Goal: Task Accomplishment & Management: Complete application form

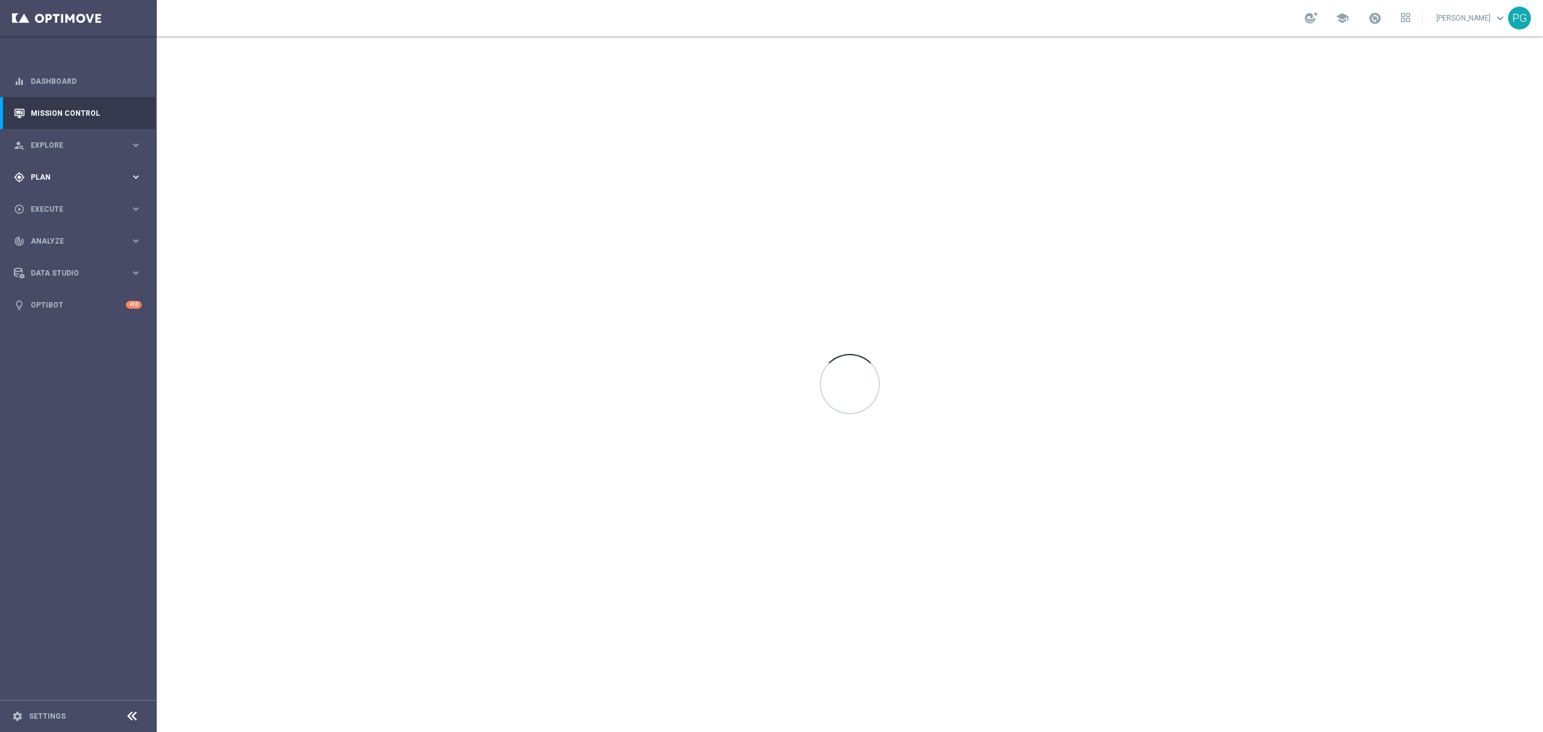
click at [73, 181] on div "gps_fixed Plan" at bounding box center [72, 177] width 116 height 11
click at [60, 208] on div "Target Groups" at bounding box center [93, 202] width 124 height 18
click at [60, 200] on link "Target Groups" at bounding box center [78, 202] width 94 height 10
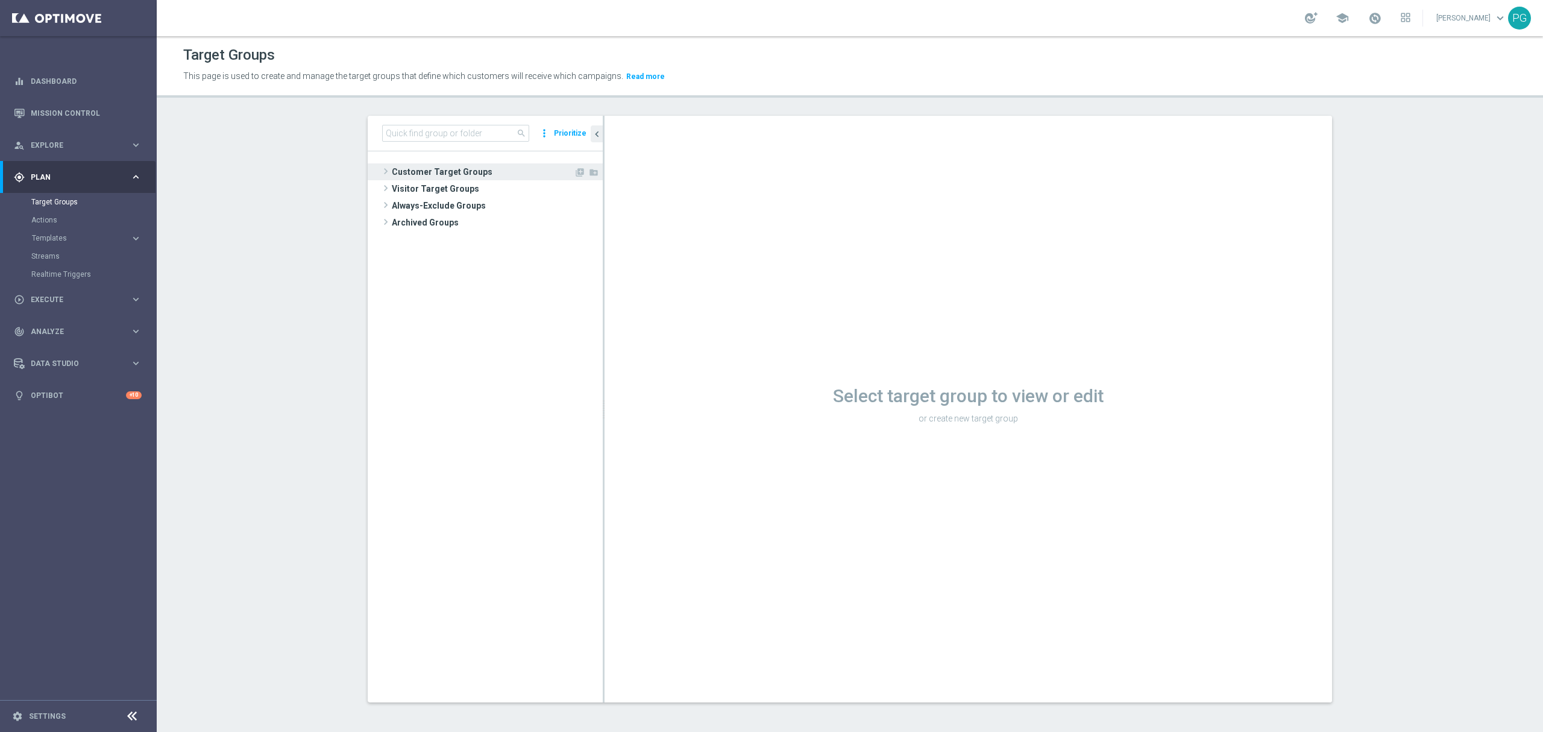
click at [409, 180] on span "Customer Target Groups" at bounding box center [483, 171] width 182 height 17
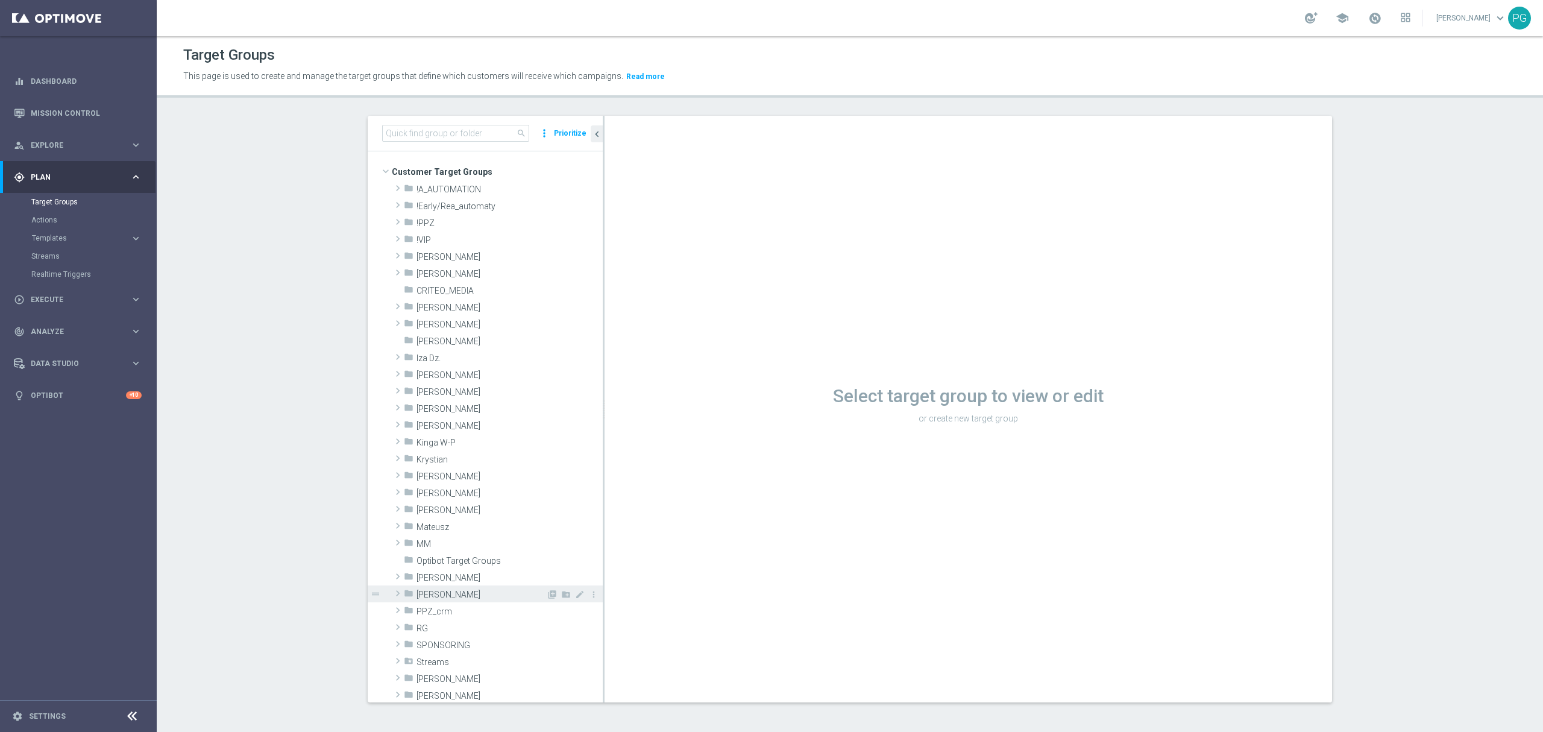
click at [432, 599] on span "Piotr G." at bounding box center [482, 595] width 130 height 10
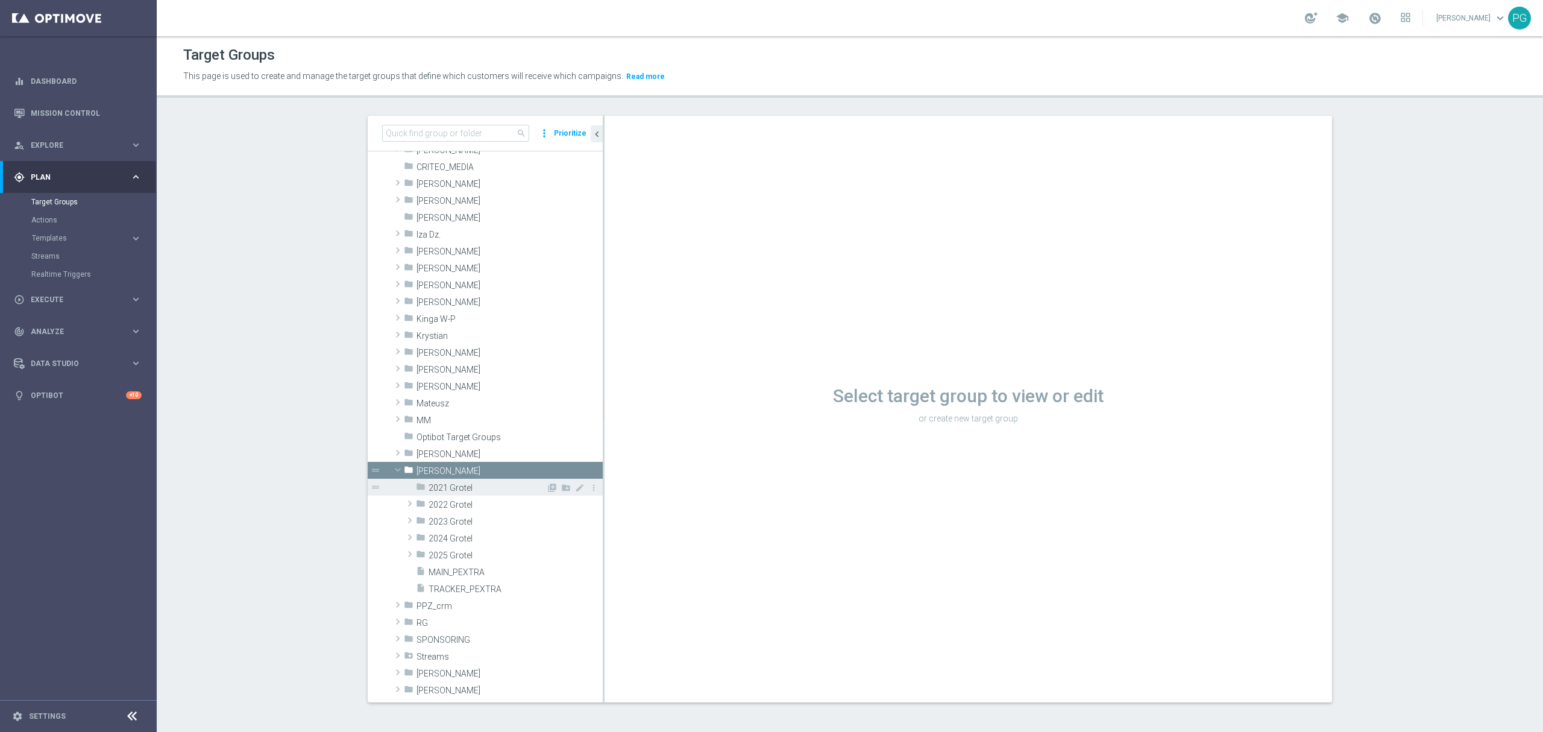
scroll to position [124, 0]
click at [468, 553] on span "2025 Grotel" at bounding box center [488, 555] width 118 height 10
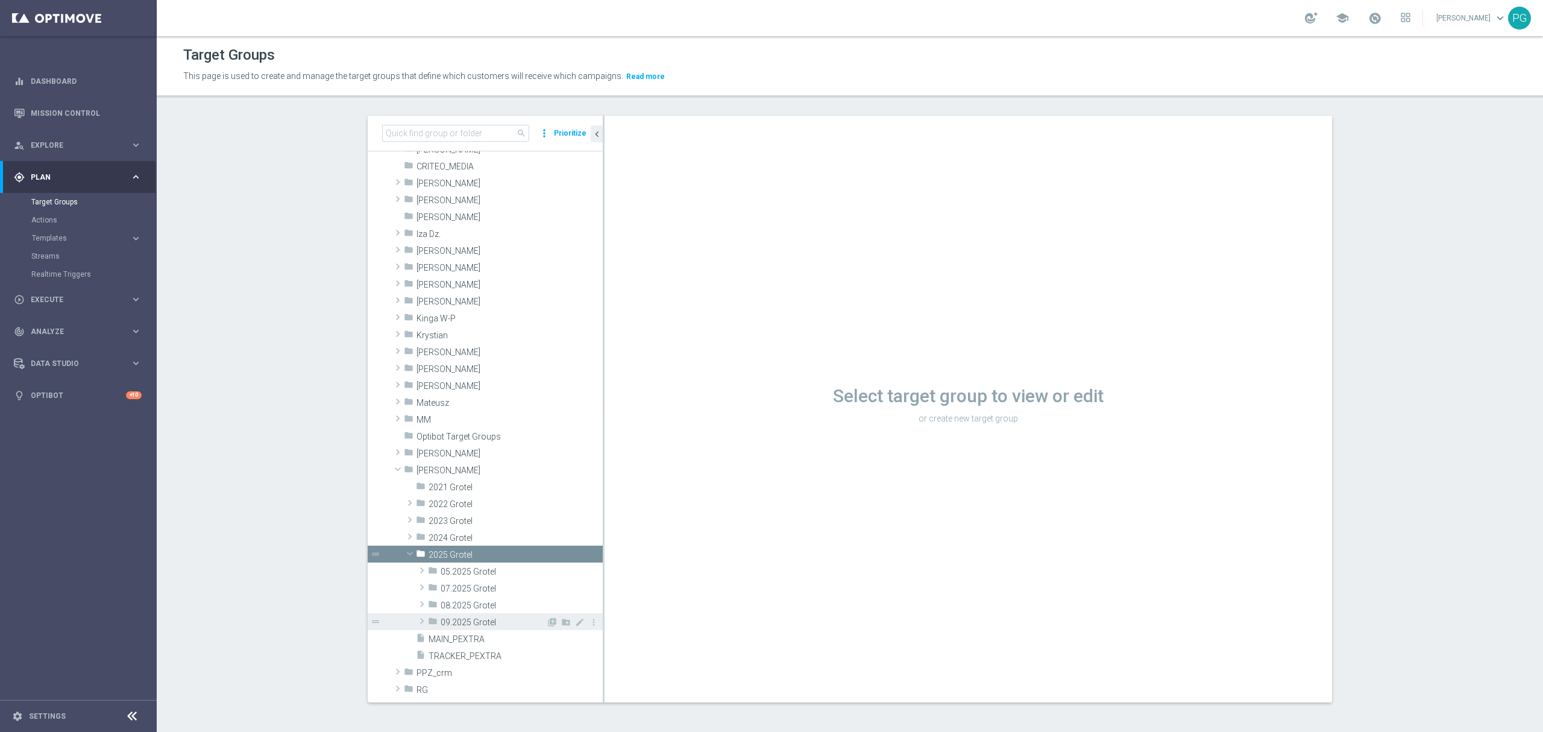
click at [455, 616] on div "folder 09.2025 Grotel" at bounding box center [487, 621] width 118 height 17
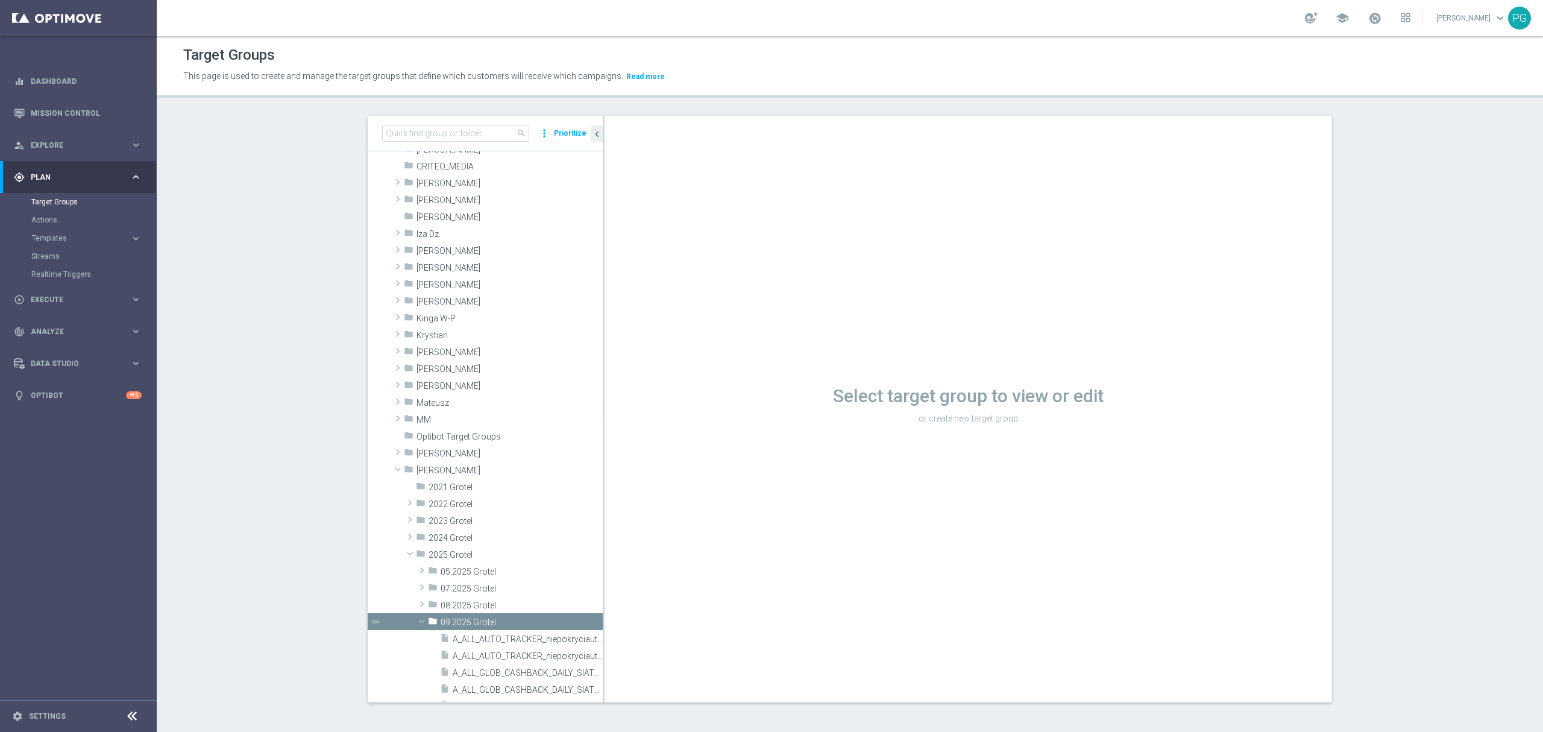
click at [440, 123] on div "search more_vert Prioritize" at bounding box center [485, 134] width 235 height 36
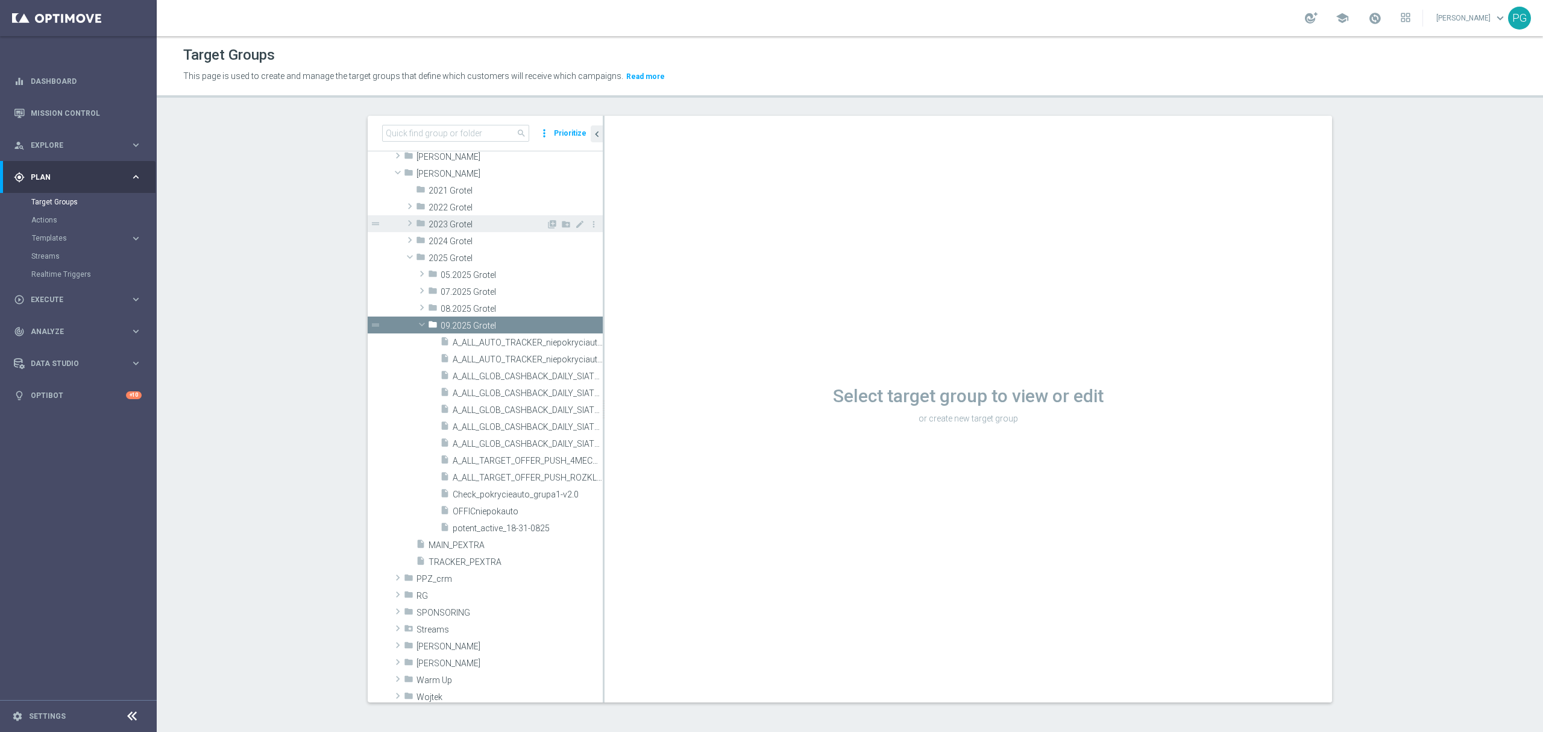
scroll to position [411, 0]
click at [561, 258] on icon "create_new_folder" at bounding box center [566, 258] width 10 height 10
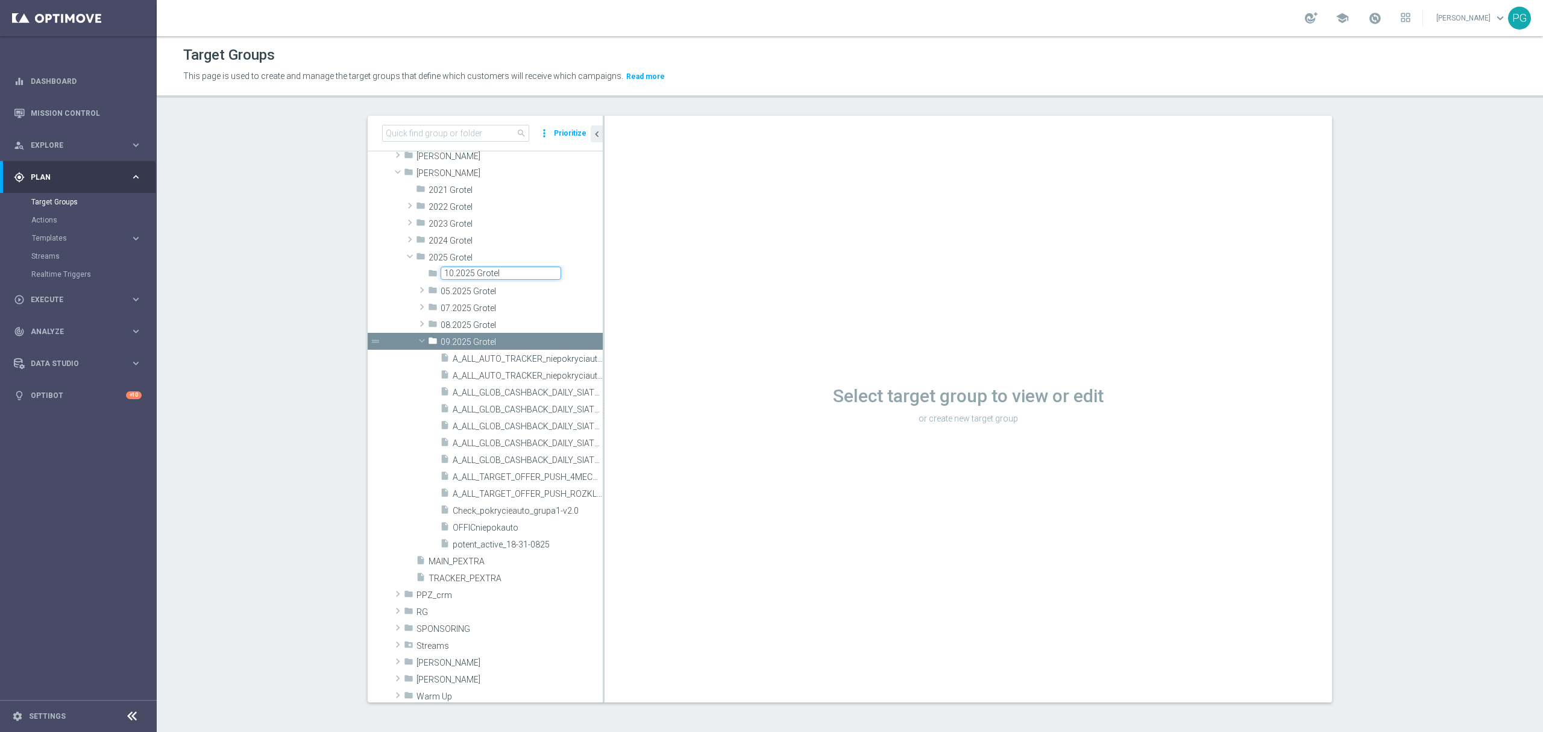
type input "10.2025 Grotel"
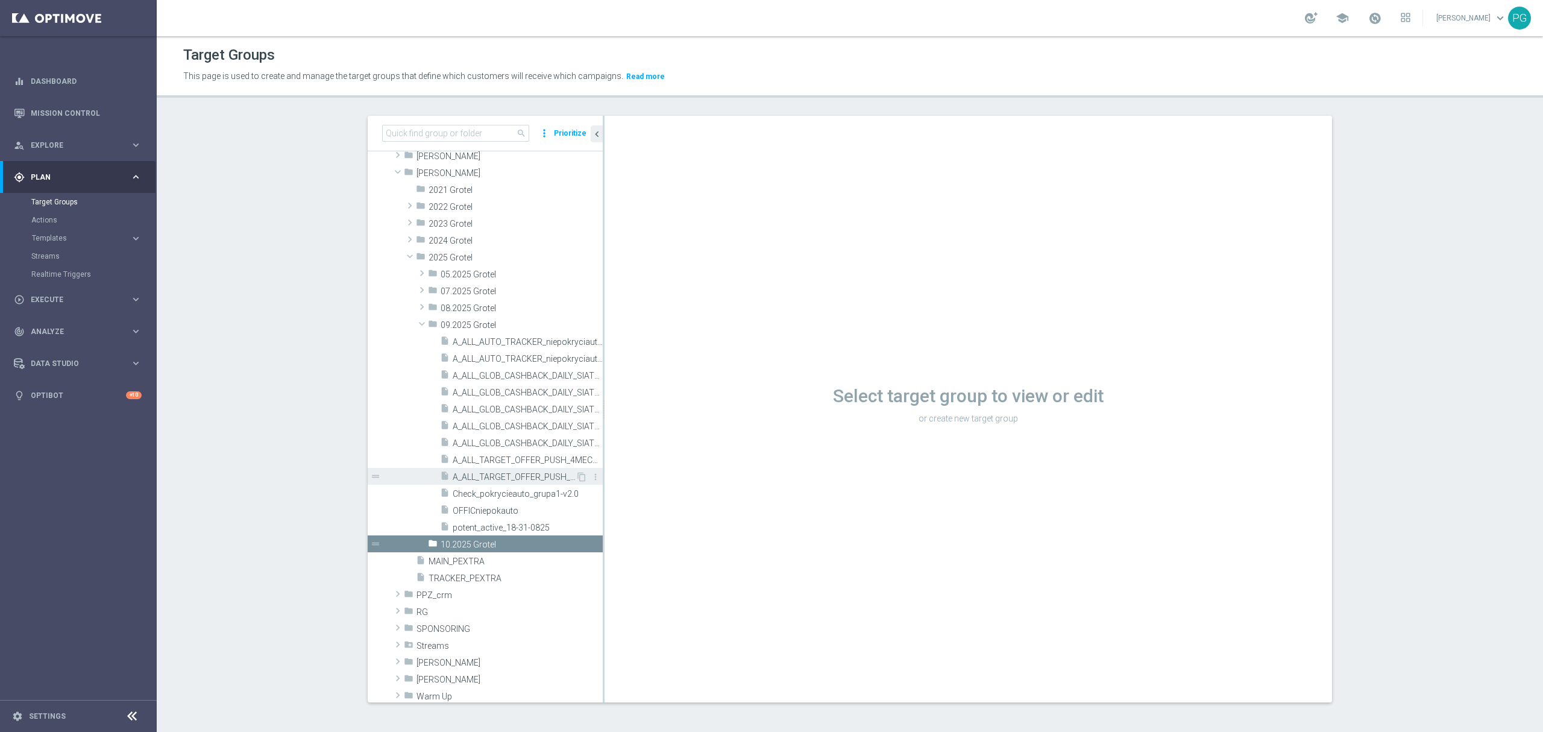
click at [471, 481] on span "A_ALL_TARGET_OFFER_PUSH_ROZKLAD_130925" at bounding box center [514, 477] width 123 height 10
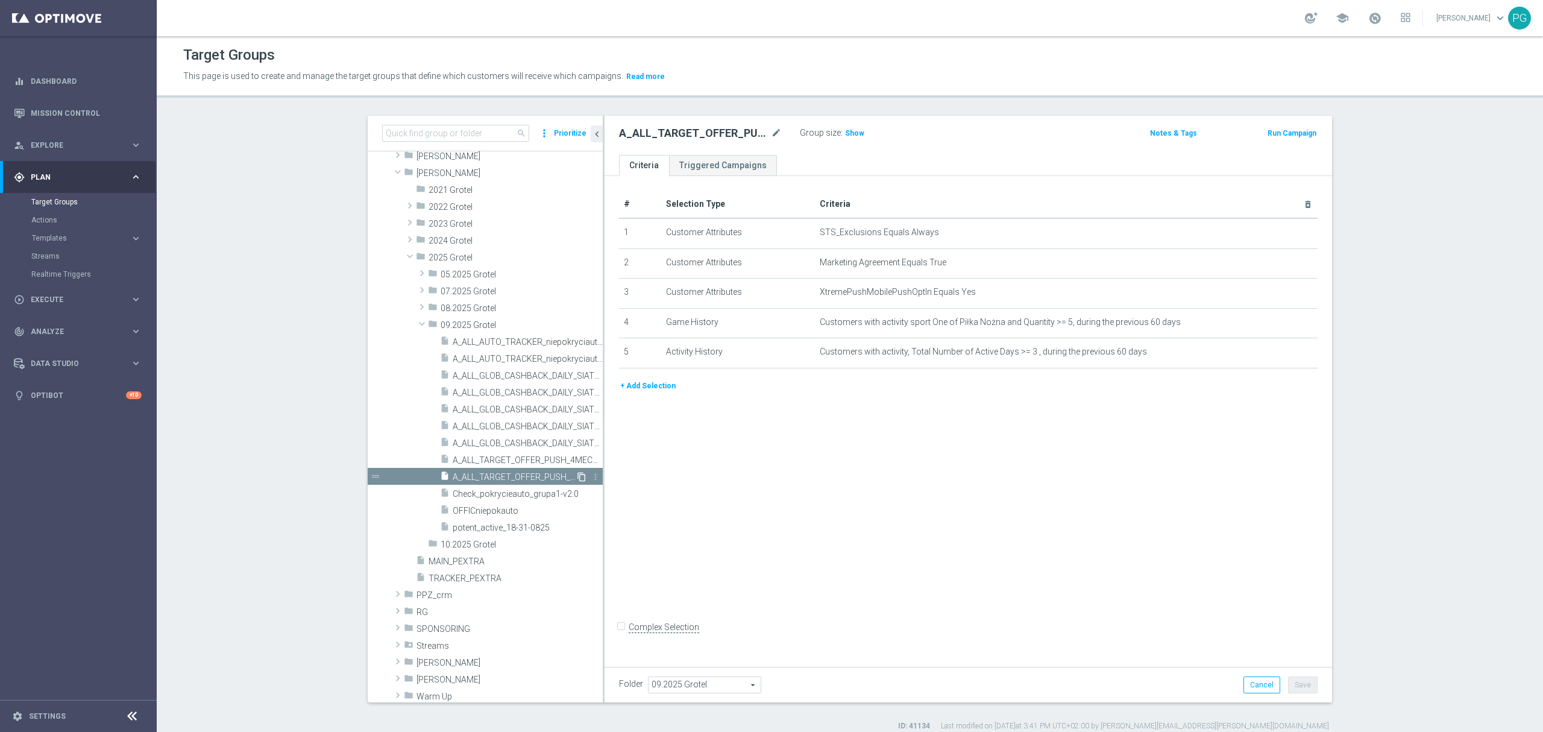
click at [577, 473] on icon "content_copy" at bounding box center [582, 477] width 10 height 10
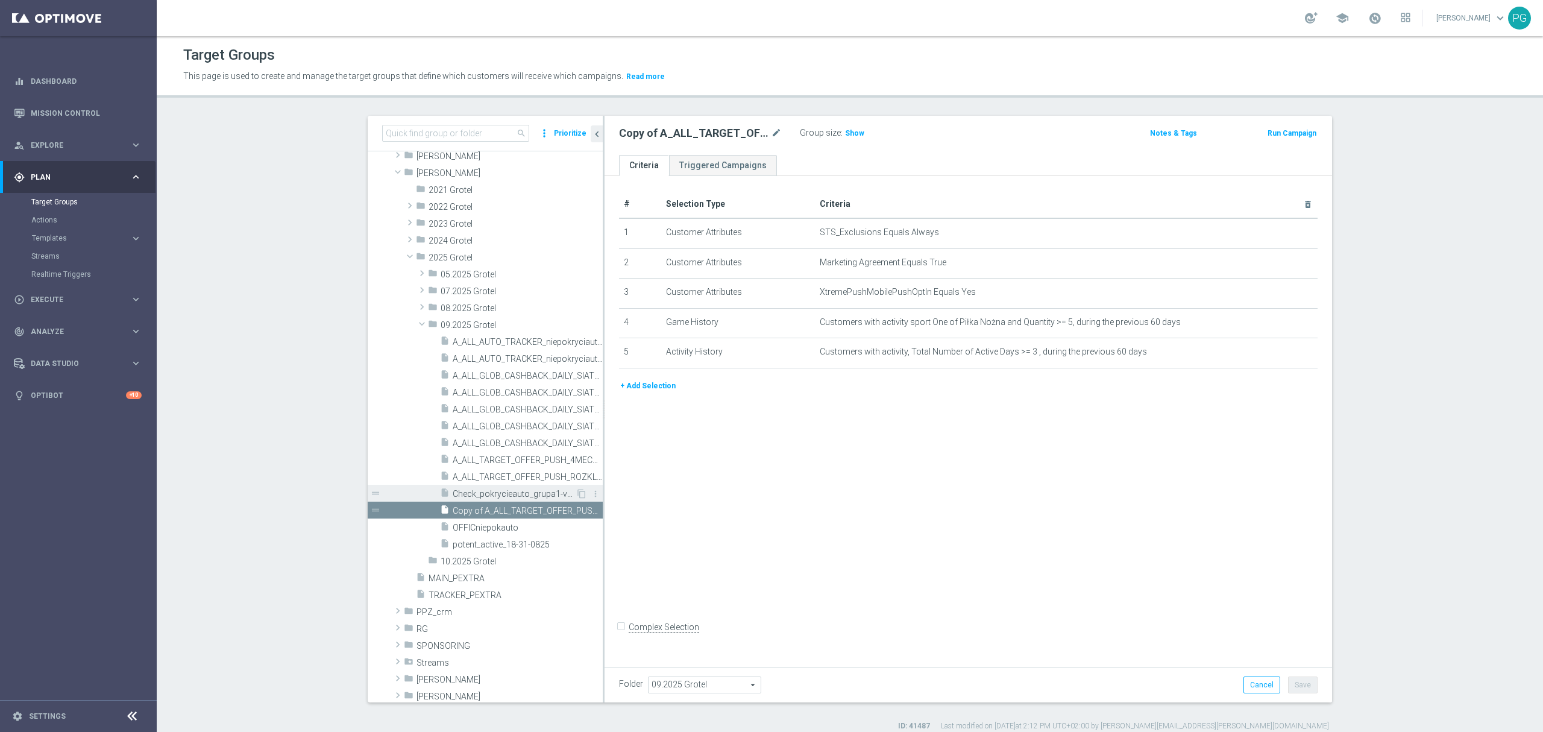
scroll to position [430, 0]
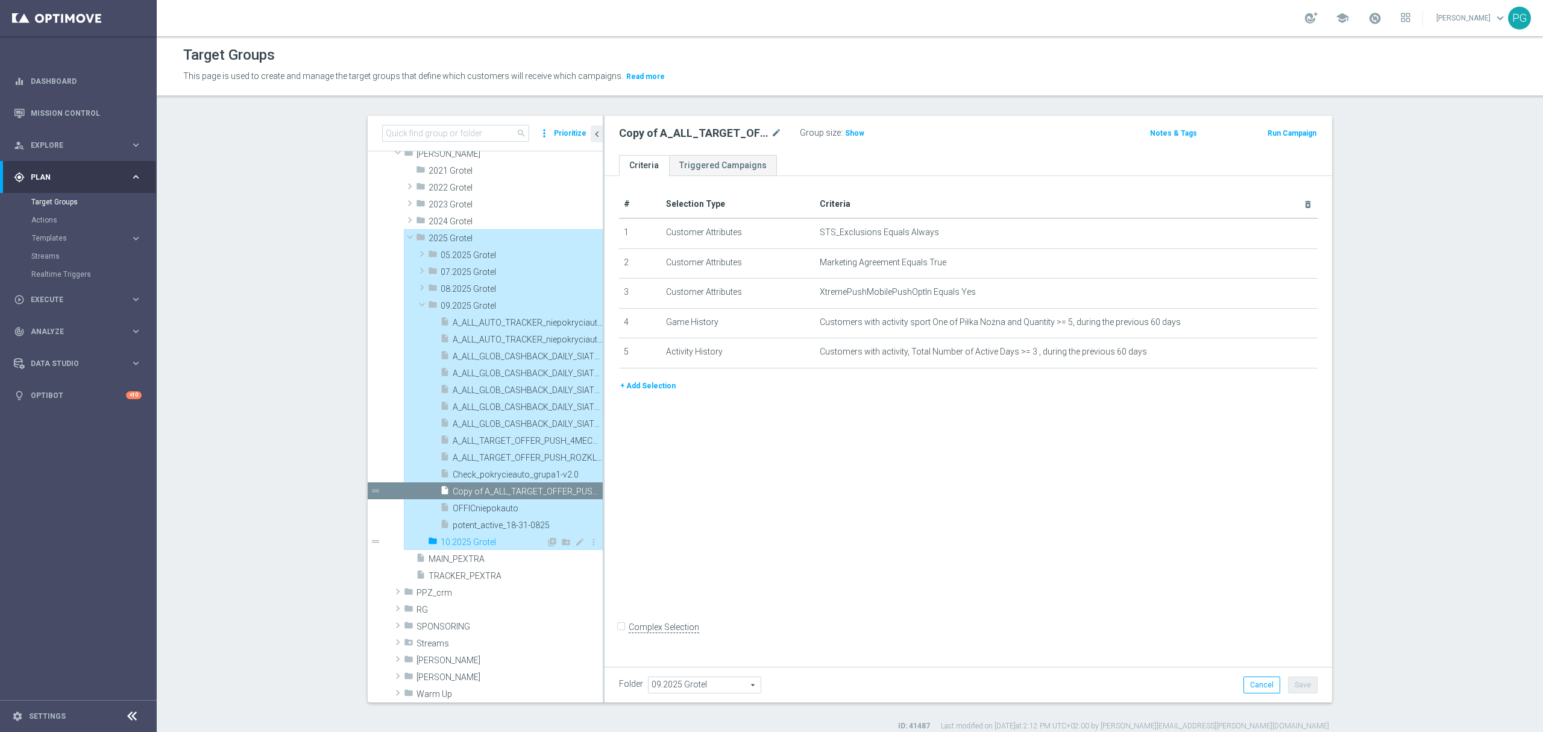
type input "10.2025 Grotel"
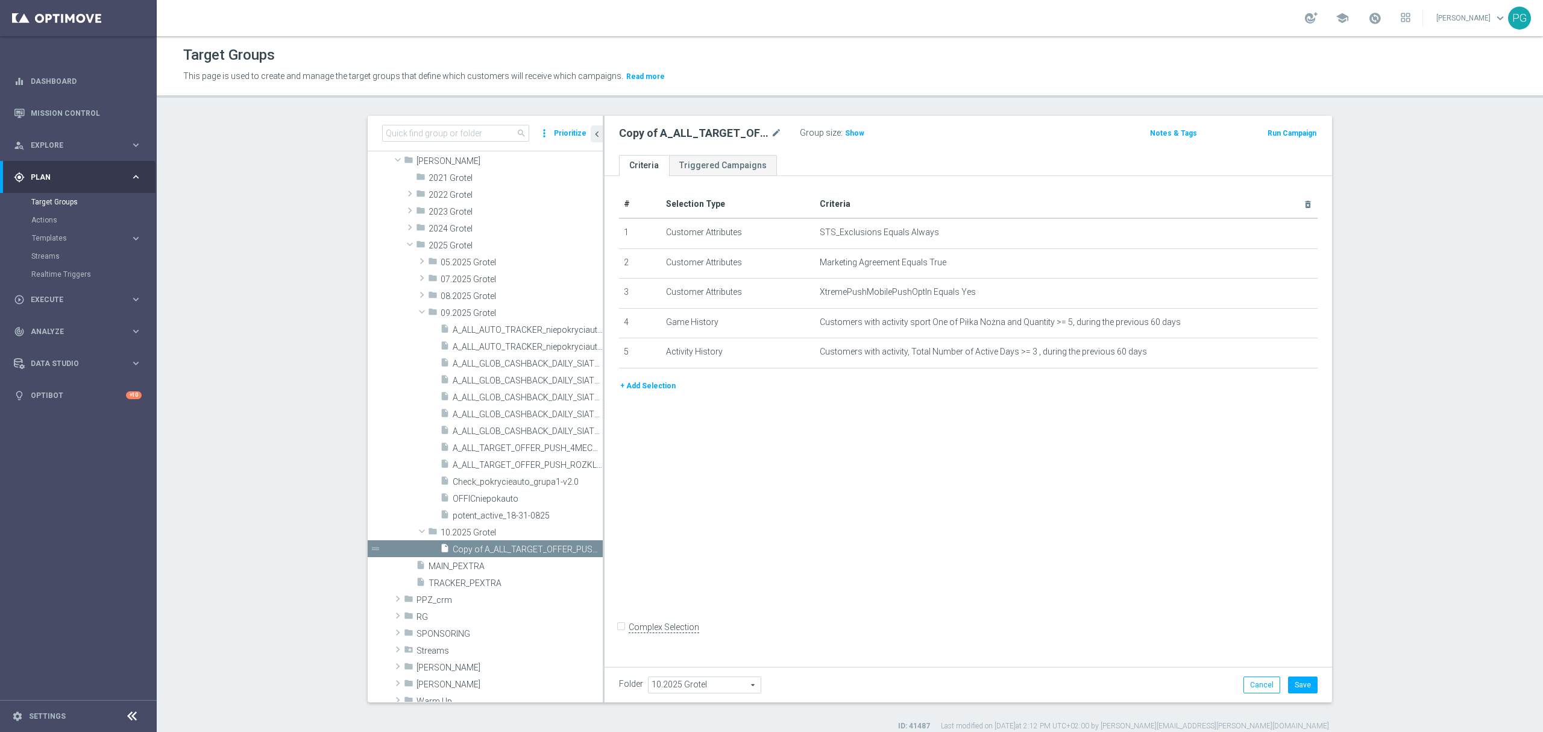
scroll to position [399, 0]
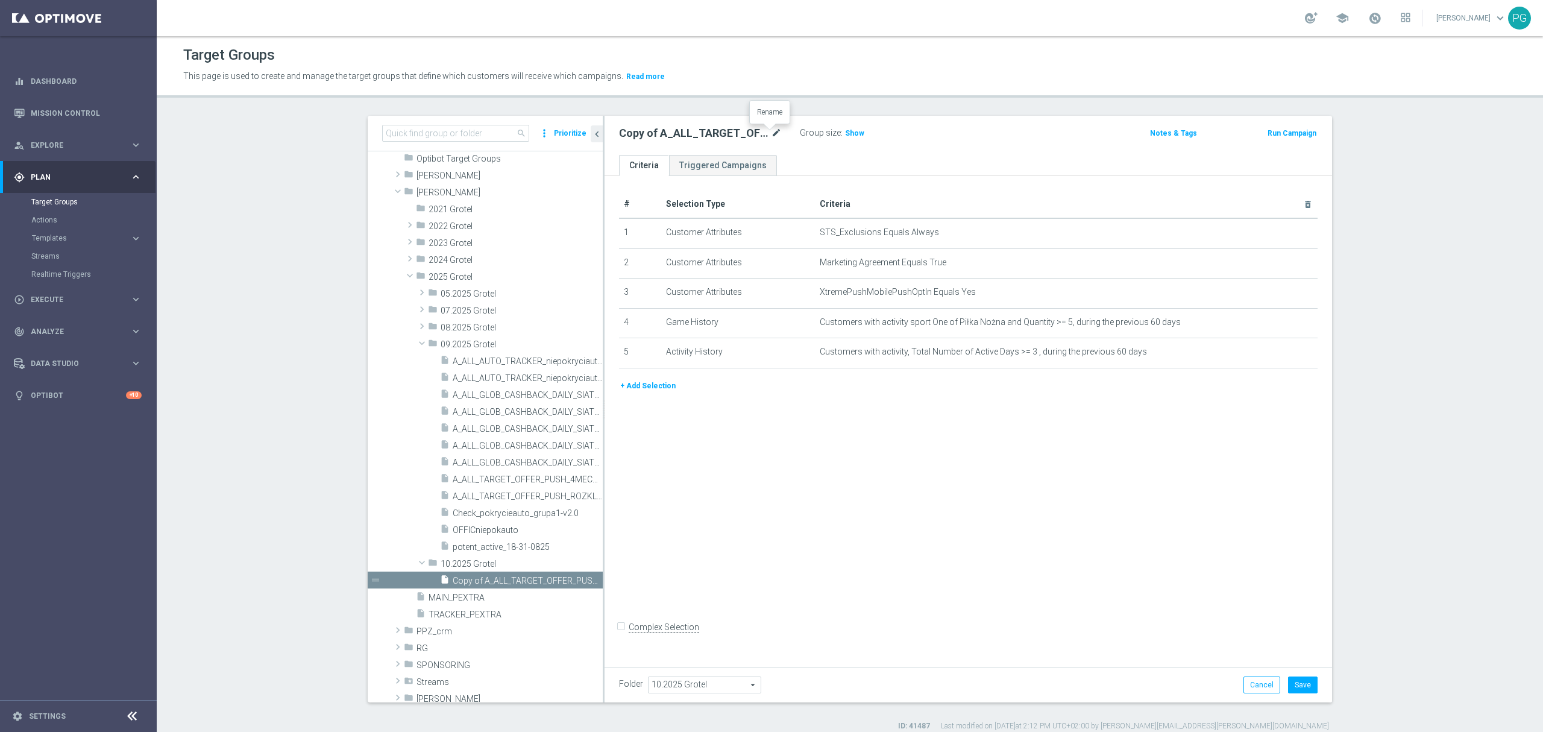
click at [771, 131] on icon "mode_edit" at bounding box center [776, 133] width 11 height 14
type input "A_ALL_TARGET_OFFER_PUSH_ITAKPOSTAWISZNABARCE_051025"
click at [787, 158] on ul "Criteria Triggered Campaigns" at bounding box center [969, 165] width 728 height 21
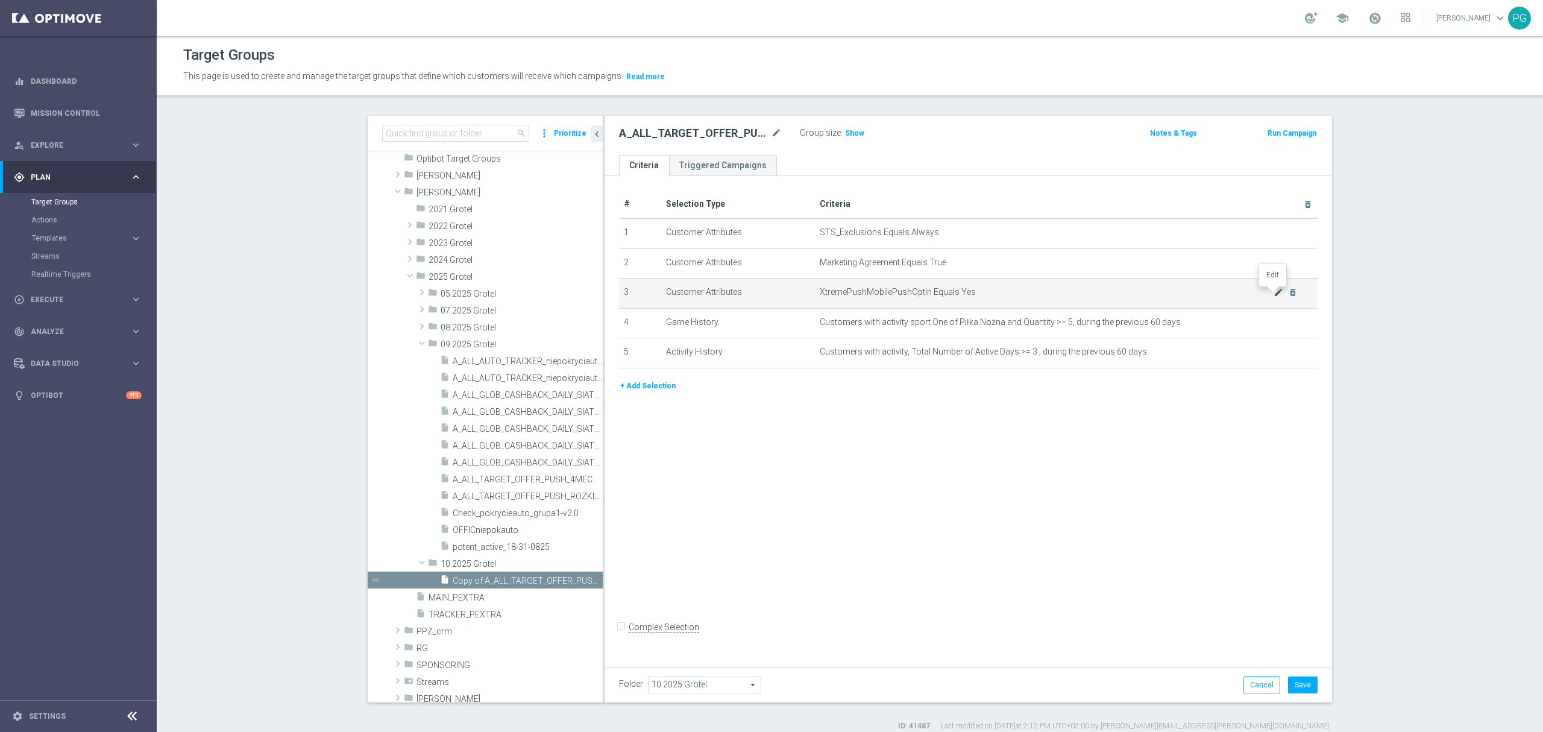
click at [1274, 295] on icon "mode_edit" at bounding box center [1279, 293] width 10 height 10
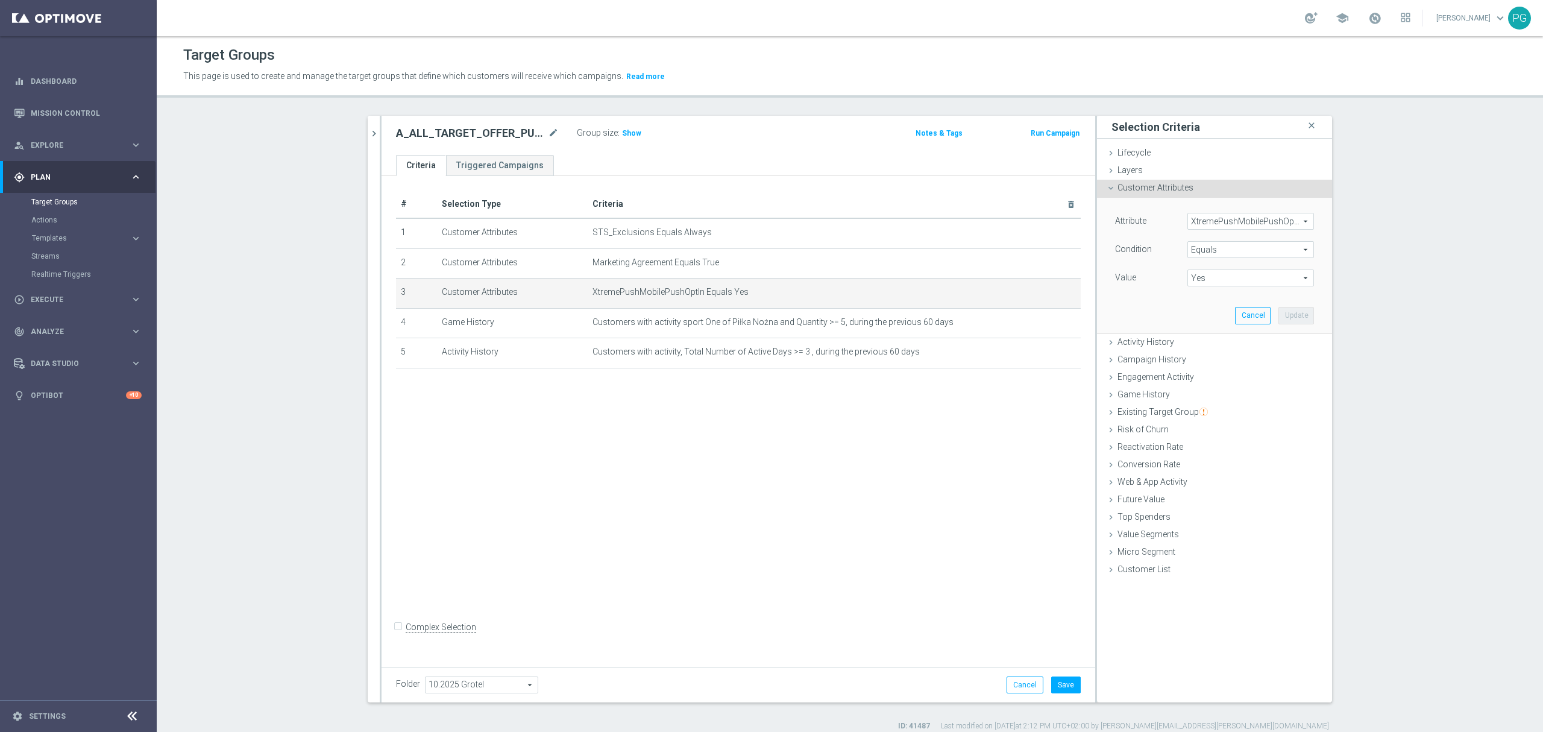
click at [1236, 224] on span "XtremePushMobilePushOptIn" at bounding box center [1250, 221] width 125 height 16
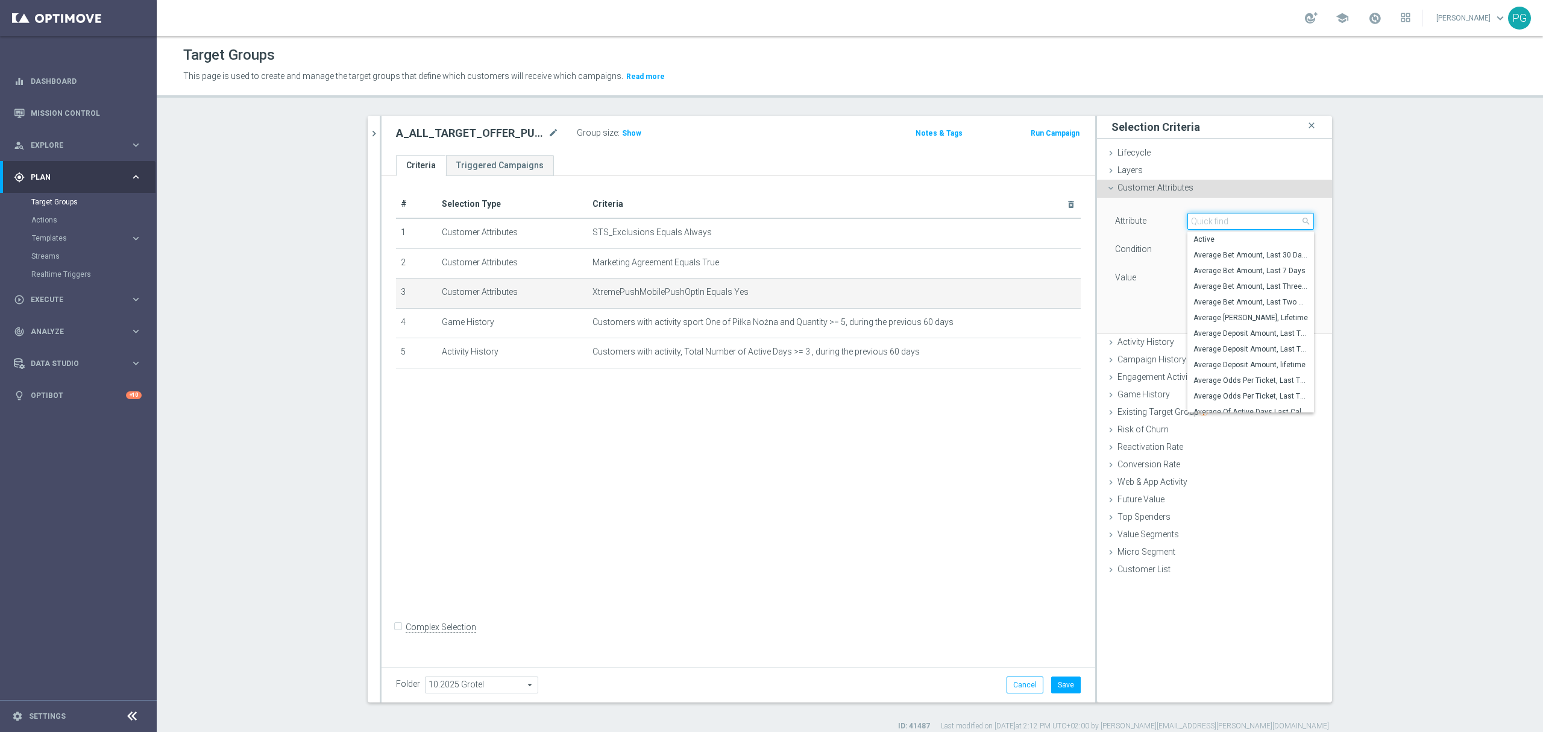
click at [1236, 224] on input "search" at bounding box center [1251, 221] width 127 height 17
type input "push a"
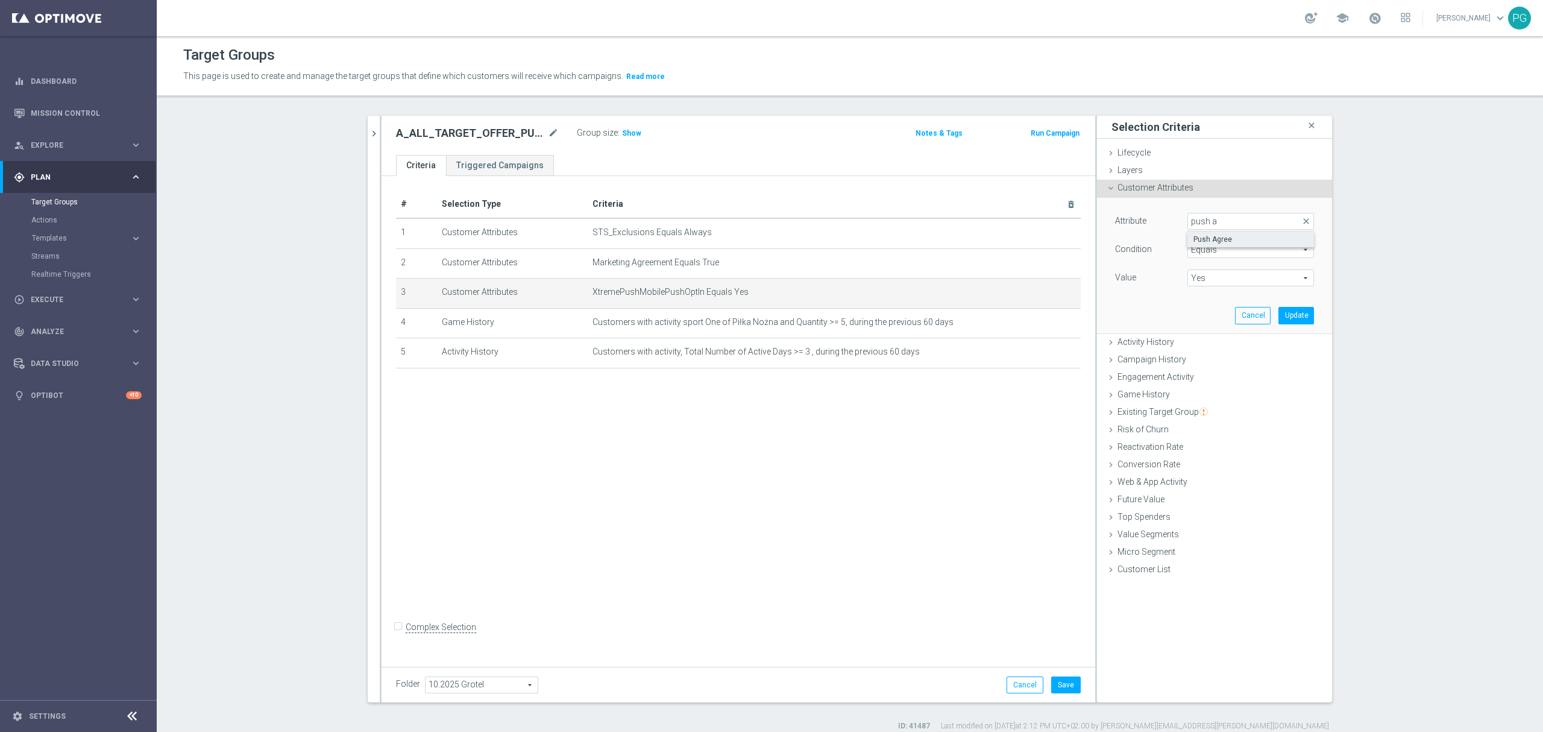
click at [1214, 239] on span "Push Agree" at bounding box center [1251, 240] width 115 height 10
type input "Push Agree"
click at [1214, 280] on span "Yes" at bounding box center [1250, 278] width 125 height 16
click at [1206, 309] on span "TRUE" at bounding box center [1251, 312] width 115 height 10
type input "TRUE"
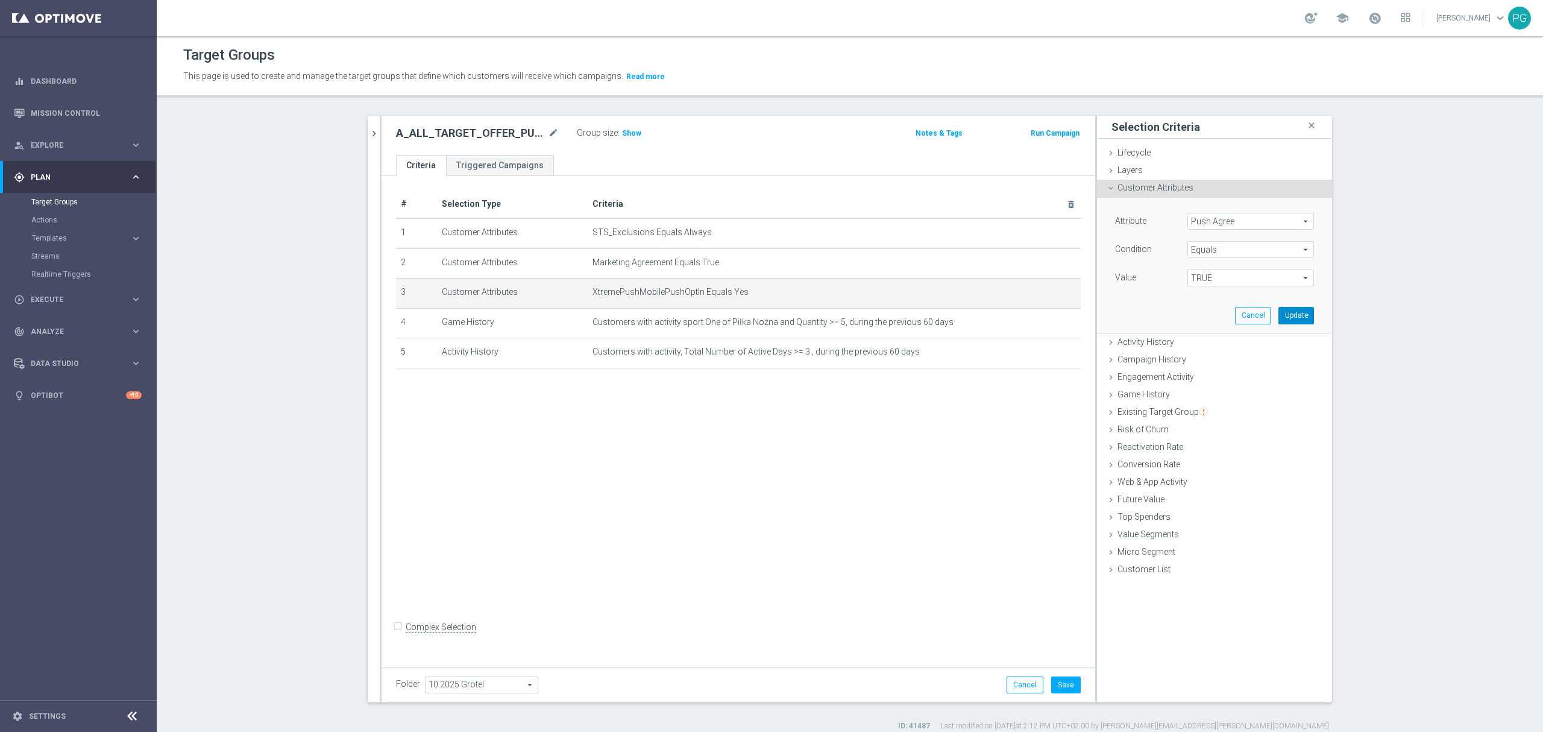
click at [1281, 309] on button "Update" at bounding box center [1297, 315] width 36 height 17
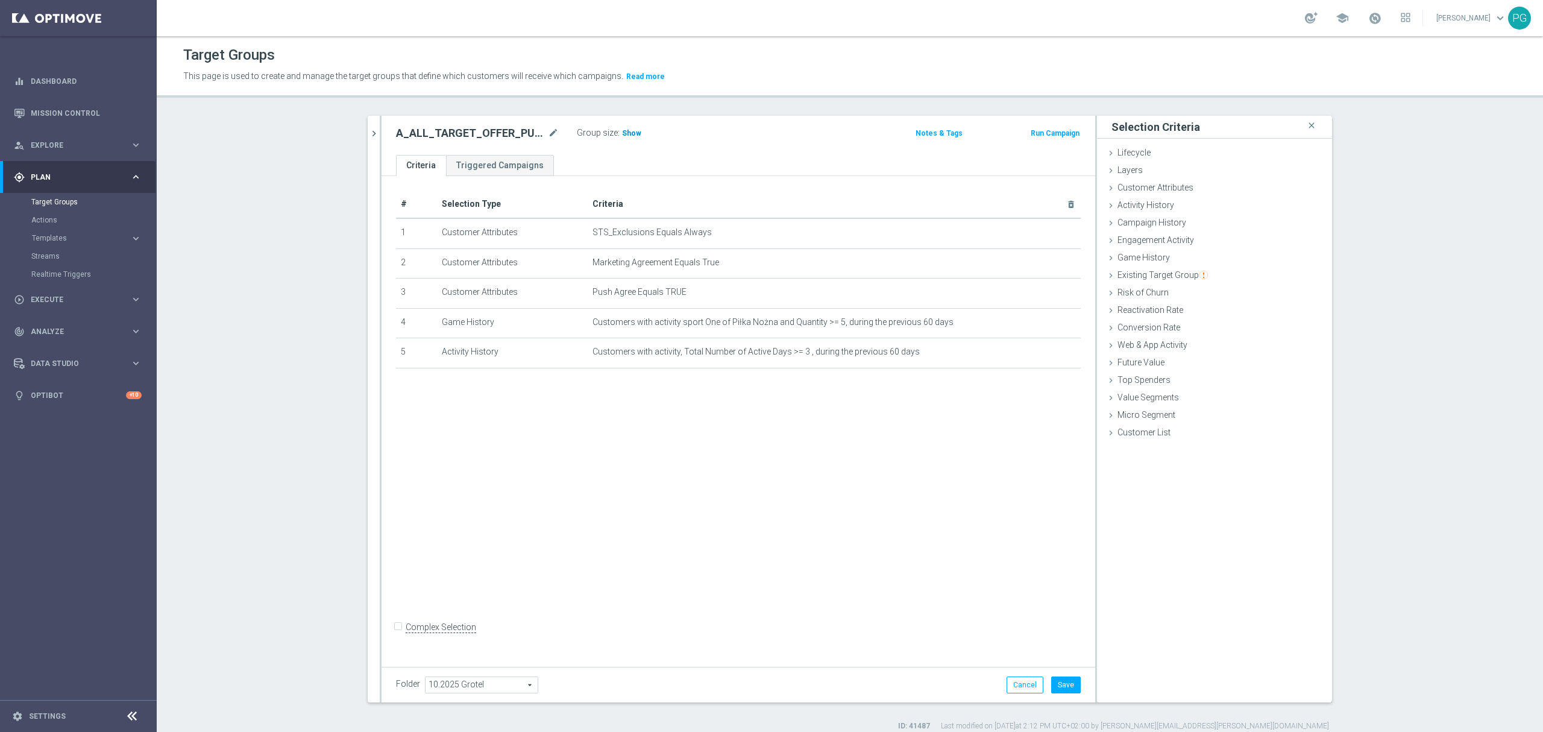
click at [629, 137] on span "Show" at bounding box center [631, 133] width 19 height 8
click at [1052, 263] on icon "delete_forever" at bounding box center [1057, 262] width 10 height 10
click at [628, 131] on span "Show" at bounding box center [631, 133] width 19 height 8
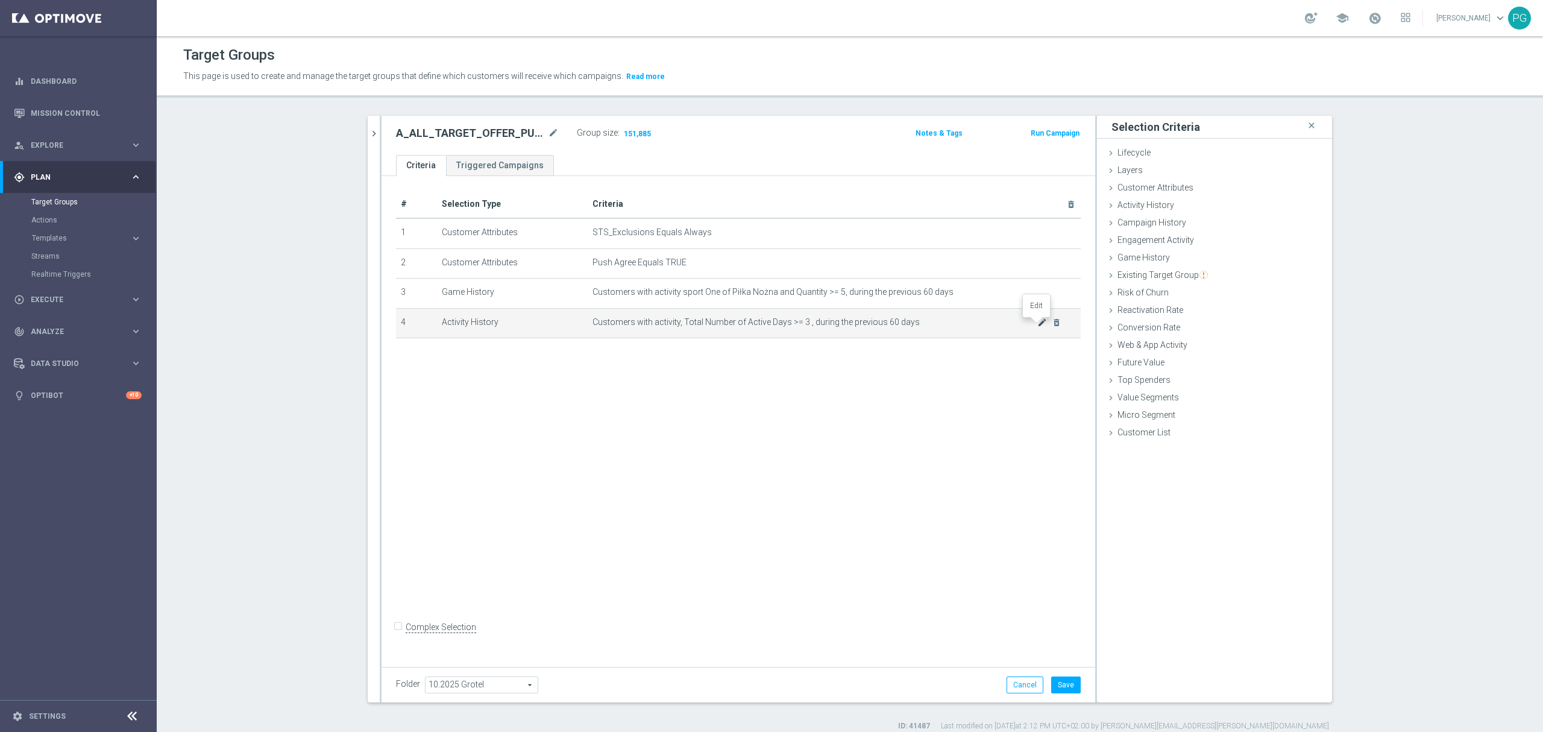
click at [1038, 323] on icon "mode_edit" at bounding box center [1043, 323] width 10 height 10
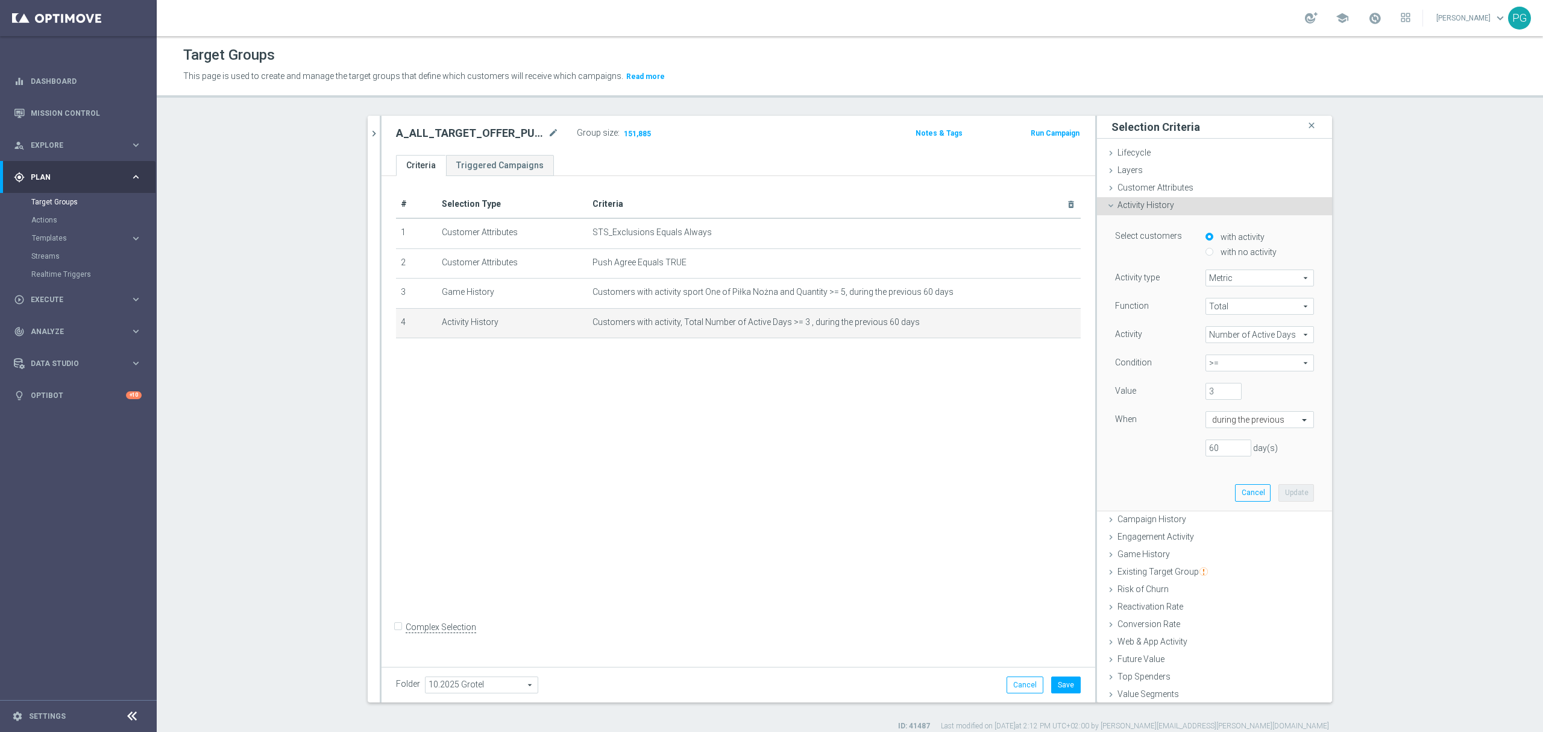
click at [1221, 253] on label "with no activity" at bounding box center [1247, 252] width 59 height 11
click at [1214, 253] on input "with no activity" at bounding box center [1210, 252] width 8 height 8
radio input "true"
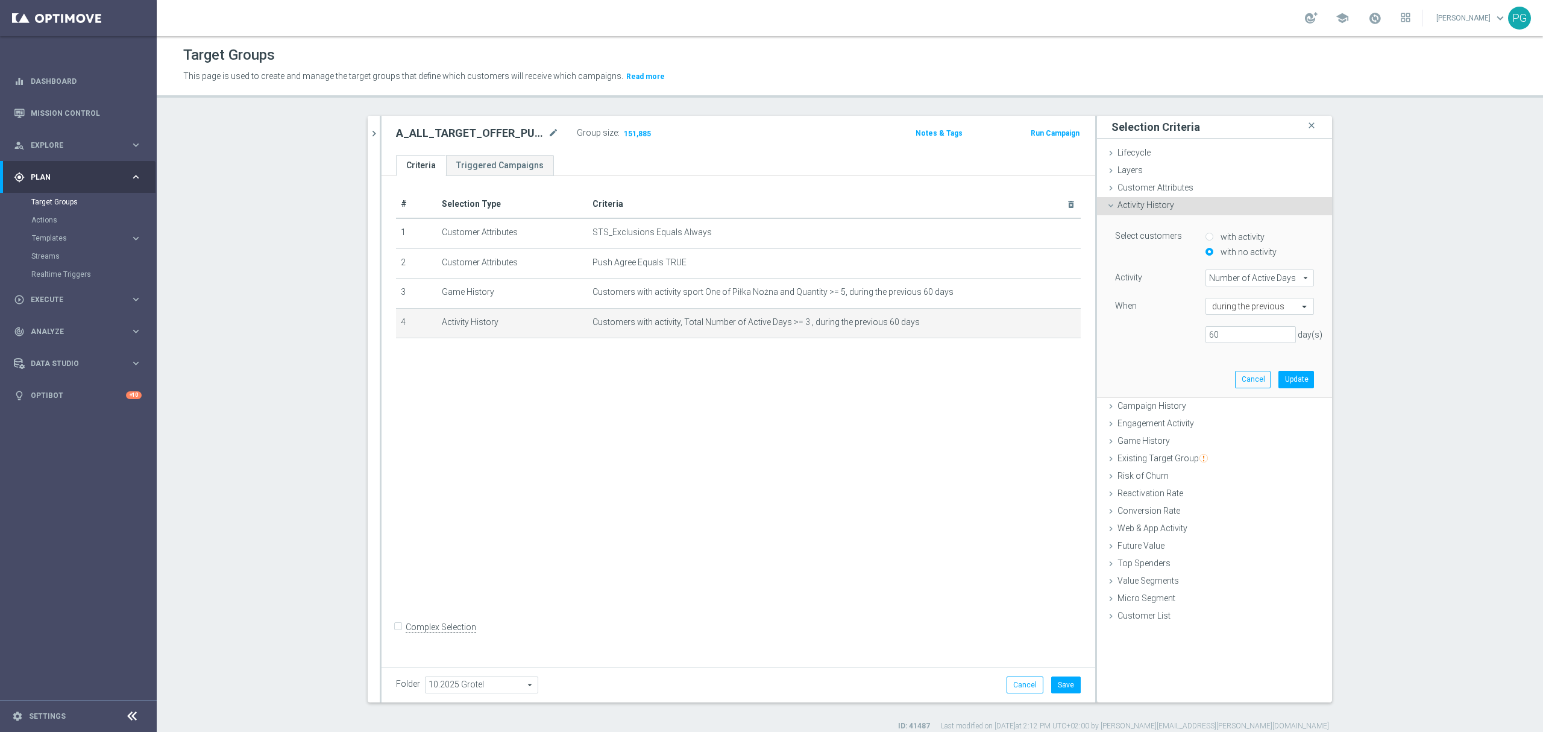
click at [1225, 285] on span "Number of Active Days" at bounding box center [1259, 278] width 107 height 16
click at [1183, 334] on div "60 day(s)" at bounding box center [1214, 334] width 217 height 17
click at [1159, 522] on div "Web & App Activity done" at bounding box center [1214, 529] width 235 height 18
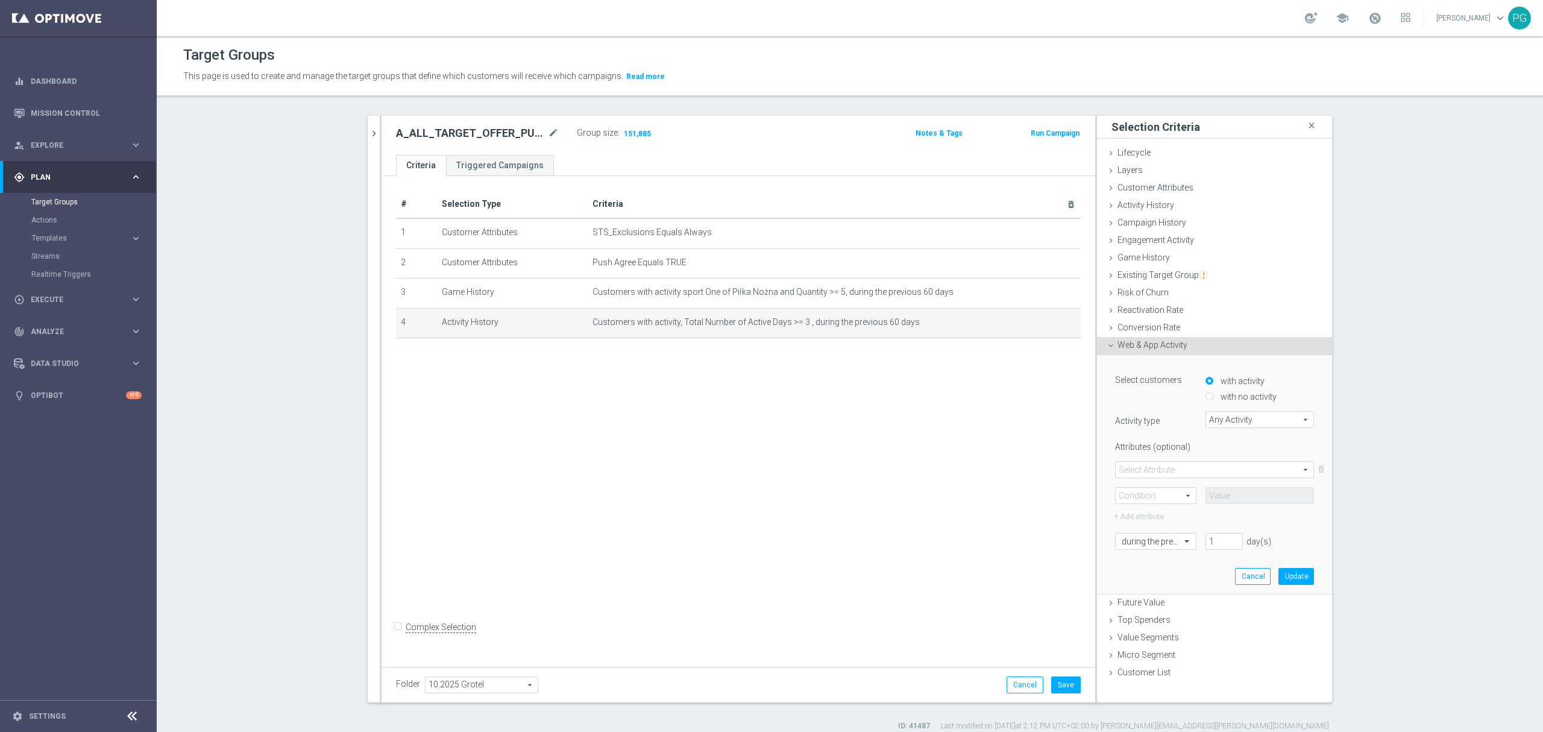
click at [1242, 397] on label "with no activity" at bounding box center [1247, 396] width 59 height 11
click at [1214, 397] on input "with no activity" at bounding box center [1210, 397] width 8 height 8
radio input "true"
click at [1388, 434] on section "search more_vert Prioritize Customer Target Groups library_add create_new_folder" at bounding box center [850, 424] width 1387 height 616
click at [1181, 447] on span at bounding box center [1188, 445] width 15 height 11
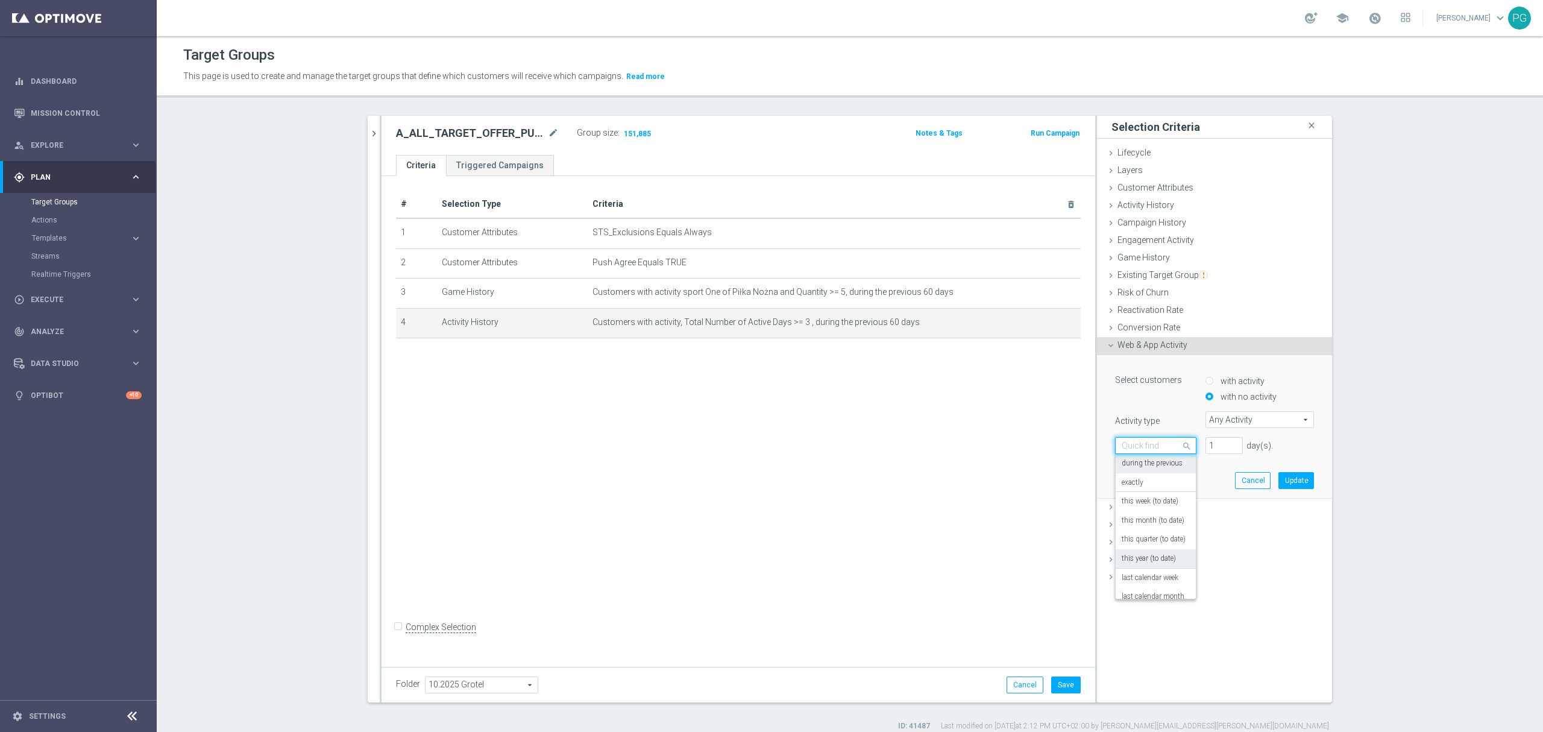
scroll to position [106, 0]
click at [1139, 550] on div "[DATE]" at bounding box center [1156, 547] width 68 height 19
click at [1289, 485] on button "Update" at bounding box center [1297, 480] width 36 height 17
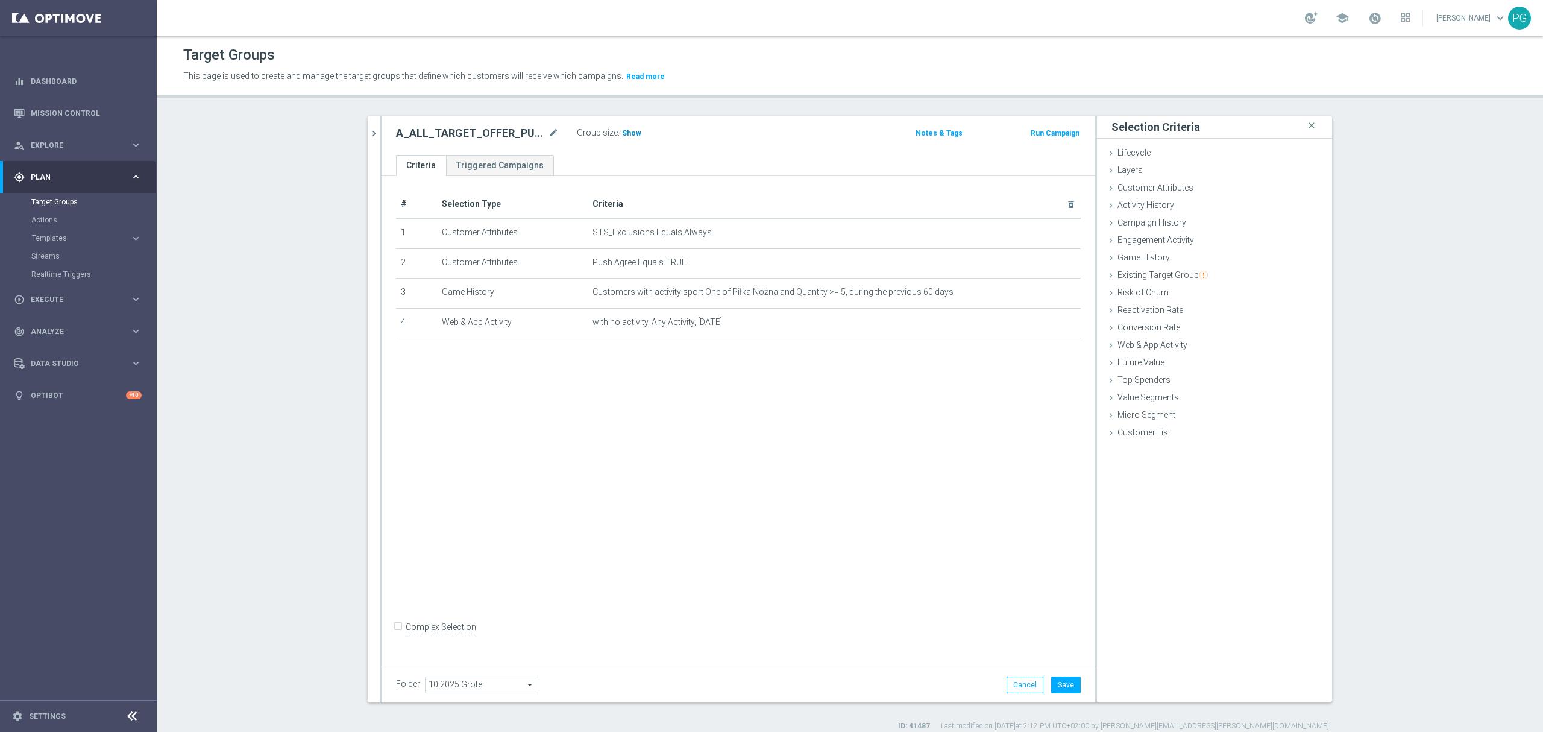
click at [628, 136] on span "Show" at bounding box center [631, 133] width 19 height 8
click at [1056, 681] on button "Save" at bounding box center [1066, 684] width 30 height 17
click at [503, 131] on h2 "A_ALL_TARGET_OFFER_PUSH_ITAKPOSTAWISZNABARCE_051025" at bounding box center [471, 133] width 150 height 14
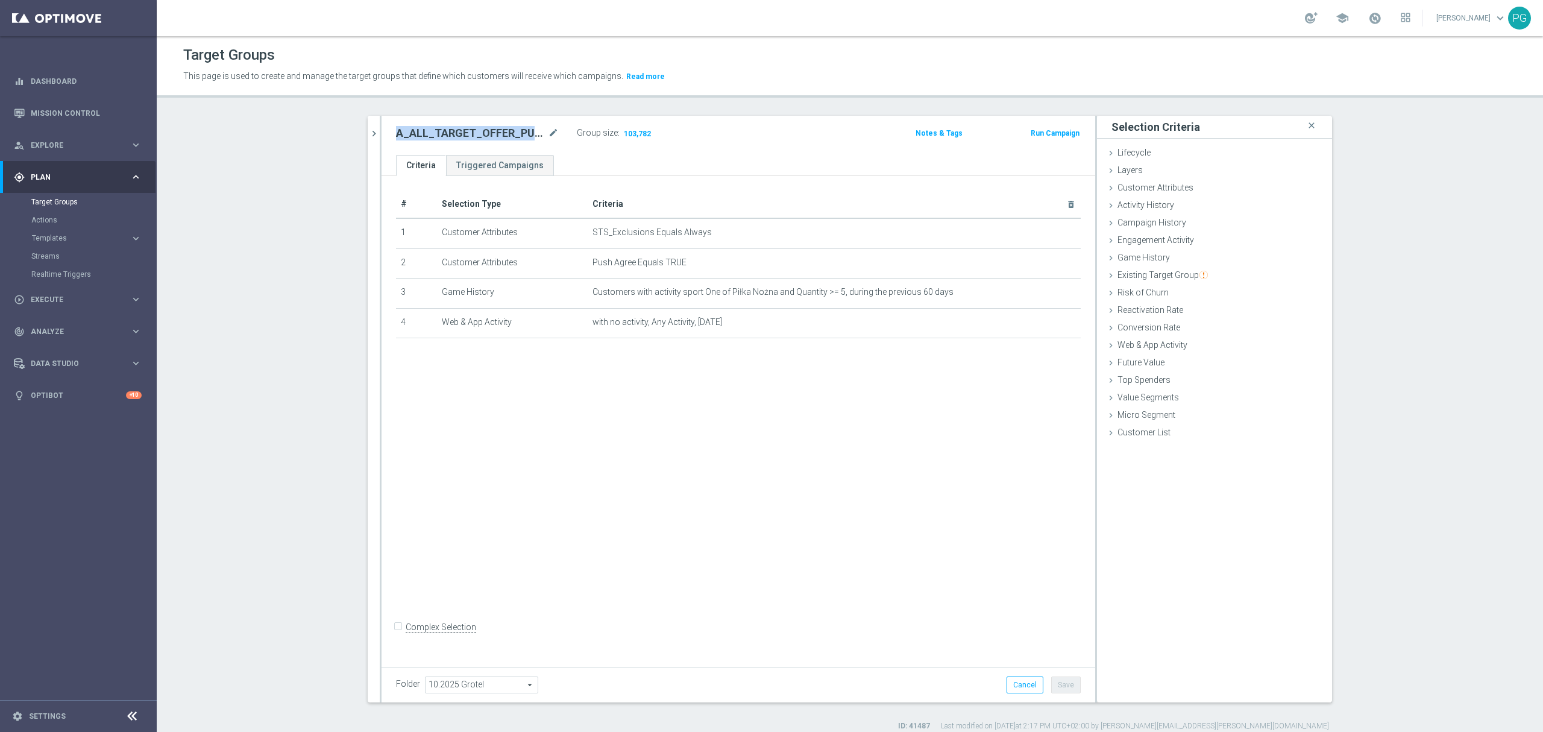
copy div "A_ALL_TARGET_OFFER_PUSH_ITAKPOSTAWISZNABARCE_051025"
click at [48, 218] on link "Actions" at bounding box center [78, 220] width 94 height 10
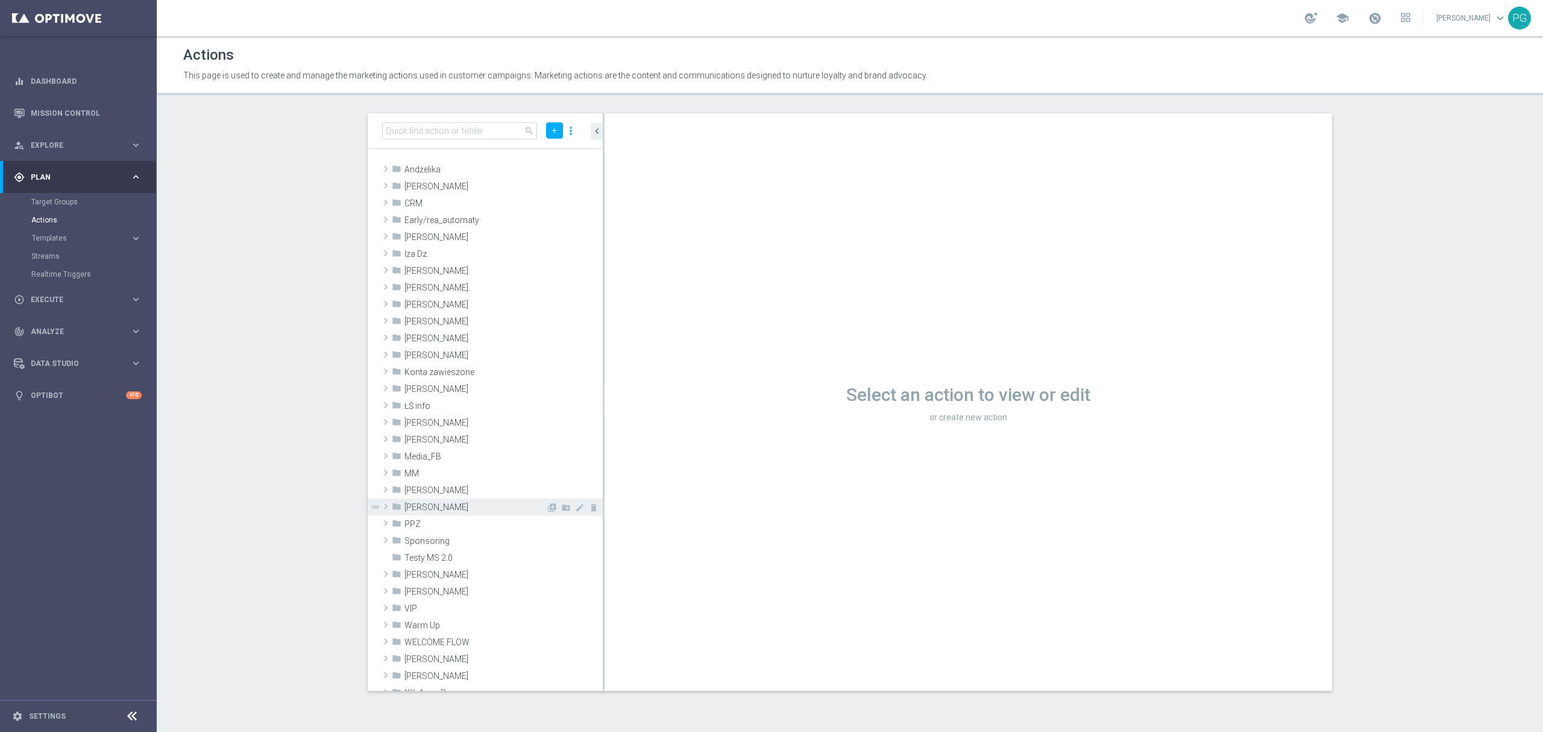
click at [425, 505] on span "Piotr G." at bounding box center [476, 507] width 142 height 10
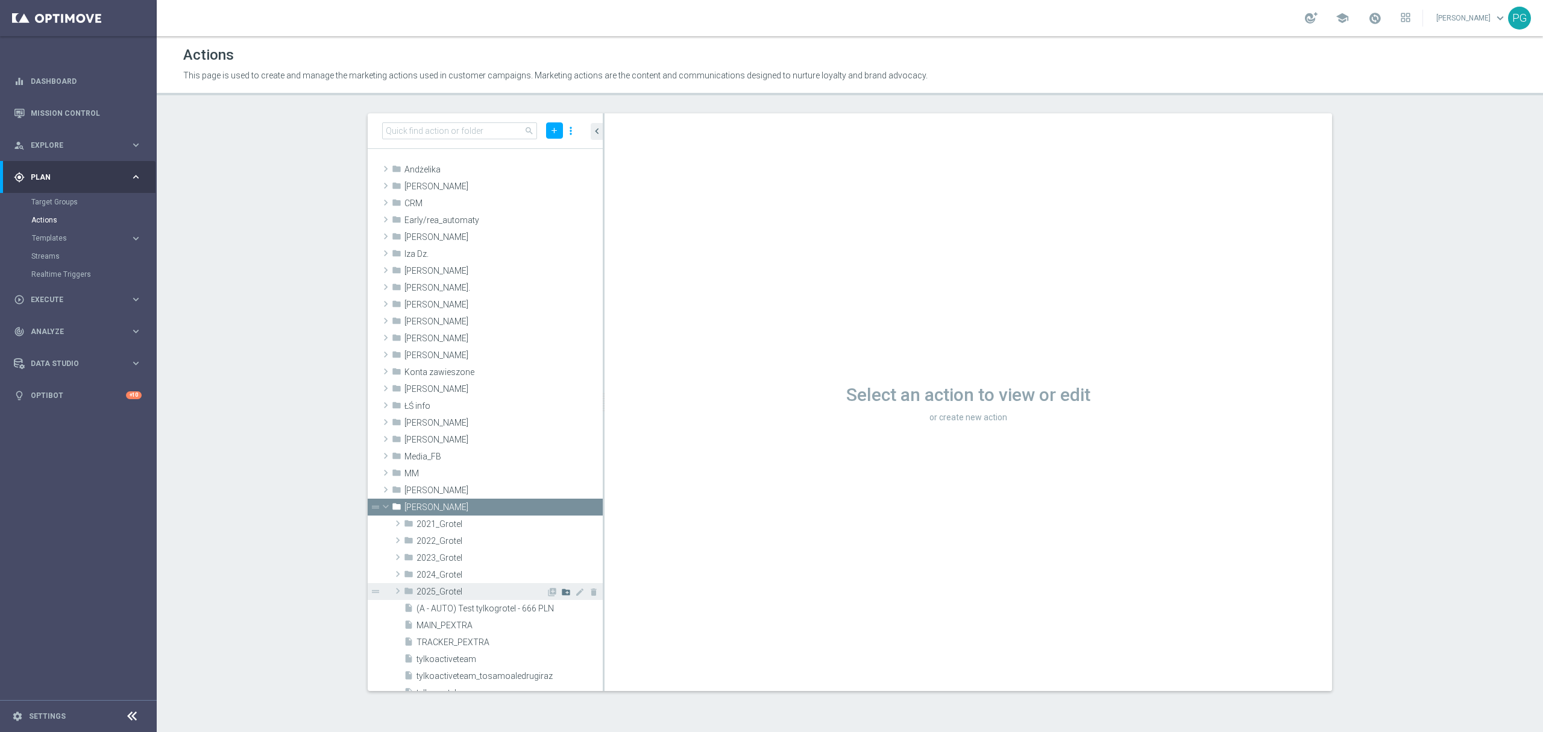
click at [561, 594] on icon "create_new_folder" at bounding box center [566, 592] width 10 height 10
type input "10.2025 Grotel"
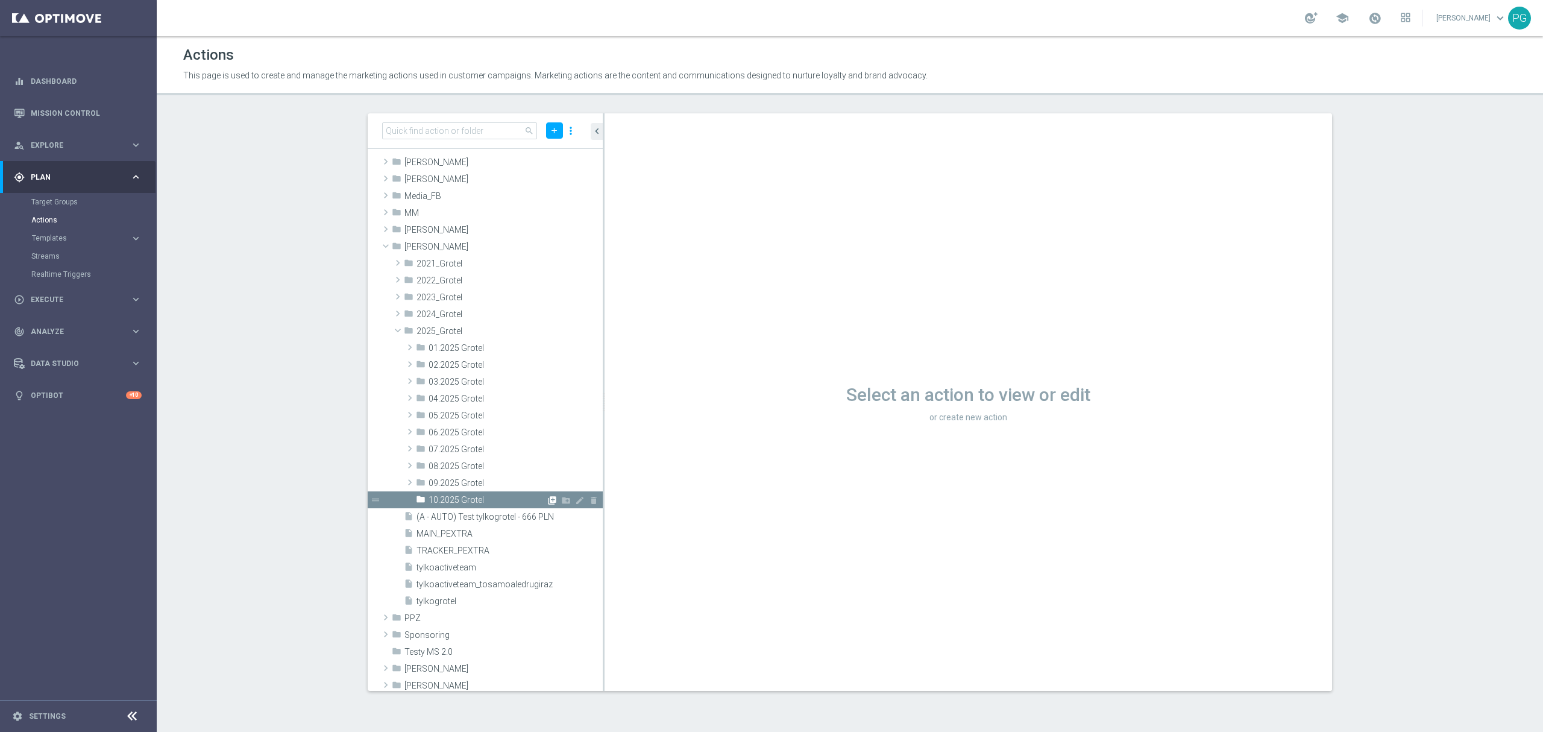
click at [547, 502] on icon "library_add" at bounding box center [552, 501] width 10 height 10
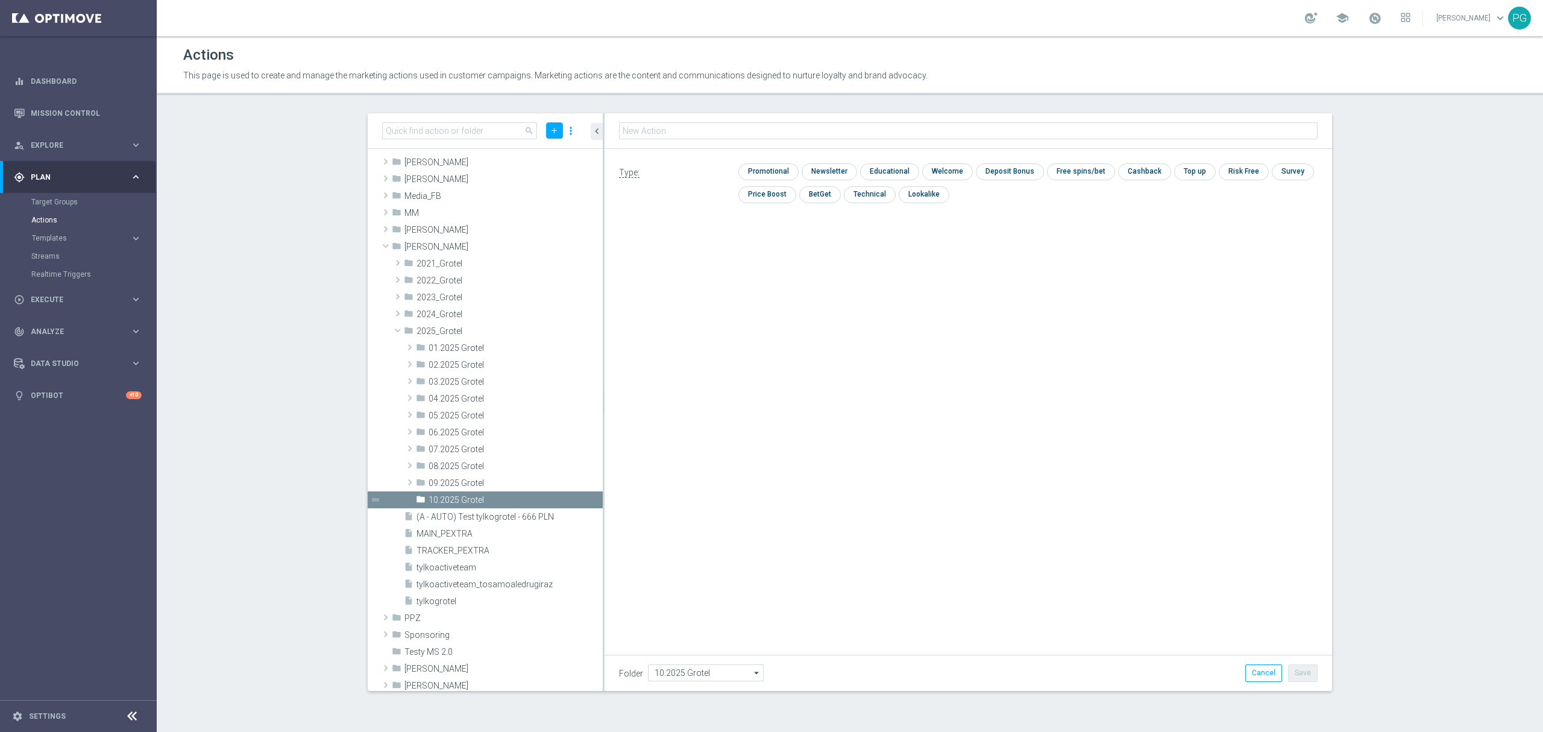
type input "A_ALL_TARGET_OFFER_PUSH_ITAKPOSTAWISZNABARCE_051025"
click at [833, 166] on input "checkbox" at bounding box center [828, 171] width 52 height 16
checkbox input "true"
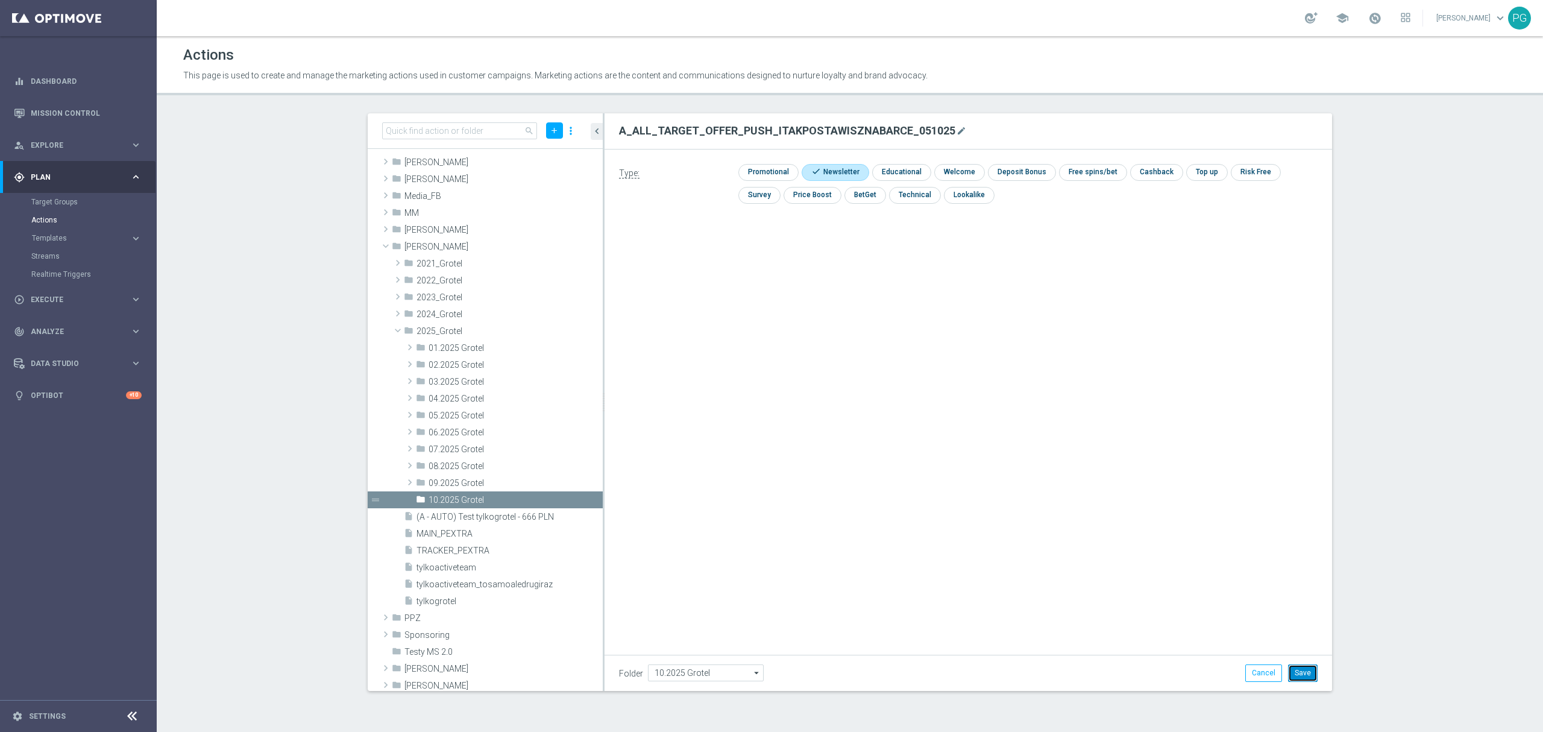
click at [1307, 676] on button "Save" at bounding box center [1303, 672] width 30 height 17
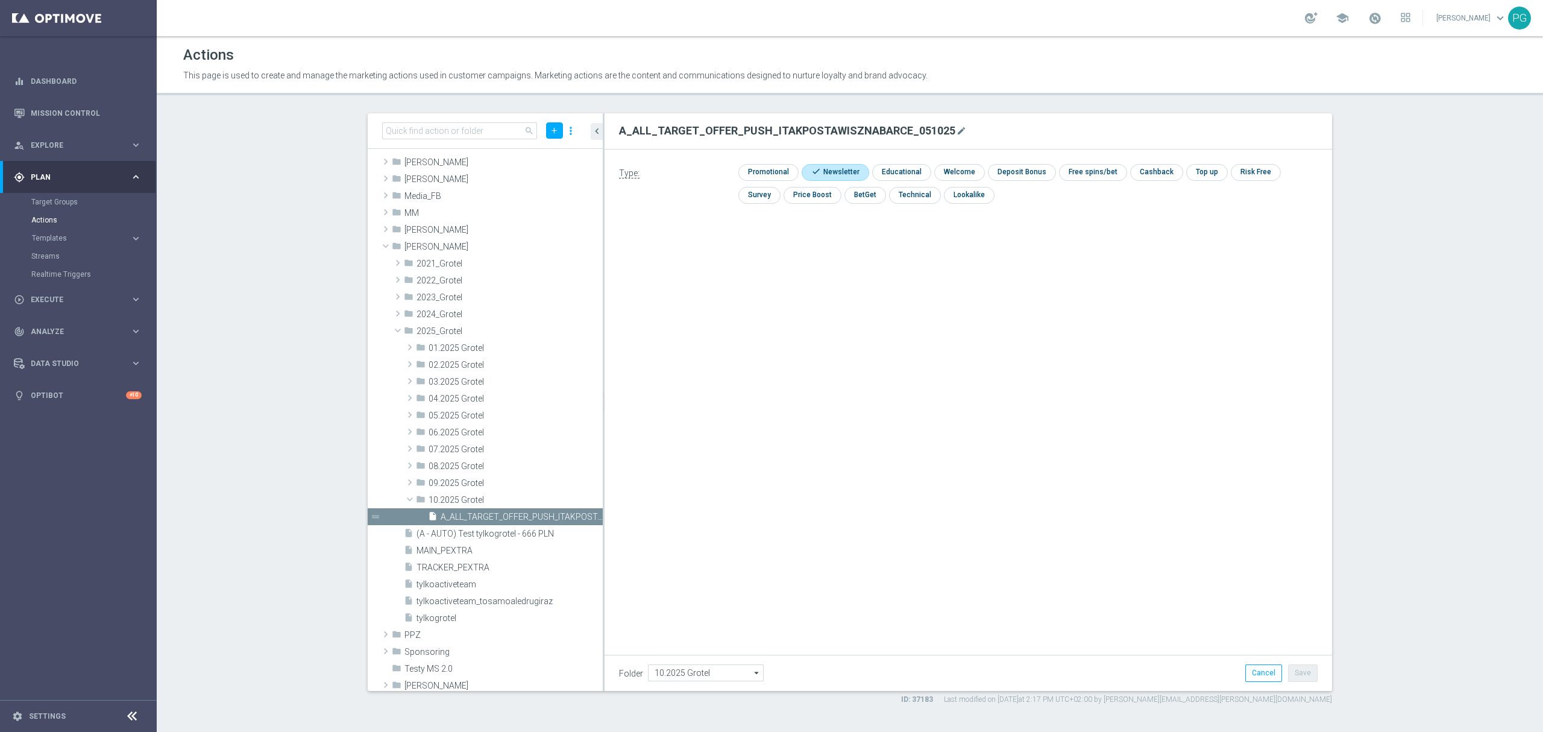
scroll to position [293, 0]
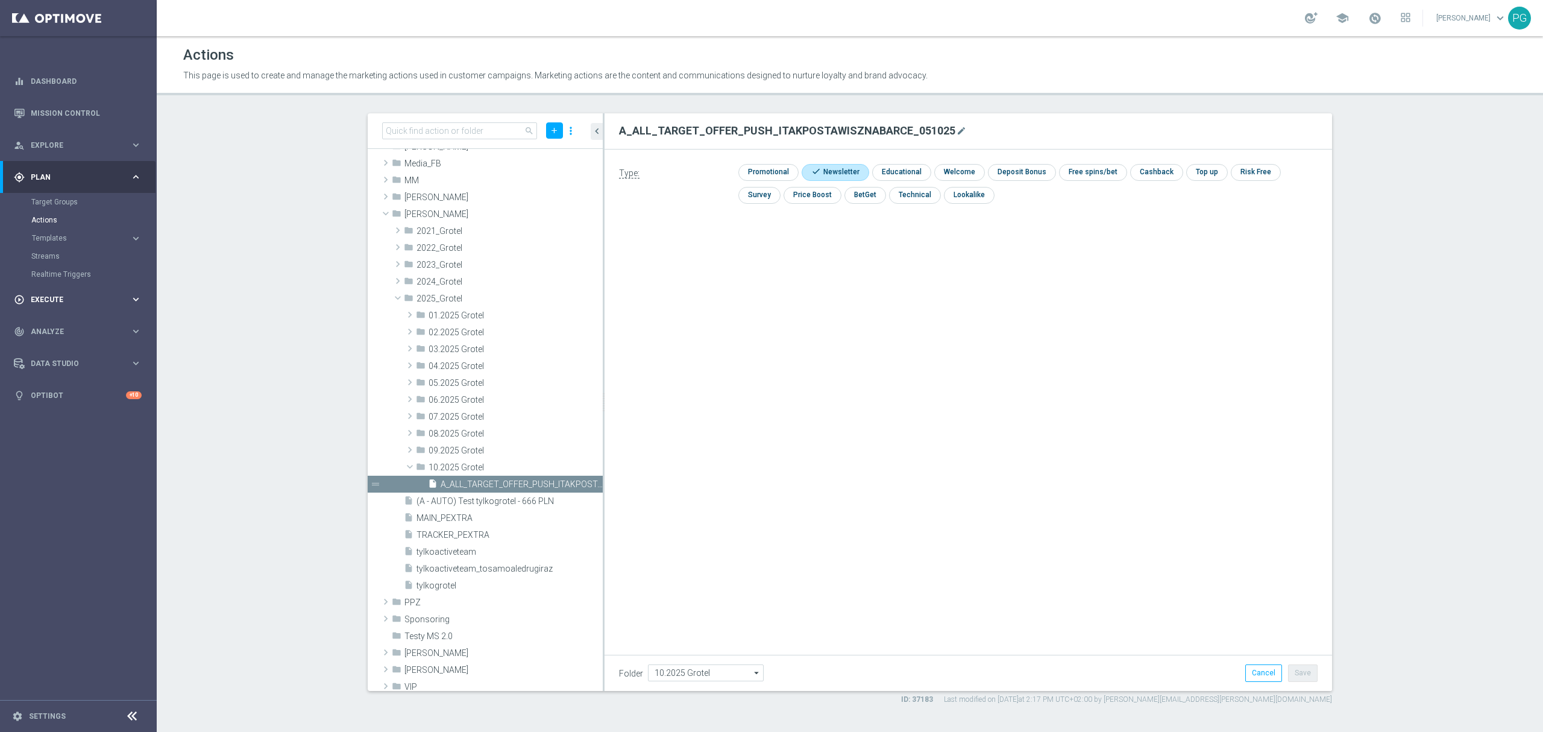
click at [63, 300] on span "Execute" at bounding box center [80, 299] width 99 height 7
click at [73, 235] on link "Campaign Builder" at bounding box center [78, 234] width 94 height 10
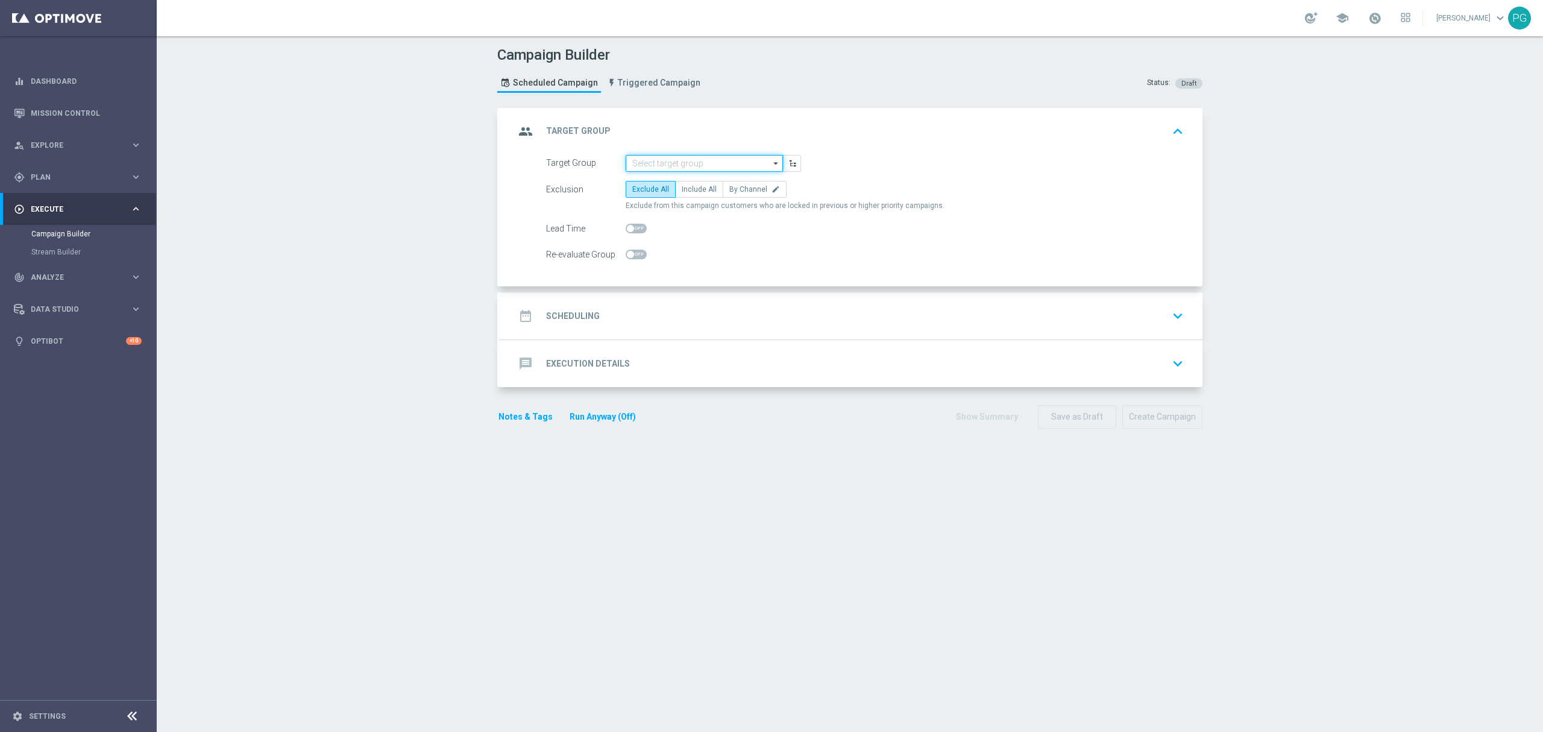
click at [680, 166] on input at bounding box center [704, 163] width 157 height 17
paste input "A_ALL_TARGET_OFFER_PUSH_ITAKPOSTAWISZNABARCE_051025"
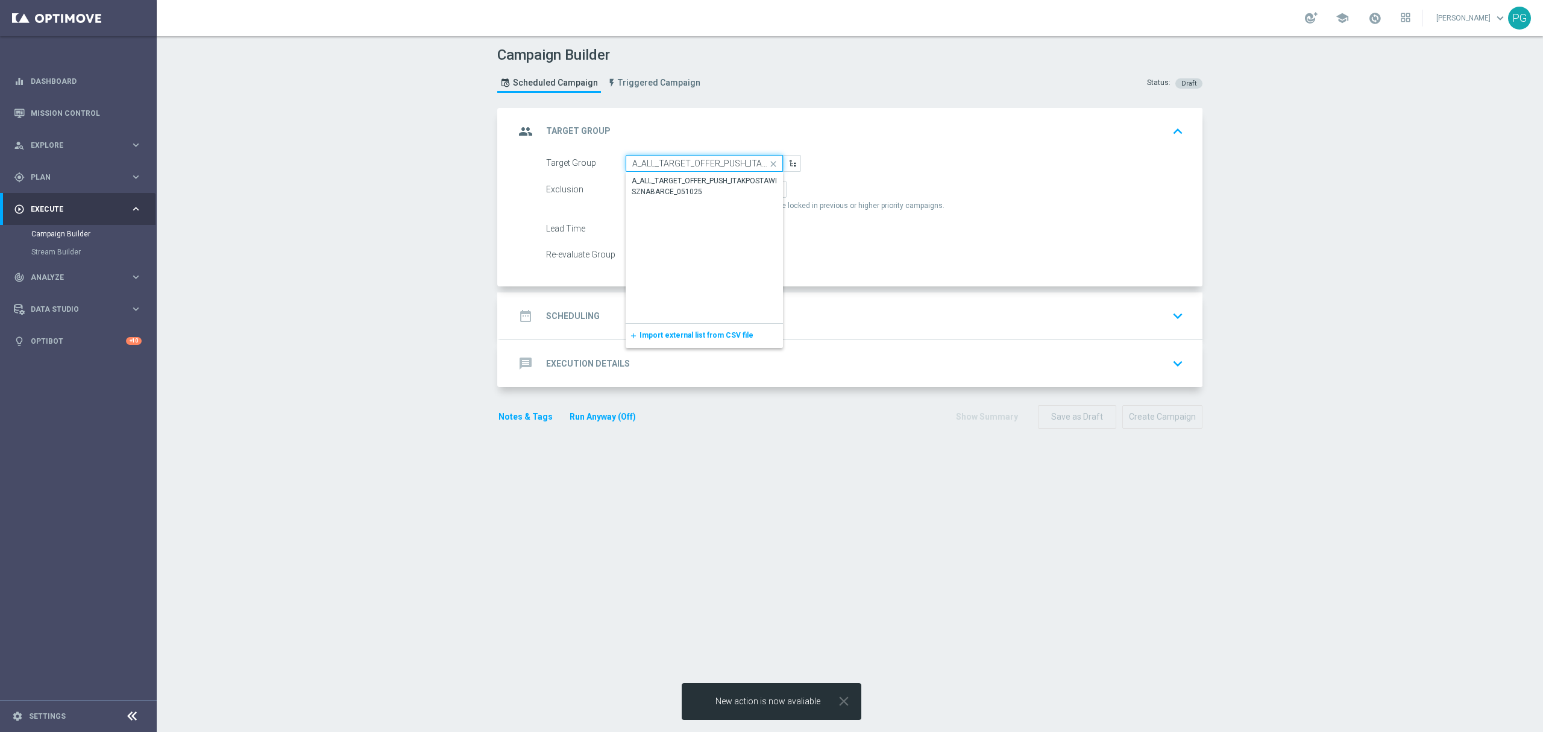
scroll to position [0, 109]
click at [664, 186] on div "A_ALL_TARGET_OFFER_PUSH_ITAKPOSTAWISZNABARCE_051025" at bounding box center [705, 186] width 146 height 22
type input "A_ALL_TARGET_OFFER_PUSH_ITAKPOSTAWISZNABARCE_051025"
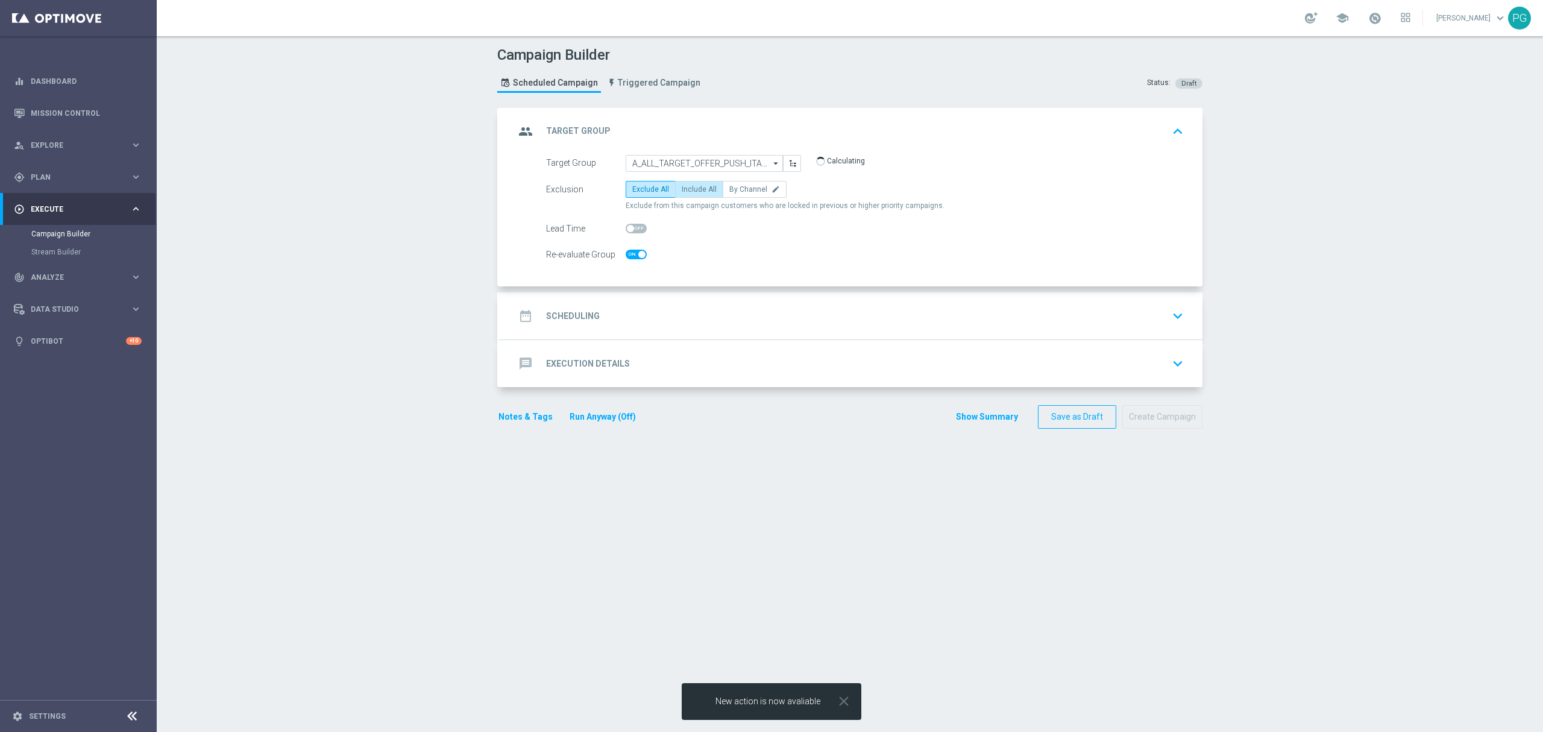
checkbox input "true"
click at [685, 188] on span "Include All" at bounding box center [699, 189] width 35 height 8
click at [685, 188] on input "Include All" at bounding box center [686, 192] width 8 height 8
radio input "true"
click at [633, 305] on div "date_range Scheduling keyboard_arrow_down" at bounding box center [851, 315] width 673 height 23
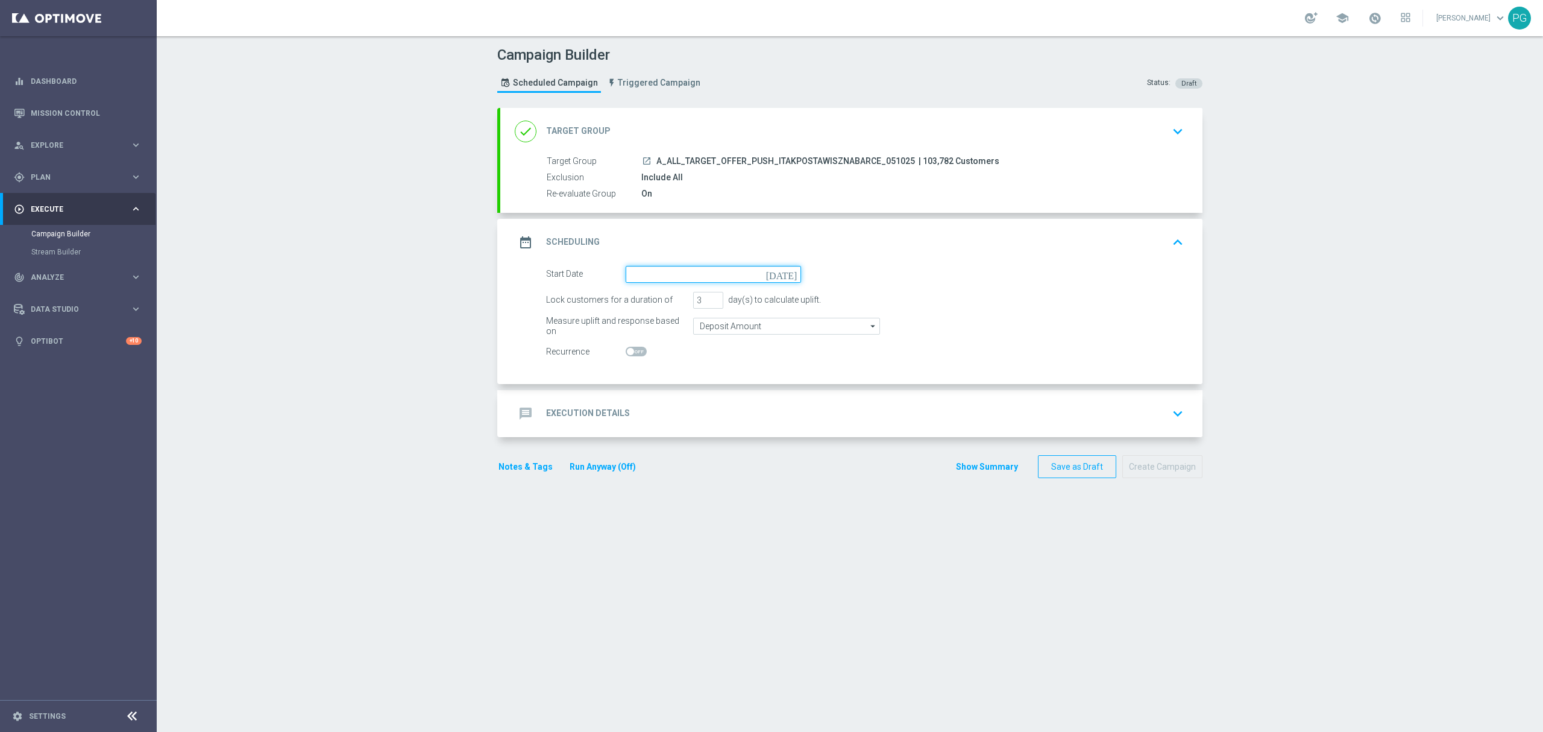
click at [674, 273] on input at bounding box center [713, 274] width 175 height 17
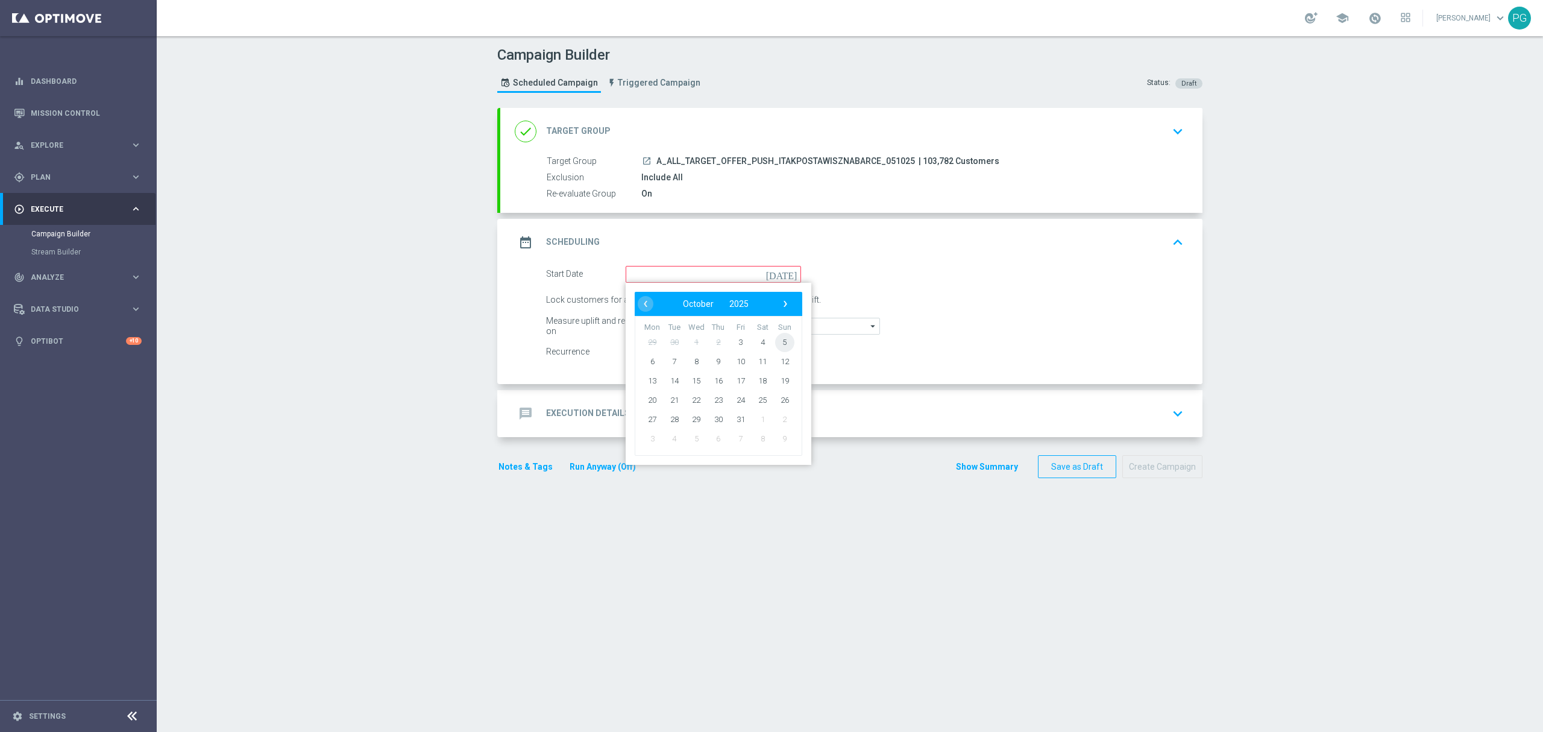
click at [775, 344] on span "5" at bounding box center [784, 341] width 19 height 19
type input "[DATE]"
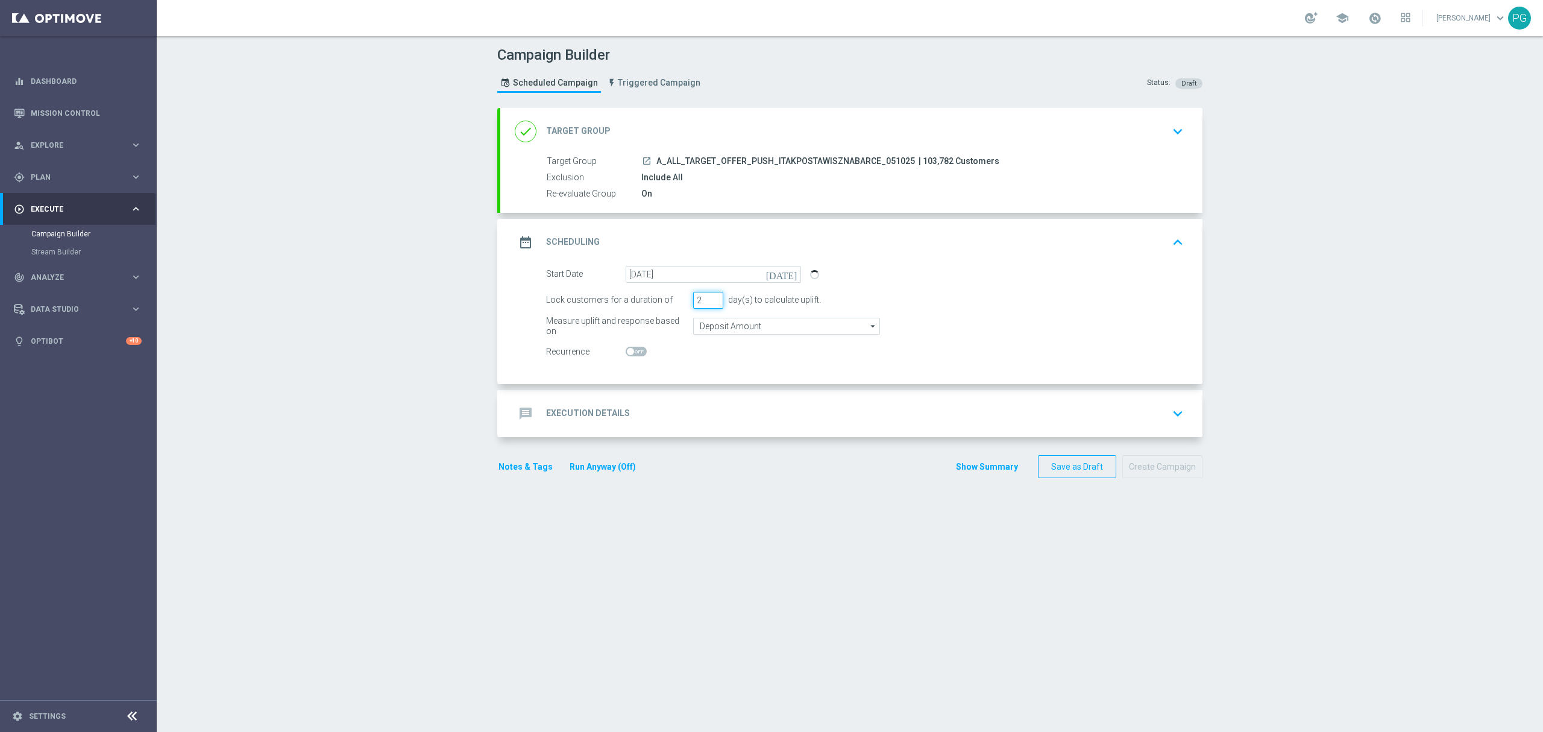
click at [707, 303] on input "2" at bounding box center [708, 300] width 30 height 17
click at [707, 303] on input "1" at bounding box center [708, 300] width 30 height 17
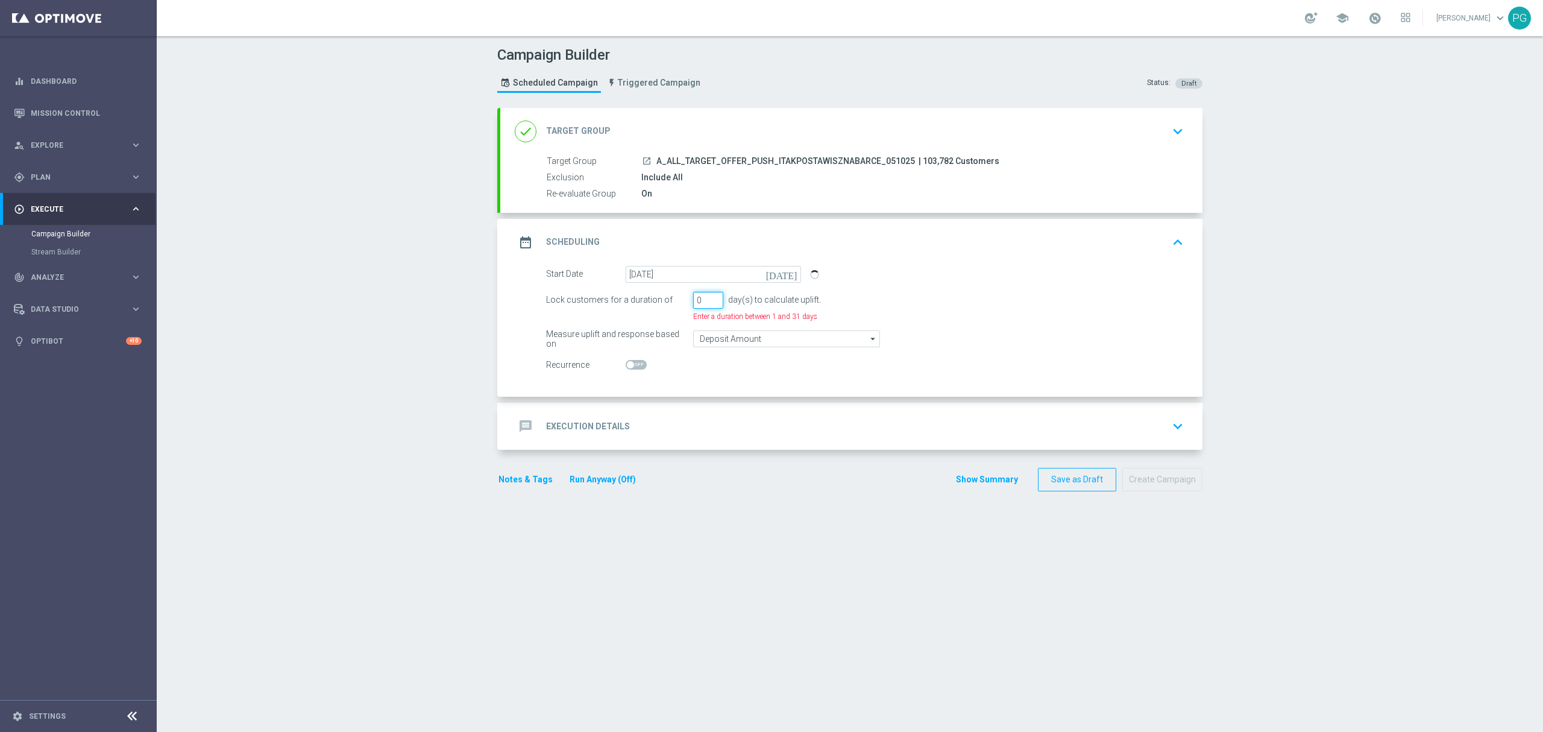
click at [707, 303] on input "0" at bounding box center [708, 300] width 30 height 17
click at [710, 292] on input "0" at bounding box center [708, 300] width 30 height 17
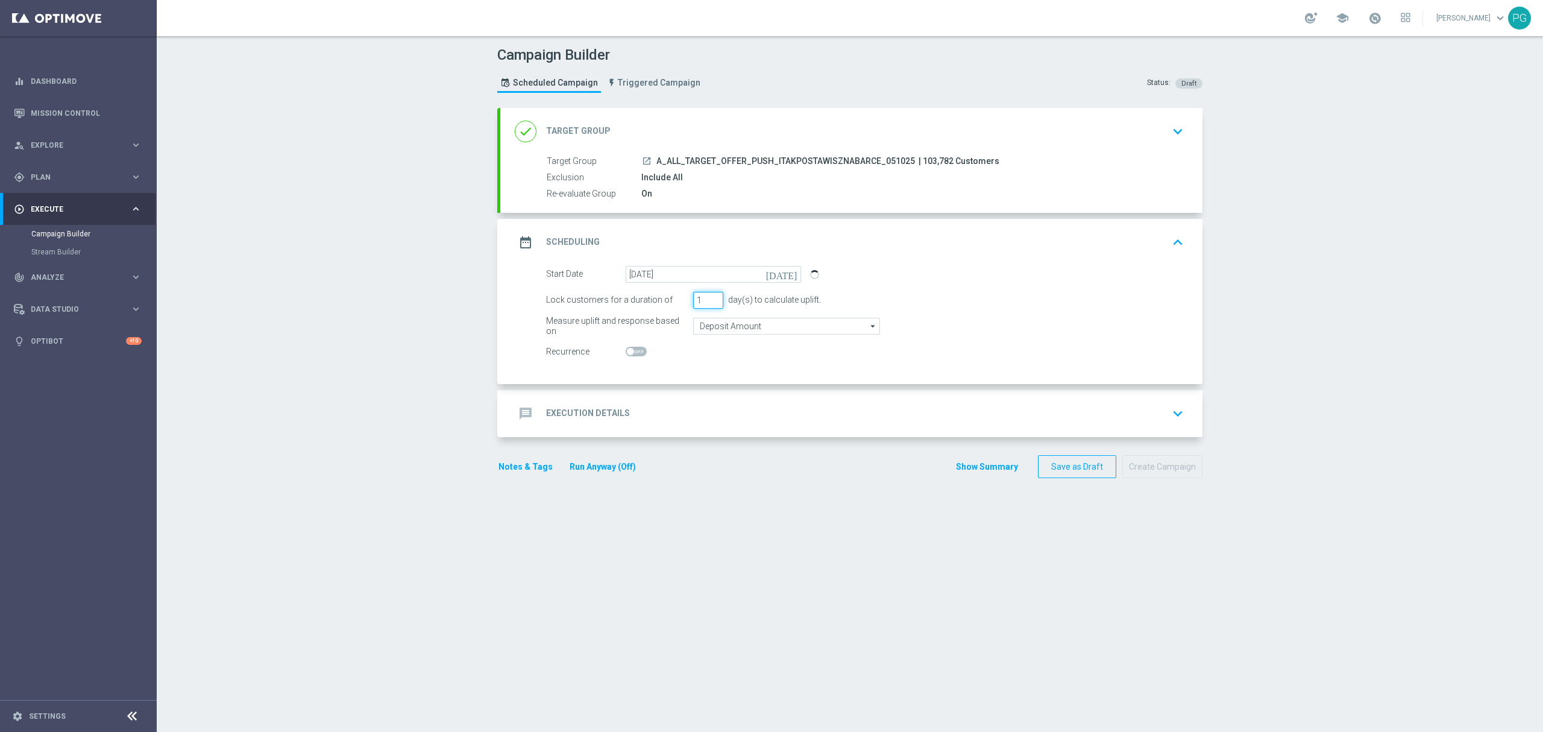
type input "1"
click at [710, 298] on input "1" at bounding box center [708, 300] width 30 height 17
click at [642, 396] on div "message Execution Details keyboard_arrow_down" at bounding box center [851, 413] width 702 height 47
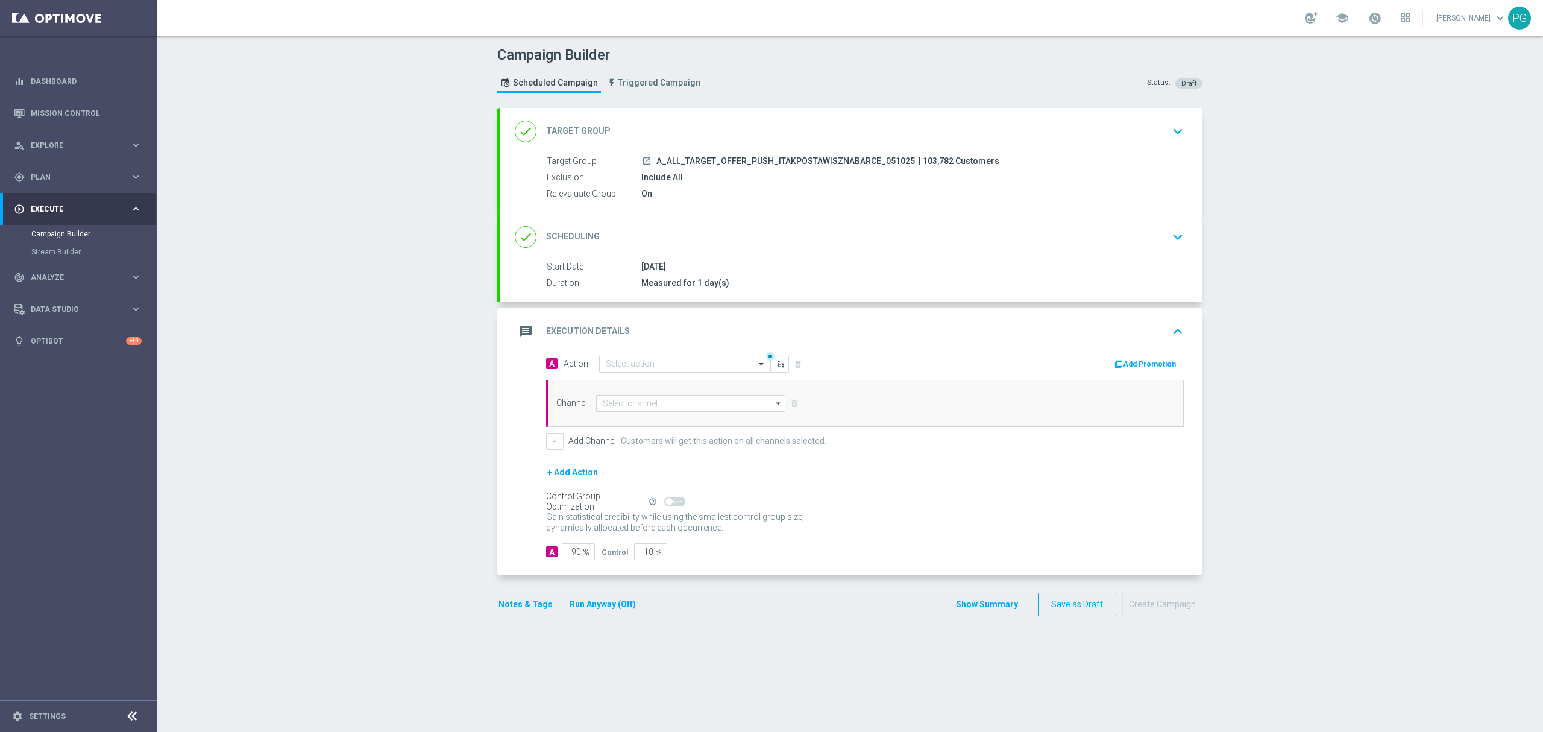
click at [707, 237] on div "done Scheduling keyboard_arrow_down" at bounding box center [851, 236] width 673 height 23
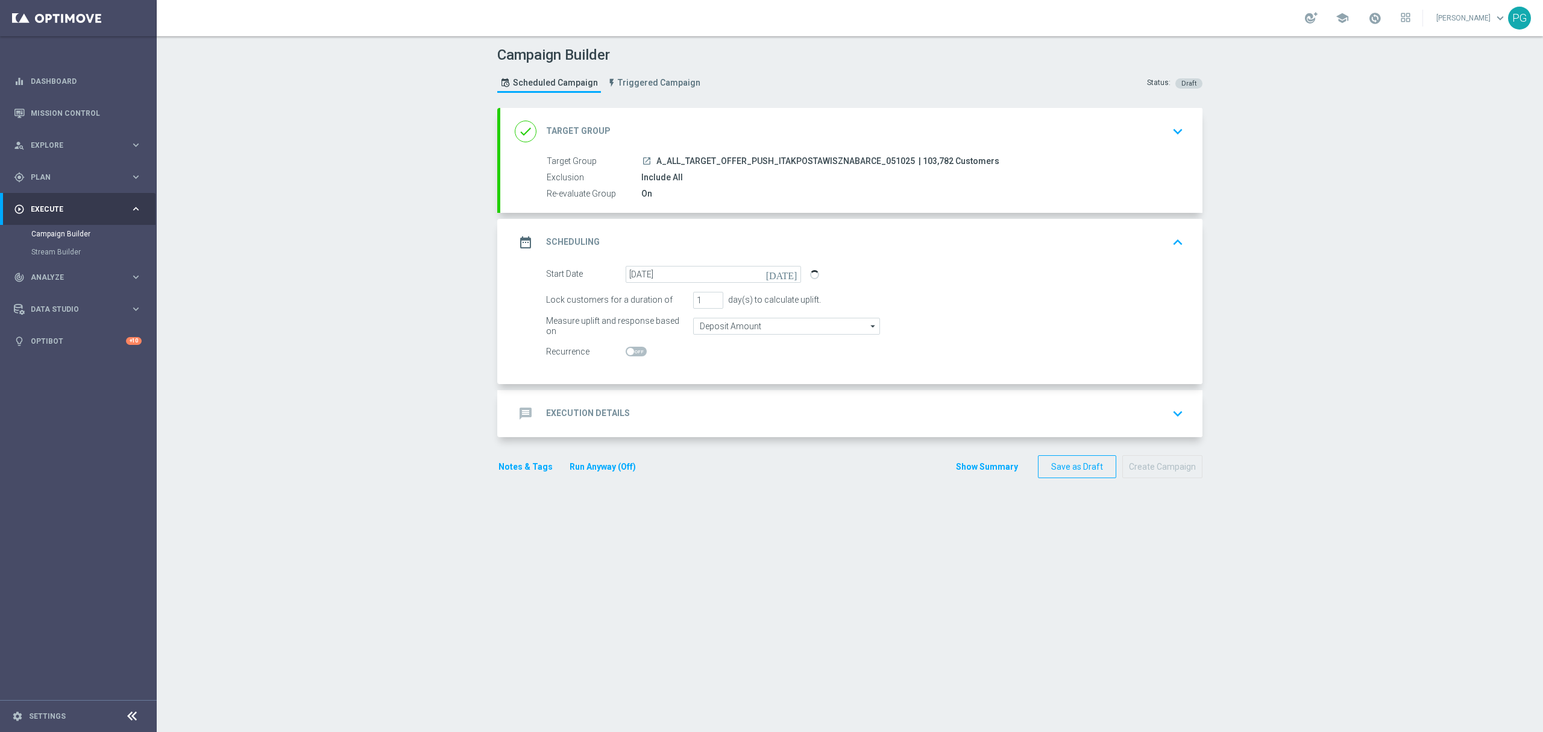
drag, startPoint x: 534, startPoint y: 300, endPoint x: 820, endPoint y: 304, distance: 285.8
click at [820, 304] on div "Lock customers for a duration of 1 day(s) to calculate uplift." at bounding box center [865, 300] width 656 height 17
copy div "Lock customers for a duration of day(s) to calculate uplift."
click at [871, 399] on div "message Execution Details keyboard_arrow_down" at bounding box center [851, 413] width 702 height 47
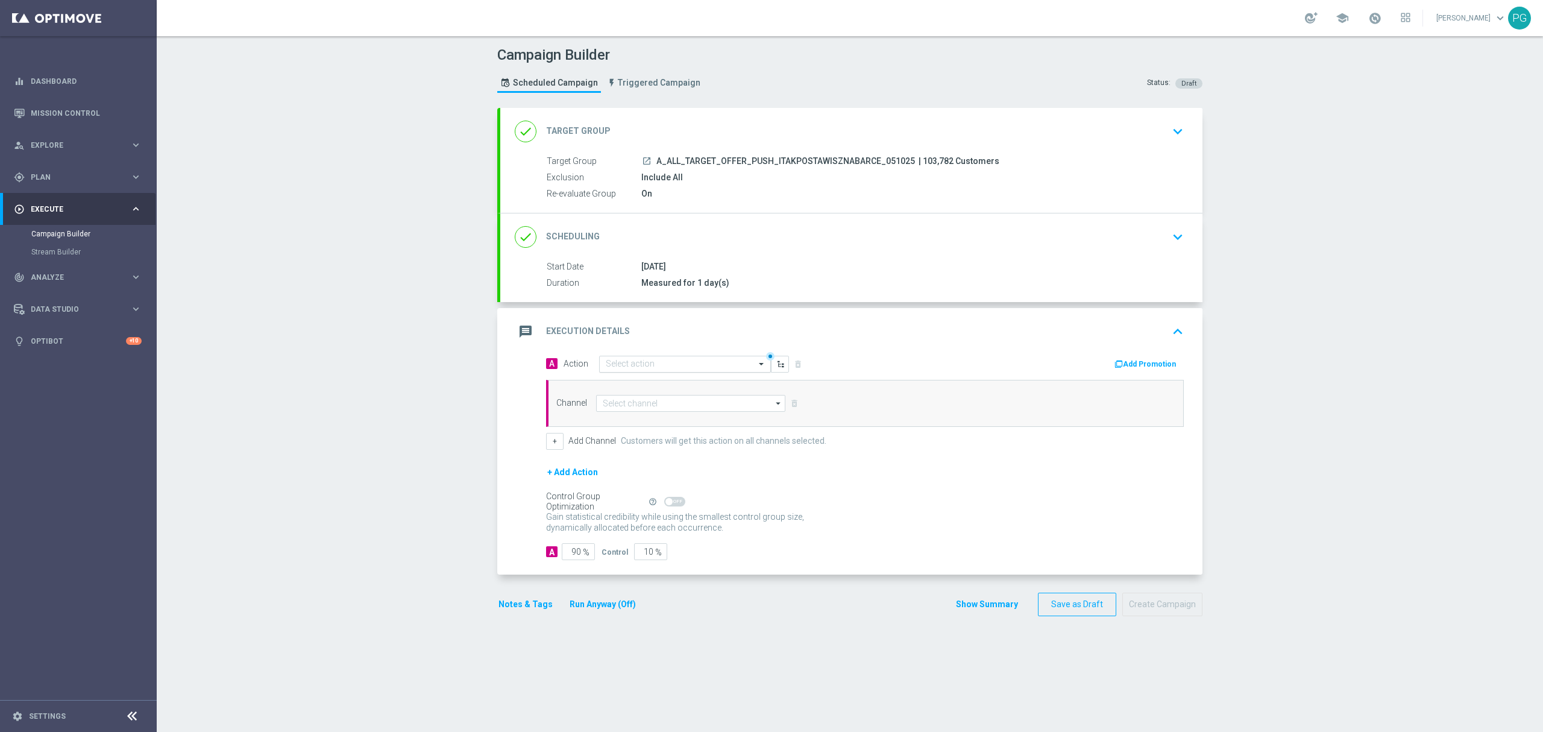
click at [726, 364] on input "text" at bounding box center [673, 364] width 134 height 10
paste input "Lock customers for a duration of 1 day(s) to calculate uplift."
type input "itakpos"
click at [695, 379] on div "A_ALL_TARGET_OFFER_PUSH_ITAKPOSTAWISZNABARCE_051025 edit" at bounding box center [685, 385] width 159 height 20
click at [645, 404] on input at bounding box center [690, 403] width 189 height 17
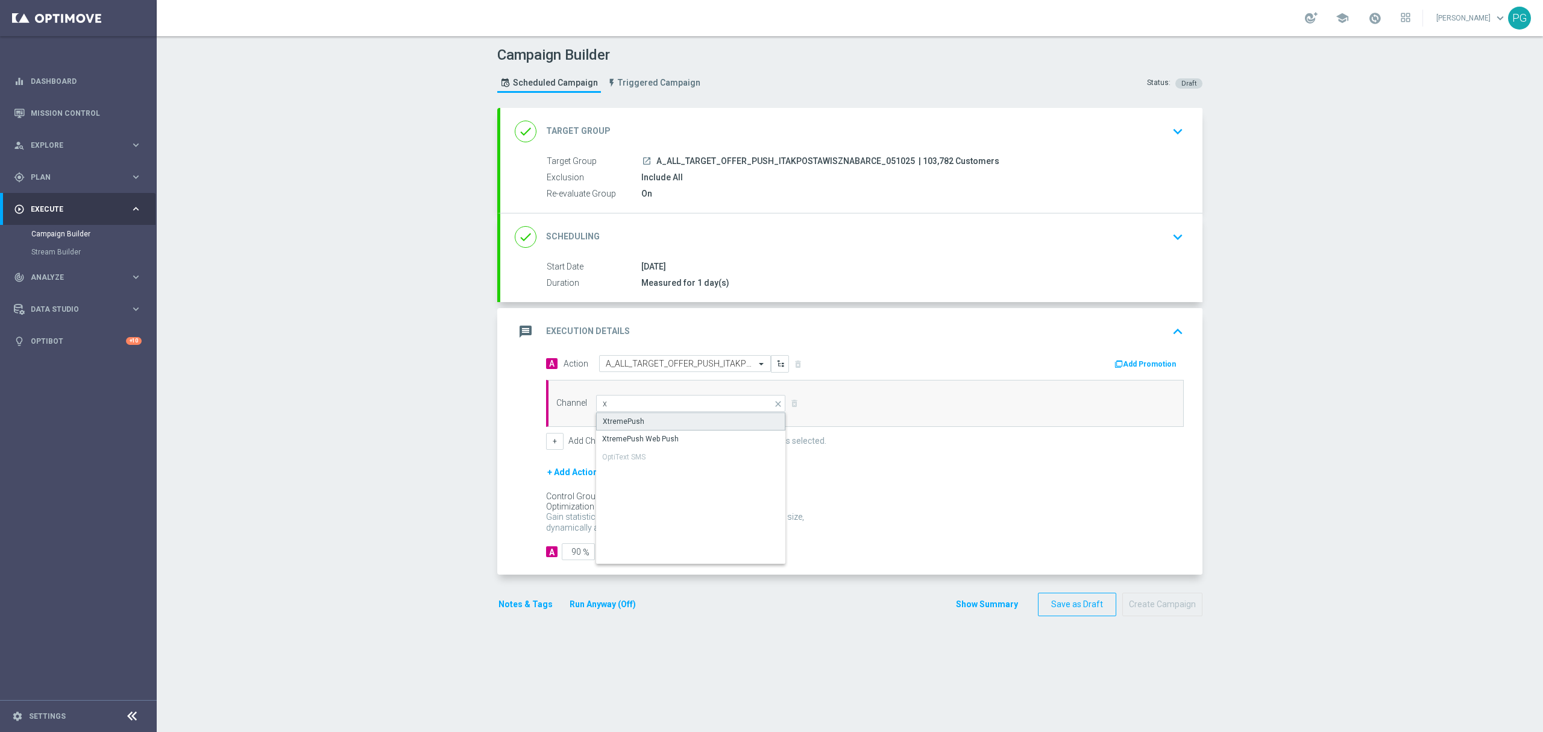
click at [626, 418] on div "XtremePush" at bounding box center [624, 421] width 42 height 11
type input "XtremePush"
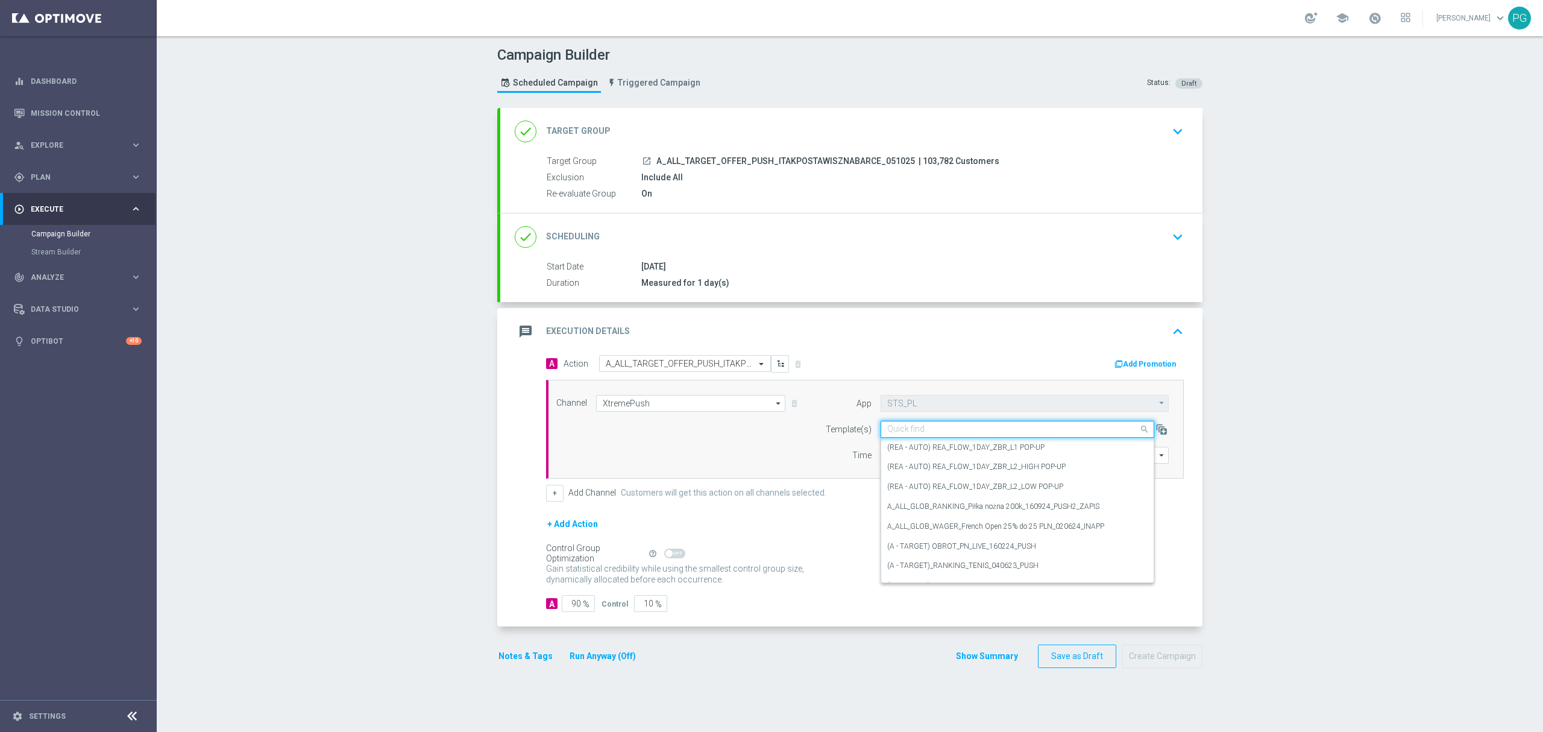
click at [909, 434] on input "text" at bounding box center [1005, 429] width 236 height 10
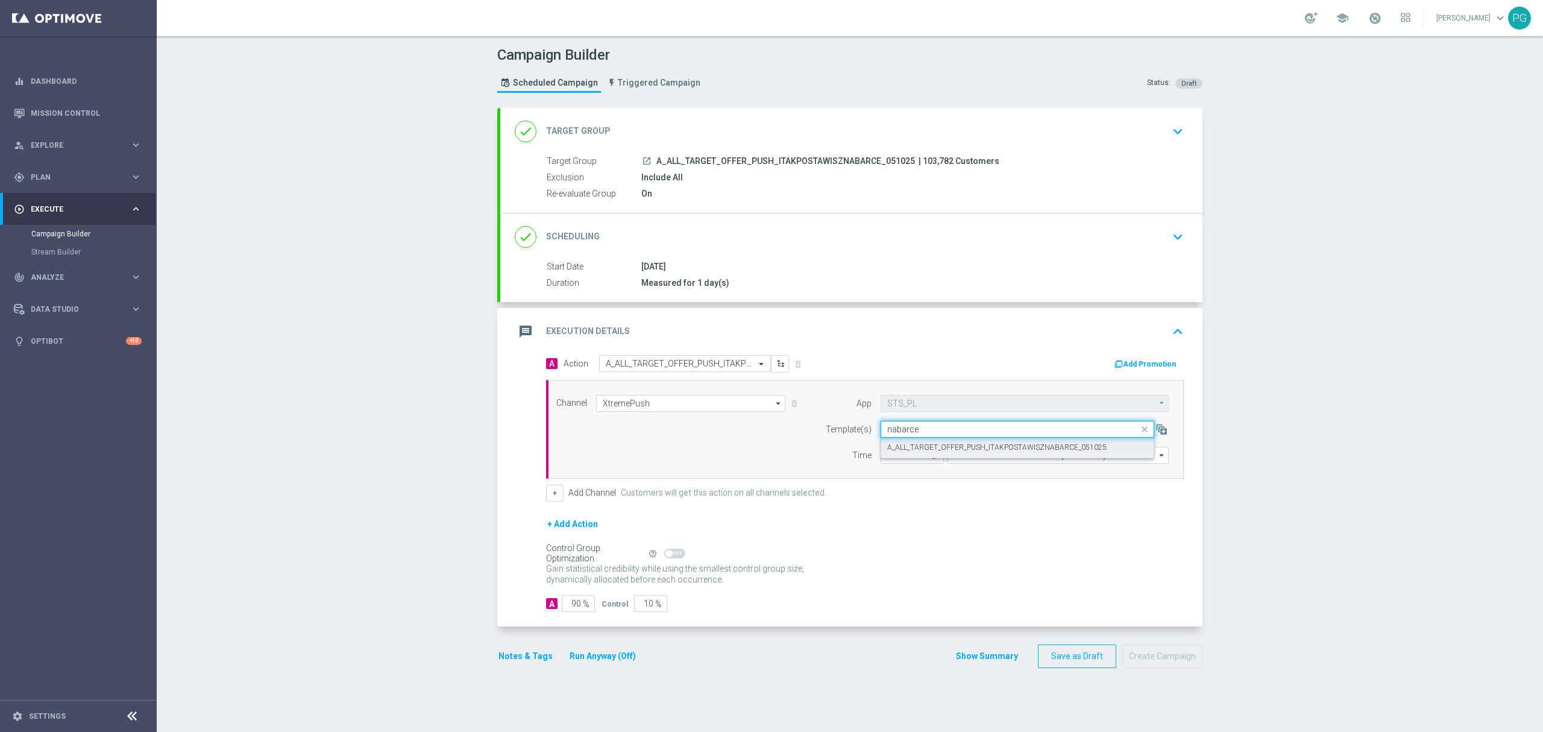
click at [910, 444] on label "A_ALL_TARGET_OFFER_PUSH_ITAKPOSTAWISZNABARCE_051025" at bounding box center [996, 448] width 219 height 10
type input "nabarce"
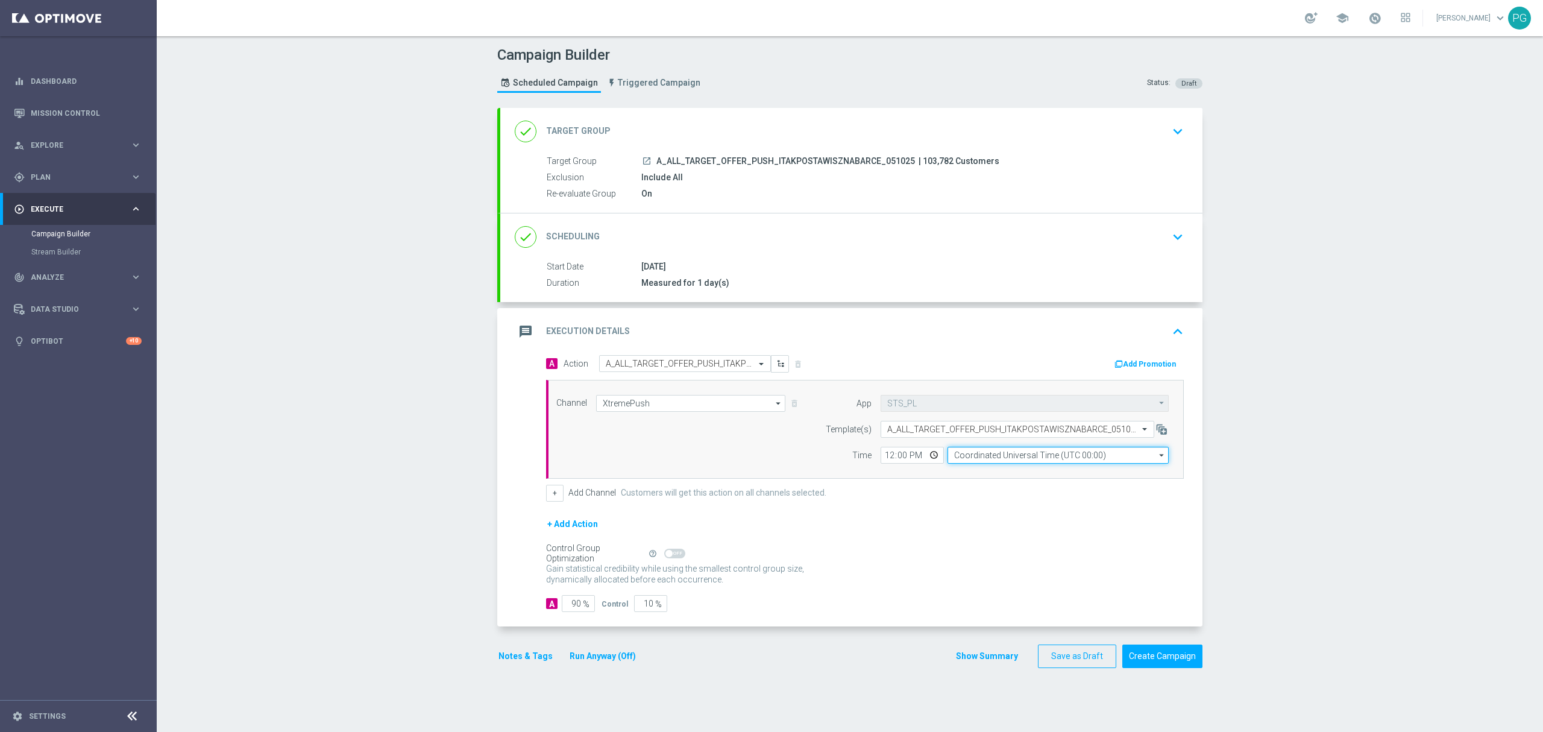
click at [976, 459] on input "Coordinated Universal Time (UTC 00:00)" at bounding box center [1058, 455] width 221 height 17
click at [968, 469] on div "Central European Time (Warsaw) (UTC +02:00)" at bounding box center [1052, 472] width 197 height 11
type input "Central European Time (Warsaw) (UTC +02:00)"
click at [881, 458] on input "12:00" at bounding box center [912, 455] width 63 height 17
type input "16:15"
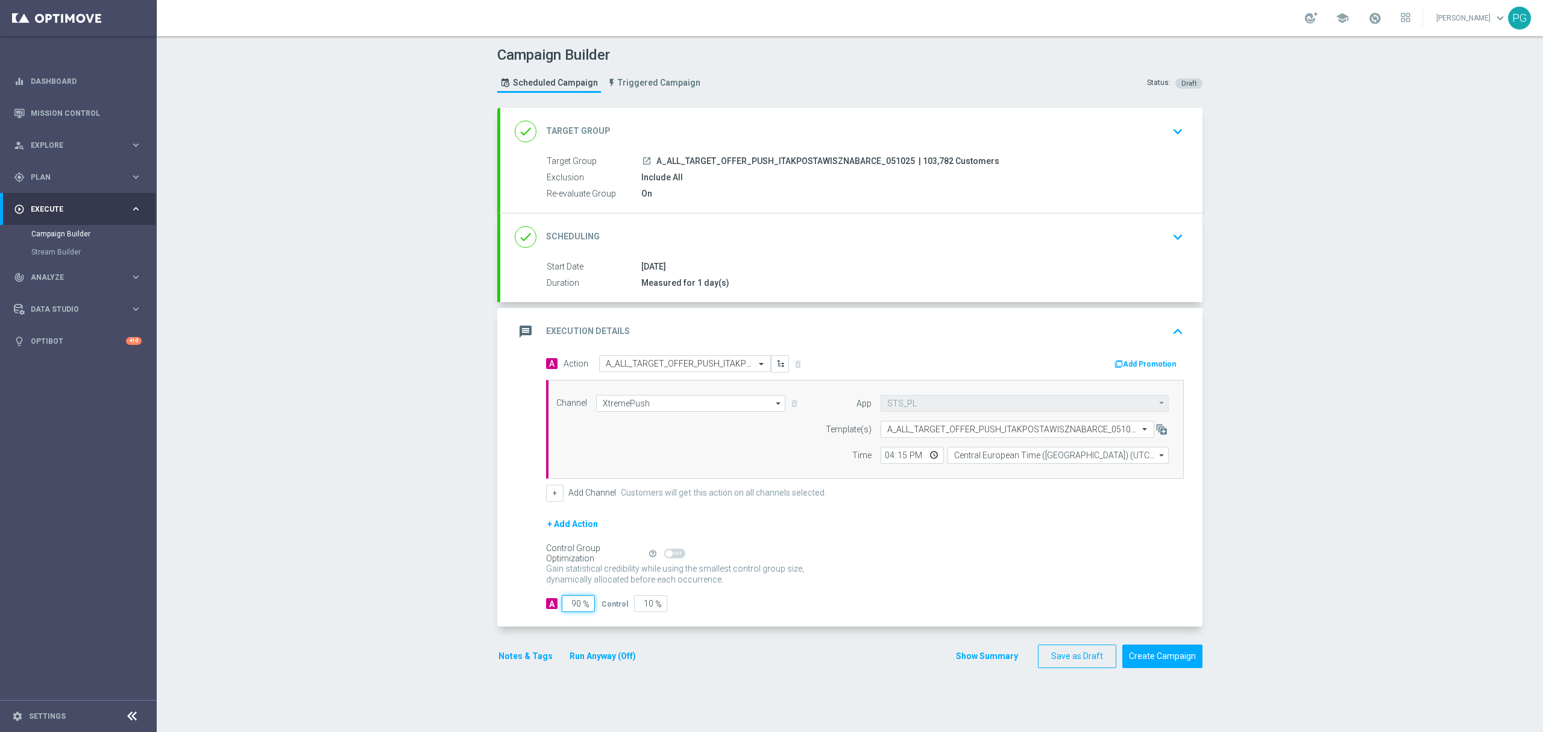
click at [570, 611] on input "90" at bounding box center [578, 603] width 33 height 17
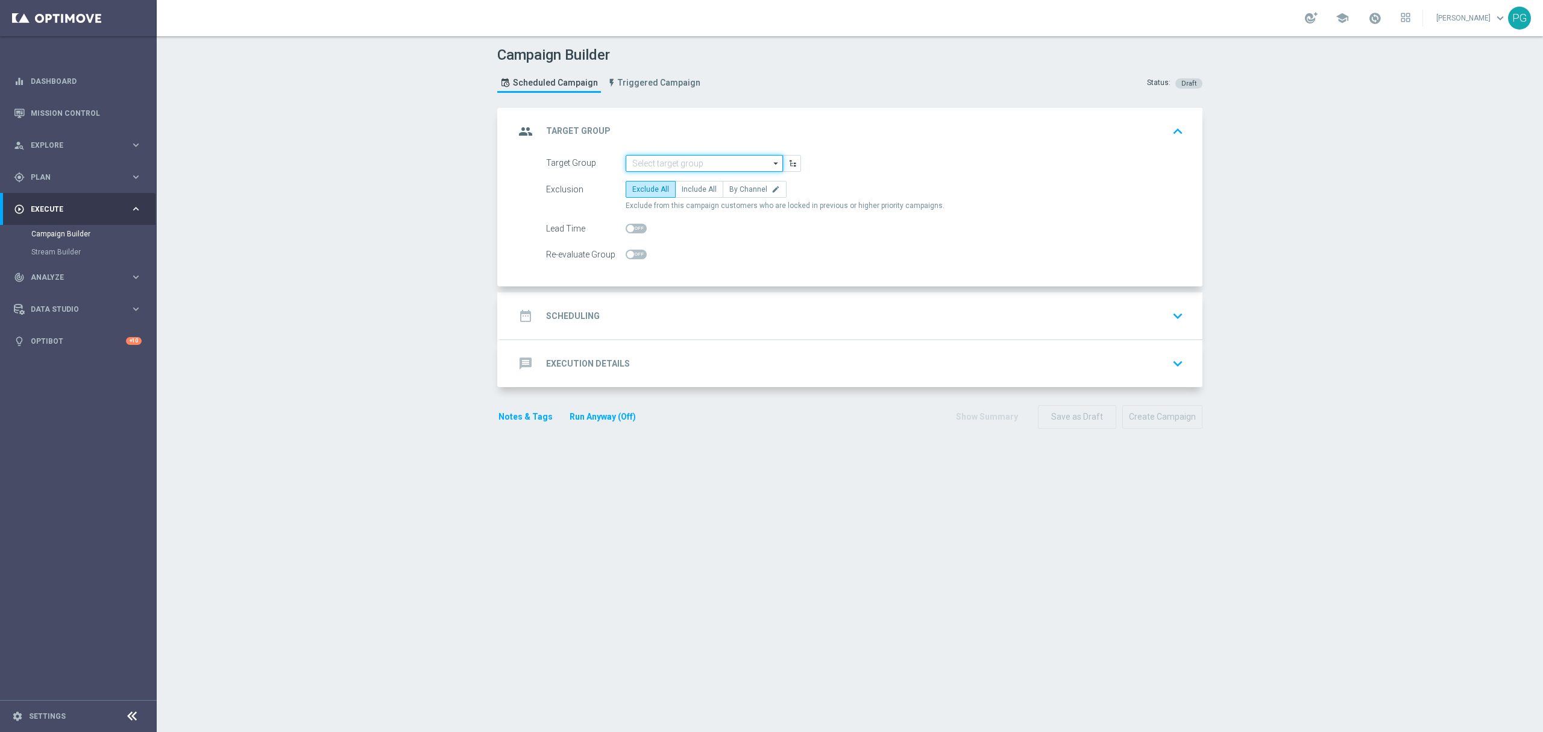
click at [635, 160] on input at bounding box center [704, 163] width 157 height 17
paste input "Lock customers for a duration of 1 day(s) to calculate uplift."
click at [707, 186] on div "A_ALL_TARGET_OFFER_PUSH_ITAKPOSTAWISZNABARCE_051025" at bounding box center [705, 186] width 146 height 22
type input "A_ALL_TARGET_OFFER_PUSH_ITAKPOSTAWISZNABARCE_051025"
checkbox input "true"
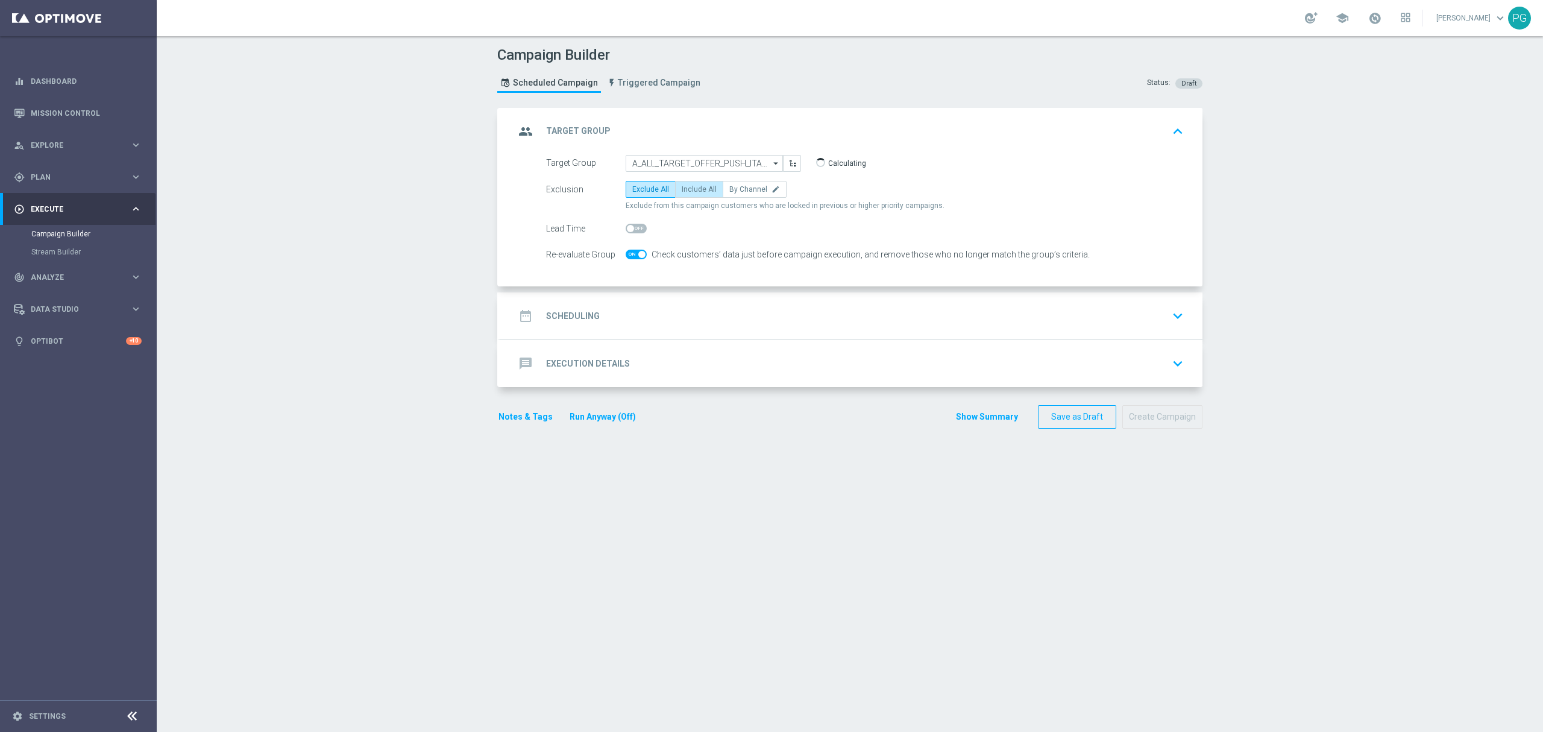
click at [695, 193] on span "Include All" at bounding box center [699, 189] width 35 height 8
click at [690, 193] on input "Include All" at bounding box center [686, 192] width 8 height 8
radio input "true"
click at [623, 309] on div "date_range Scheduling keyboard_arrow_down" at bounding box center [851, 315] width 673 height 23
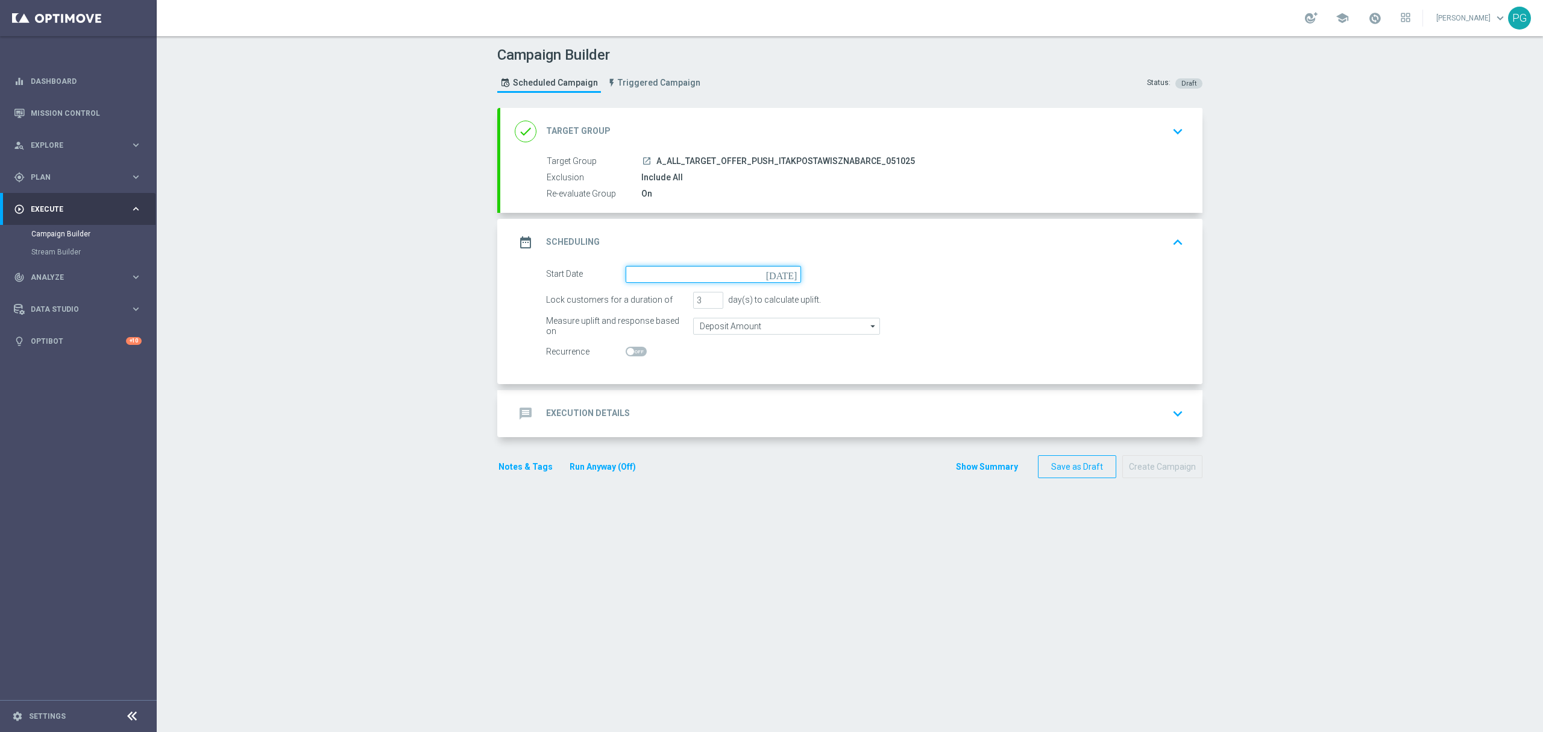
click at [672, 268] on input at bounding box center [713, 274] width 175 height 17
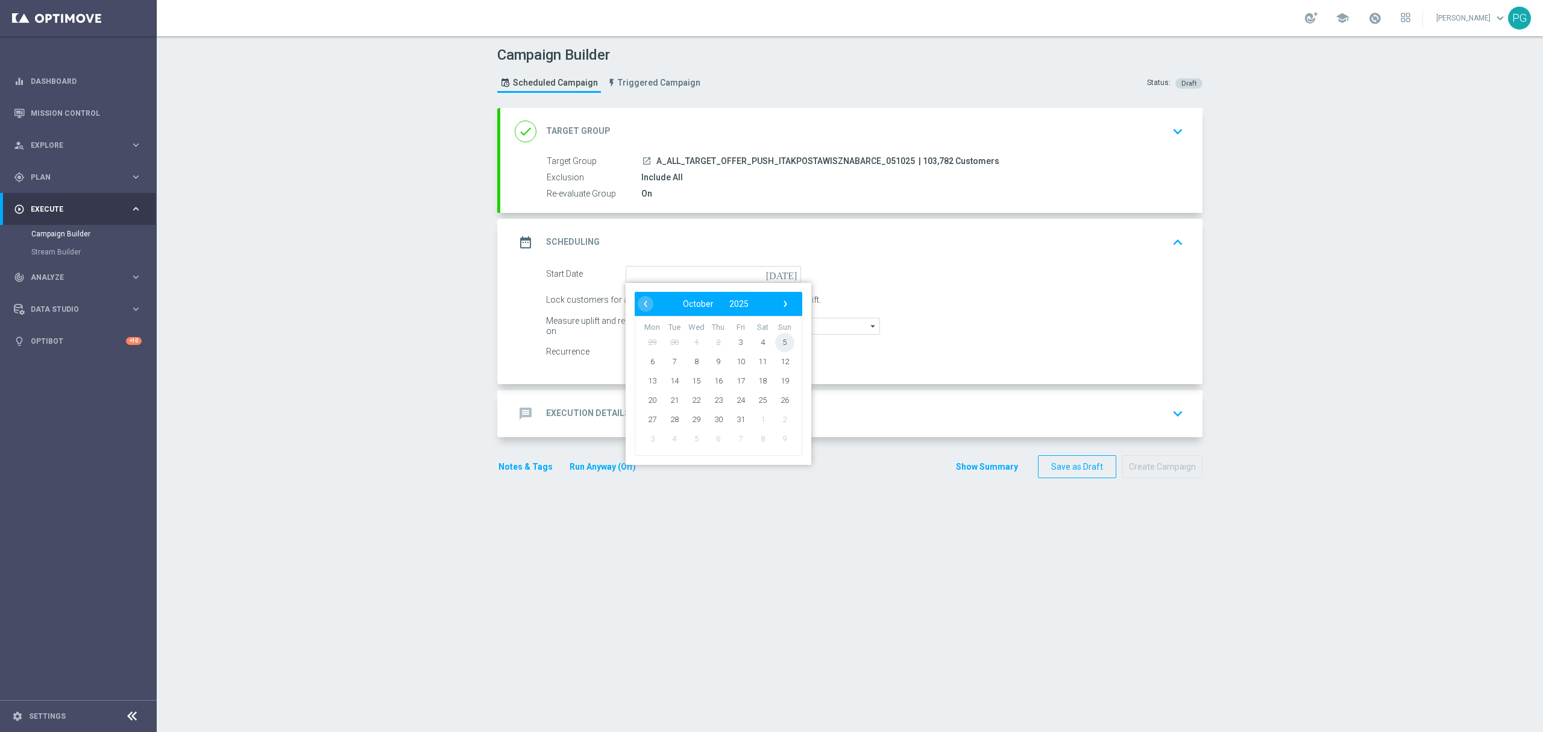
click at [775, 339] on span "5" at bounding box center [784, 341] width 19 height 19
type input "[DATE]"
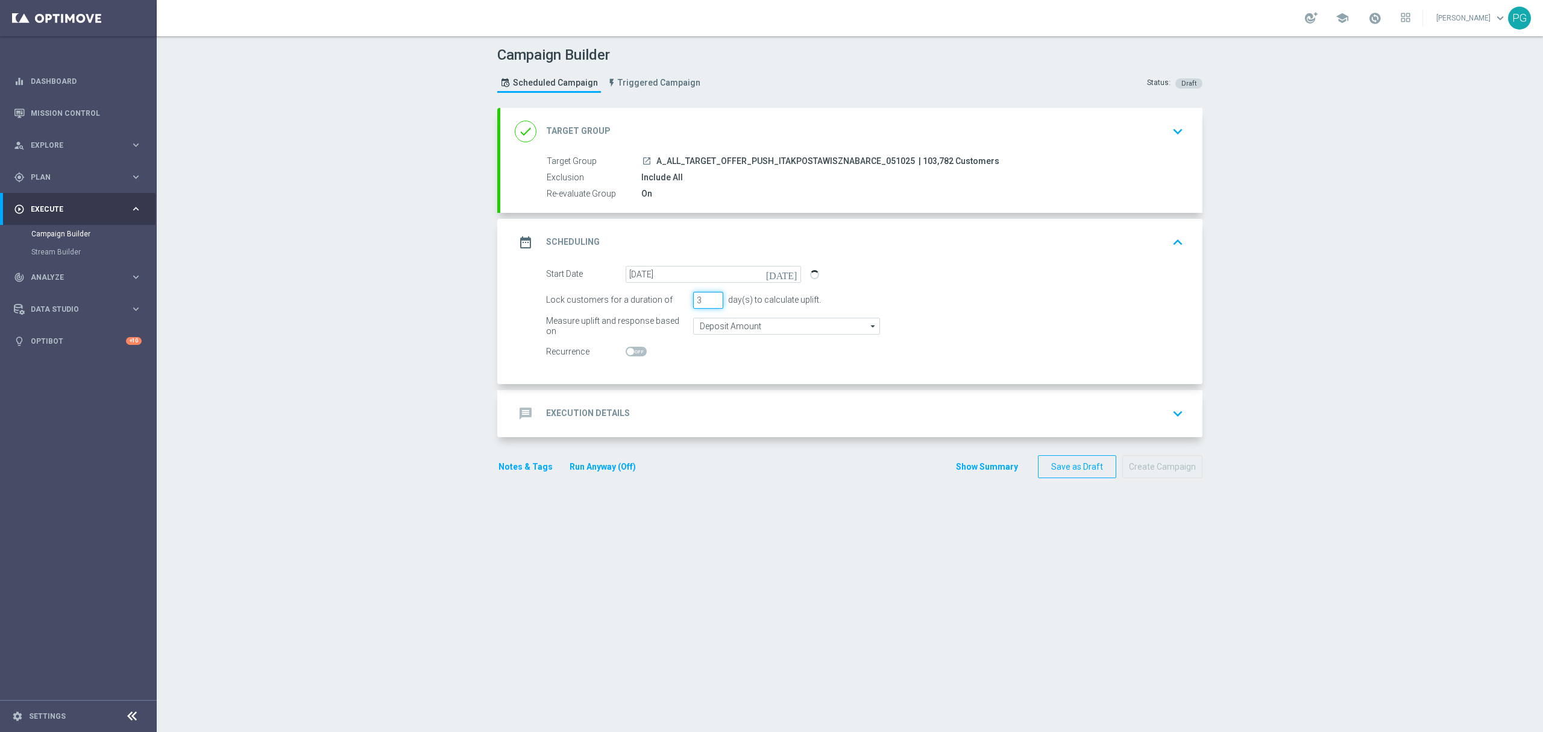
click at [712, 307] on input "3" at bounding box center [708, 300] width 30 height 17
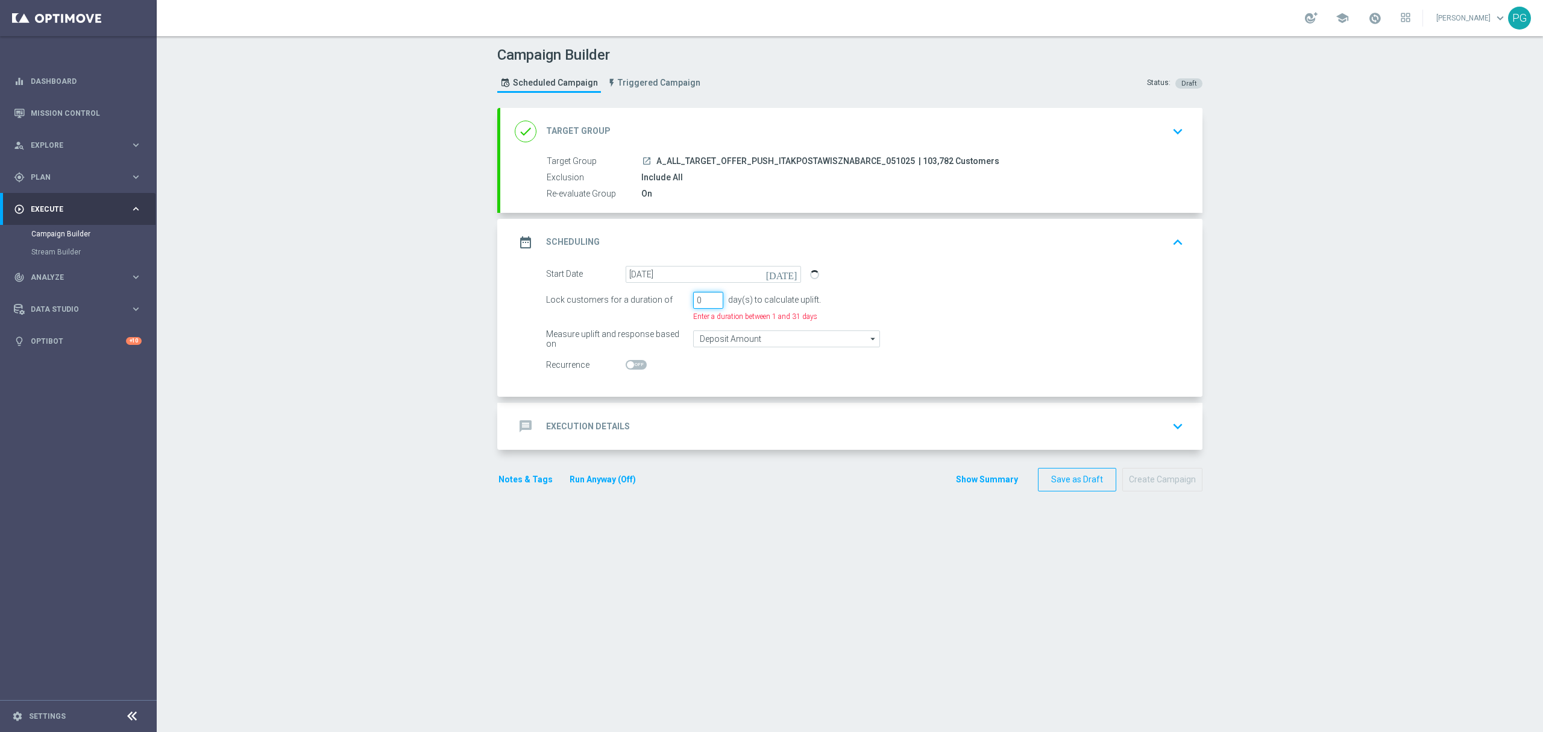
type input "1"
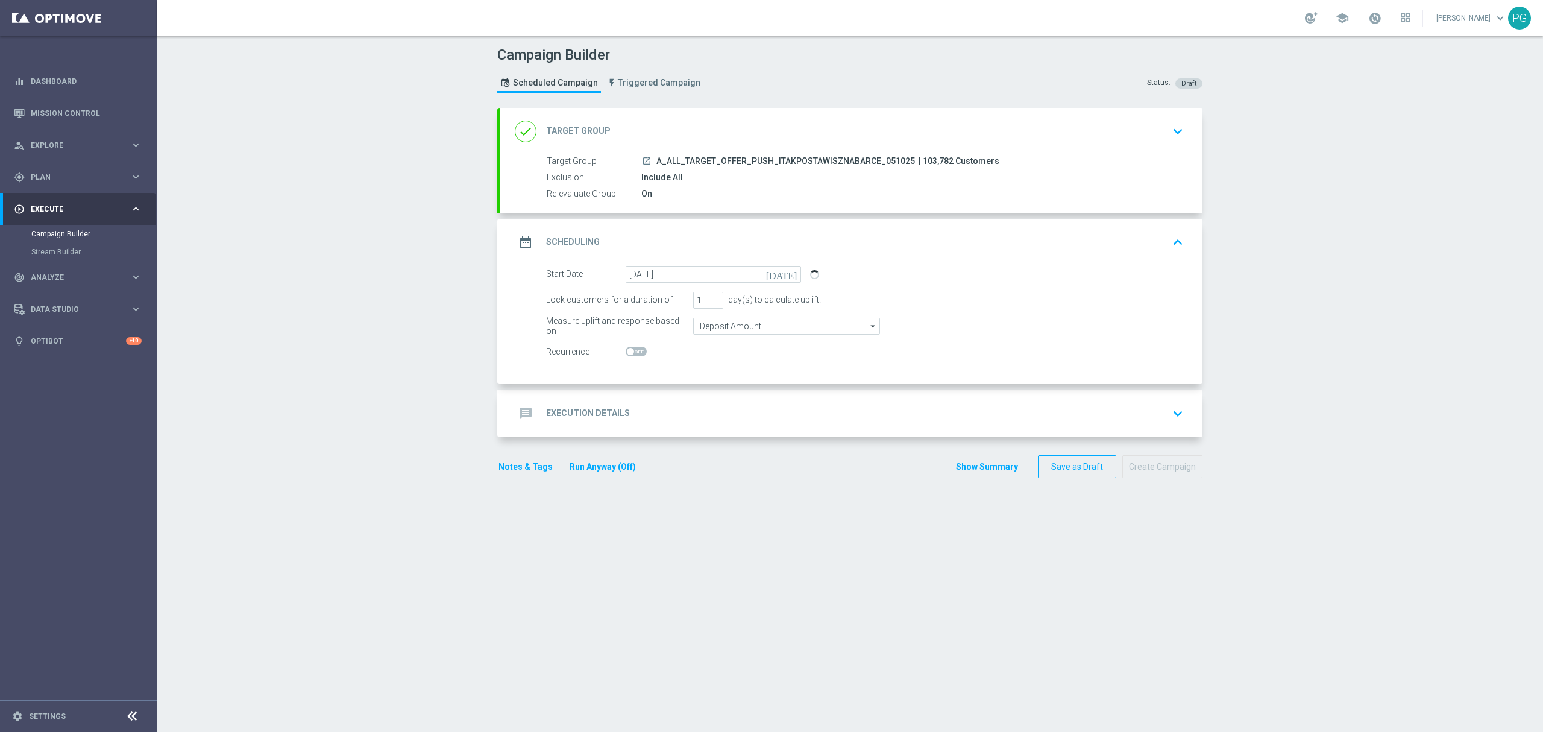
click at [633, 408] on div "message Execution Details keyboard_arrow_down" at bounding box center [851, 413] width 673 height 23
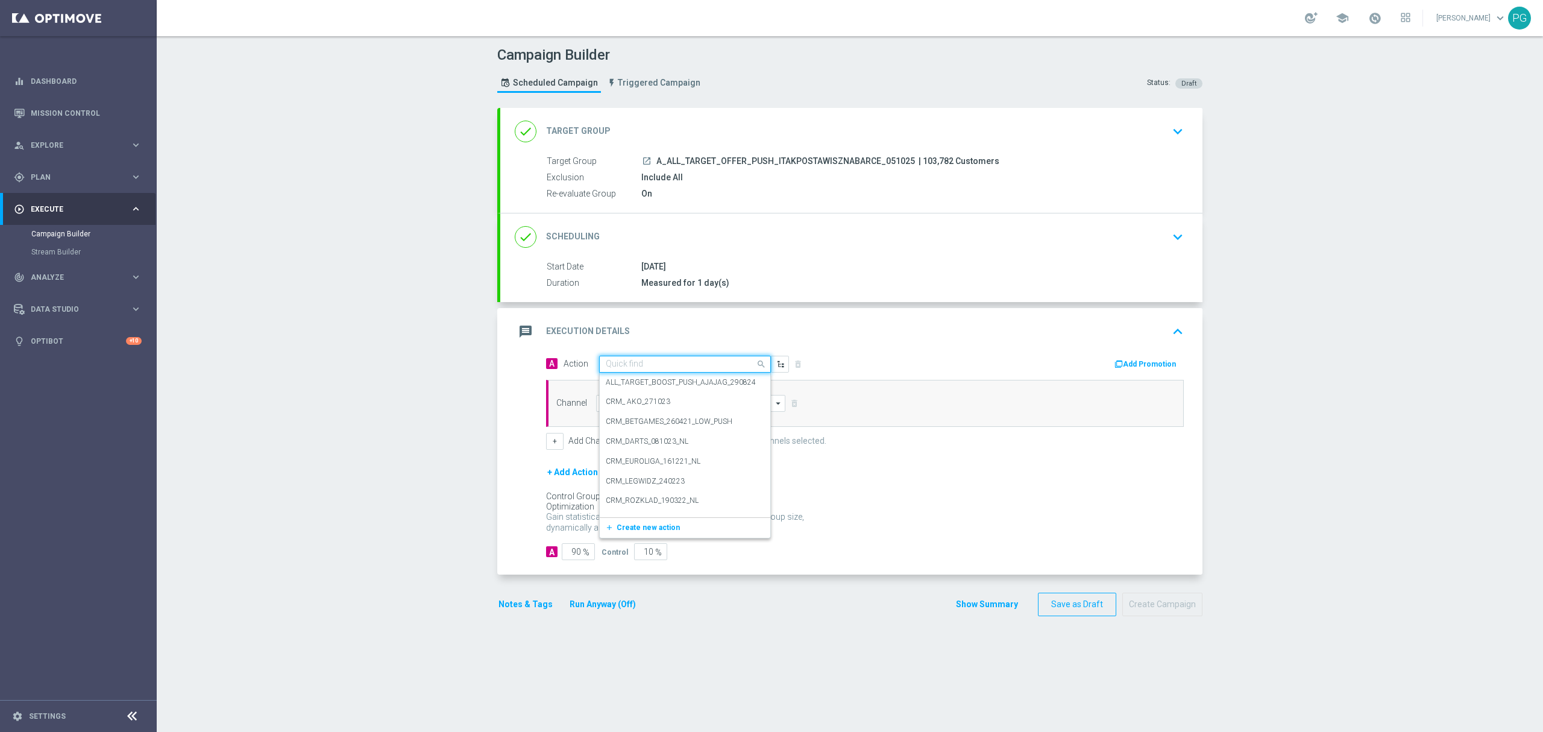
click at [623, 367] on input "text" at bounding box center [673, 364] width 134 height 10
paste input "itakpos"
type input "itakpos"
click at [618, 385] on label "A_ALL_TARGET_OFFER_PUSH_ITAKPOSTAWISZNABARCE_051025" at bounding box center [715, 385] width 219 height 10
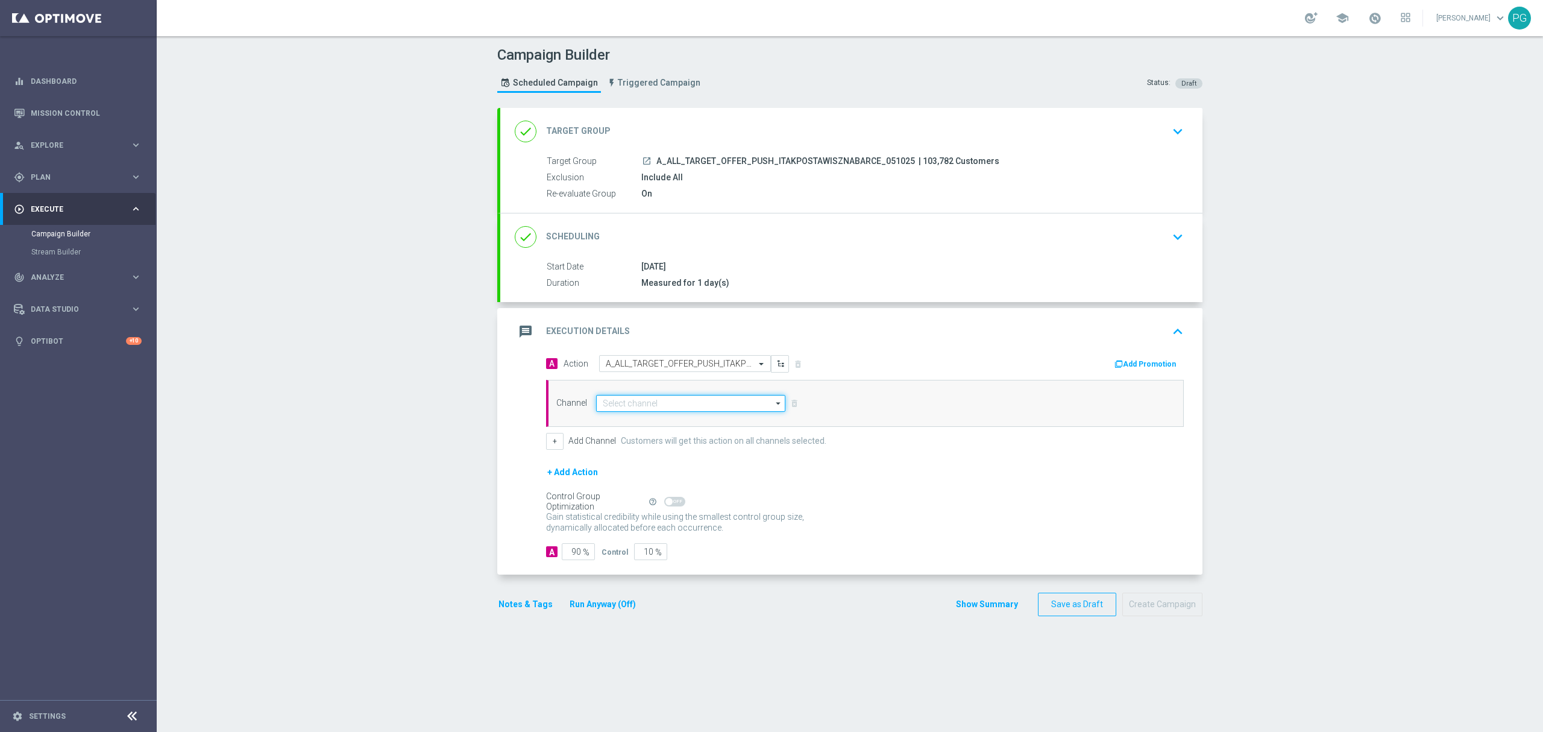
click at [626, 404] on input at bounding box center [690, 403] width 189 height 17
click at [619, 423] on div "XtremePush" at bounding box center [623, 420] width 42 height 11
type input "XtremePush"
click at [570, 549] on input "90" at bounding box center [578, 551] width 33 height 17
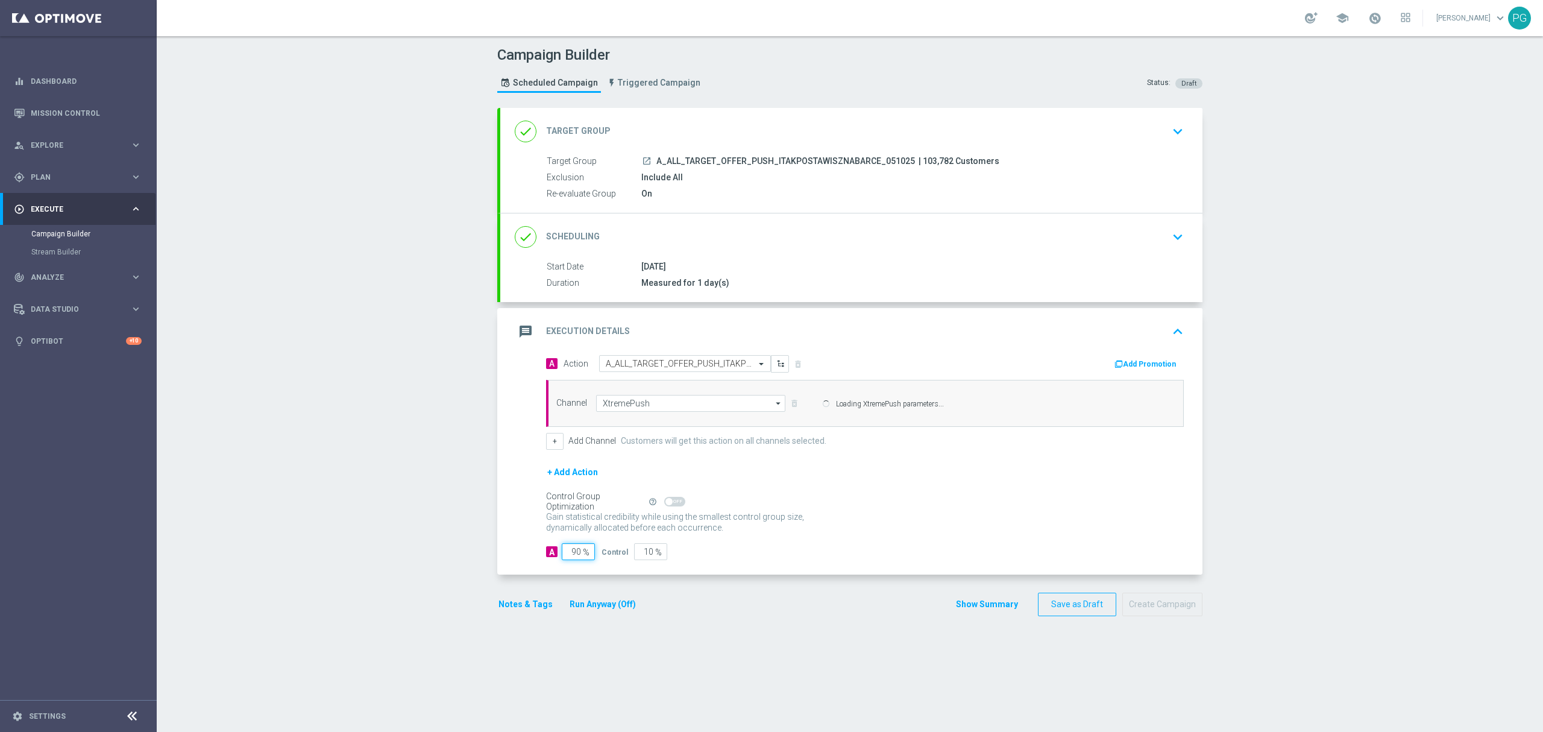
type input "9"
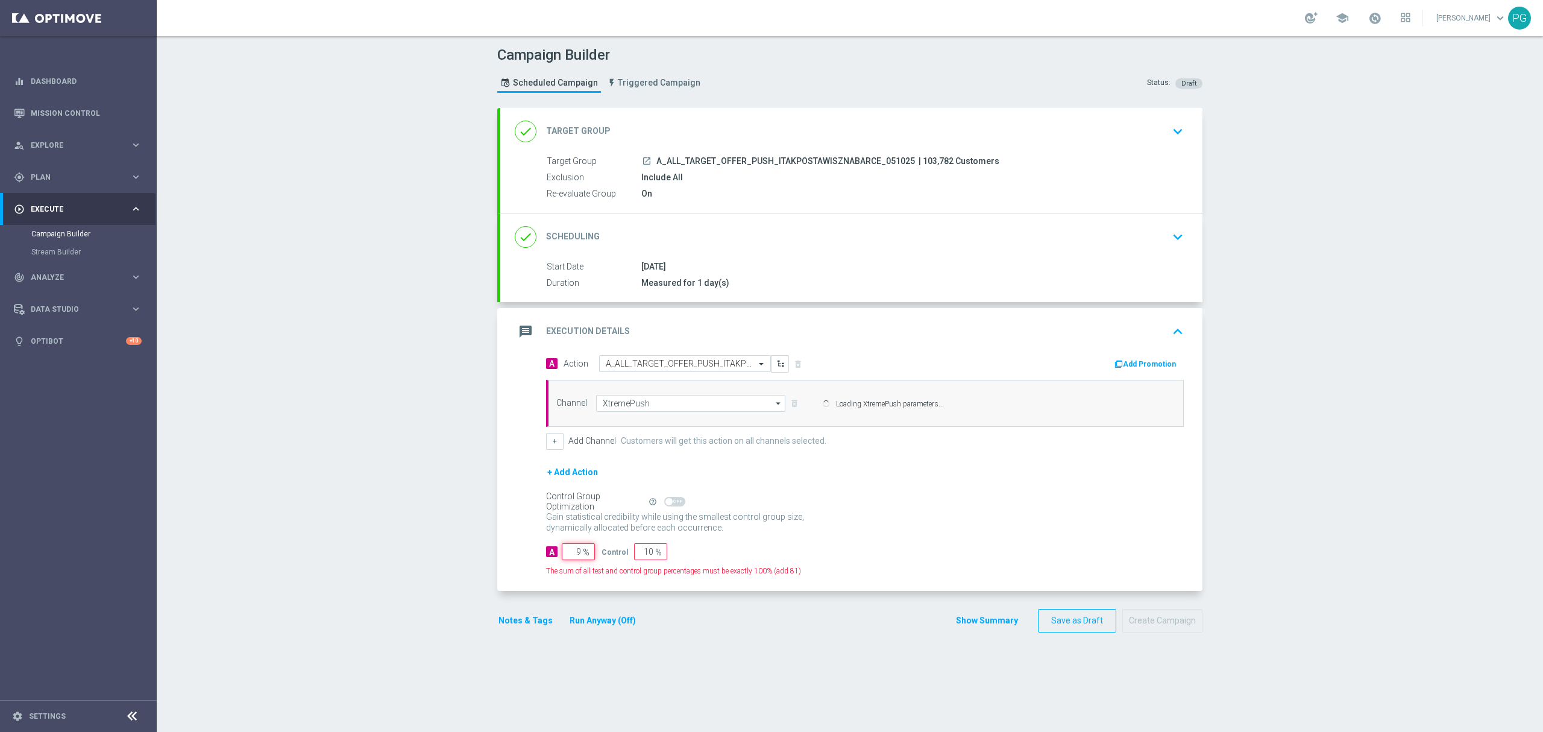
type input "91"
type input "99"
type input "1"
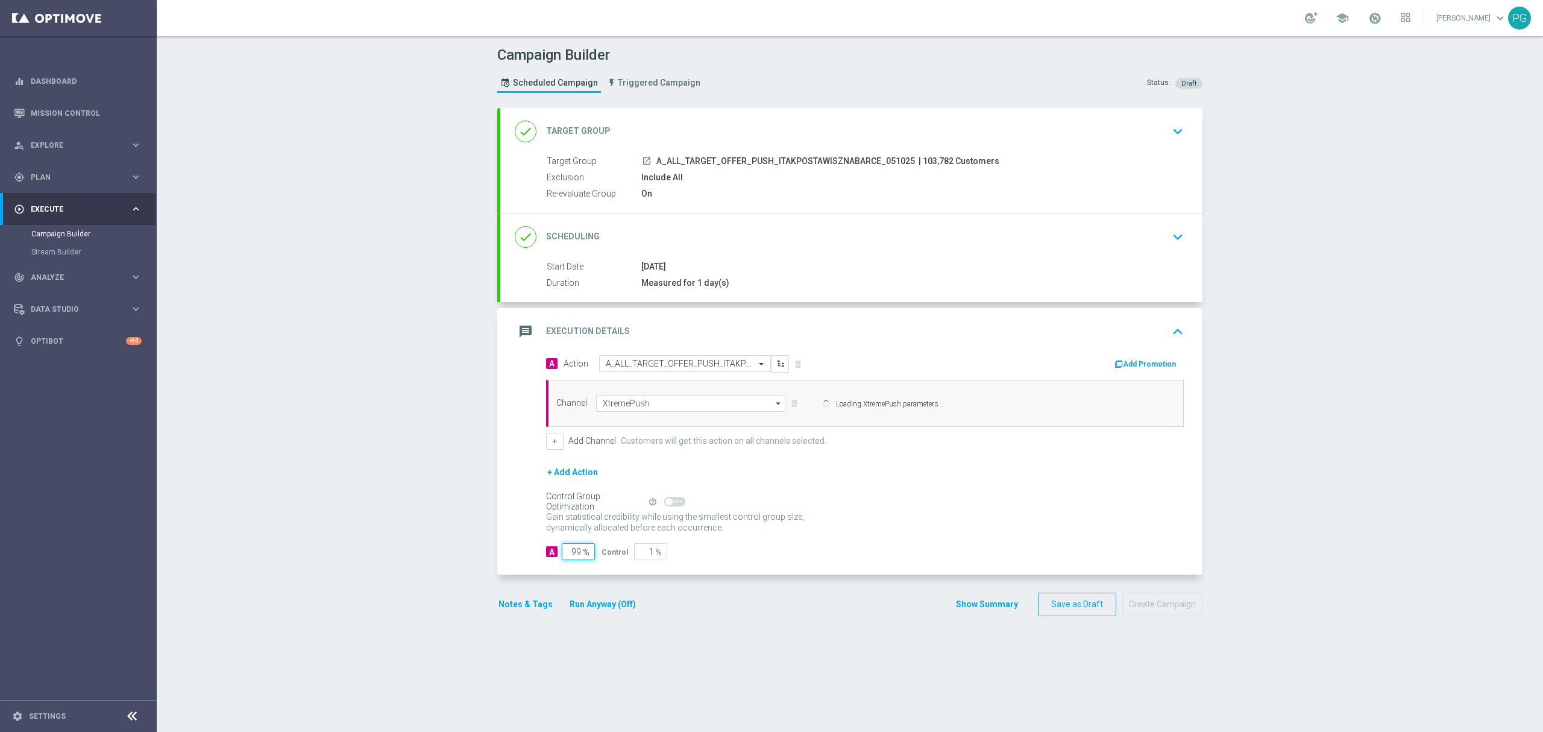
type input "99"
click at [836, 406] on p "Loading XtremePush parameters..." at bounding box center [890, 403] width 108 height 10
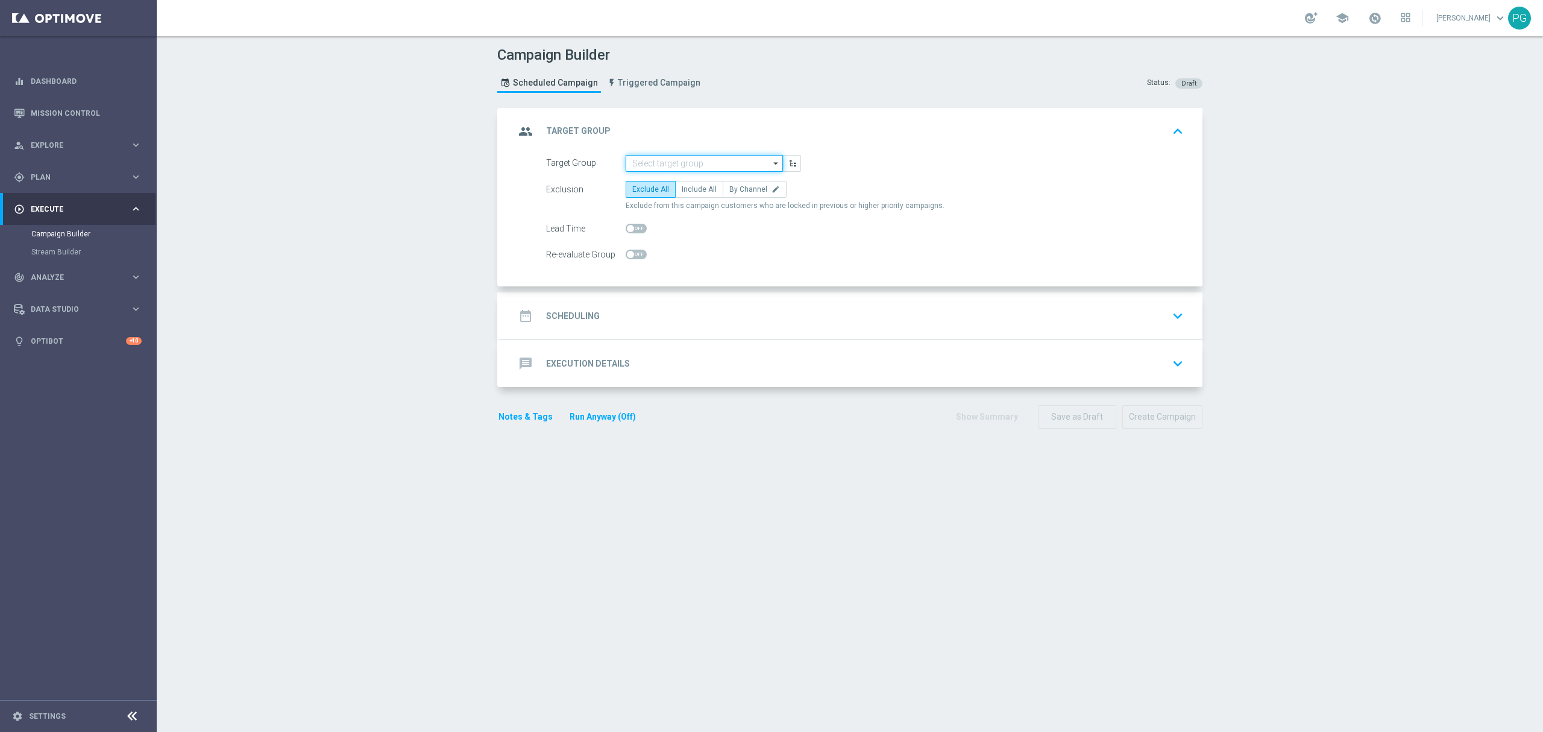
click at [663, 165] on input at bounding box center [704, 163] width 157 height 17
paste input "itakpos"
click at [689, 184] on div "A_ALL_TARGET_OFFER_PUSH_ITAKPOSTAWISZNABARCE_051025" at bounding box center [705, 186] width 146 height 22
type input "A_ALL_TARGET_OFFER_PUSH_ITAKPOSTAWISZNABARCE_051025"
checkbox input "true"
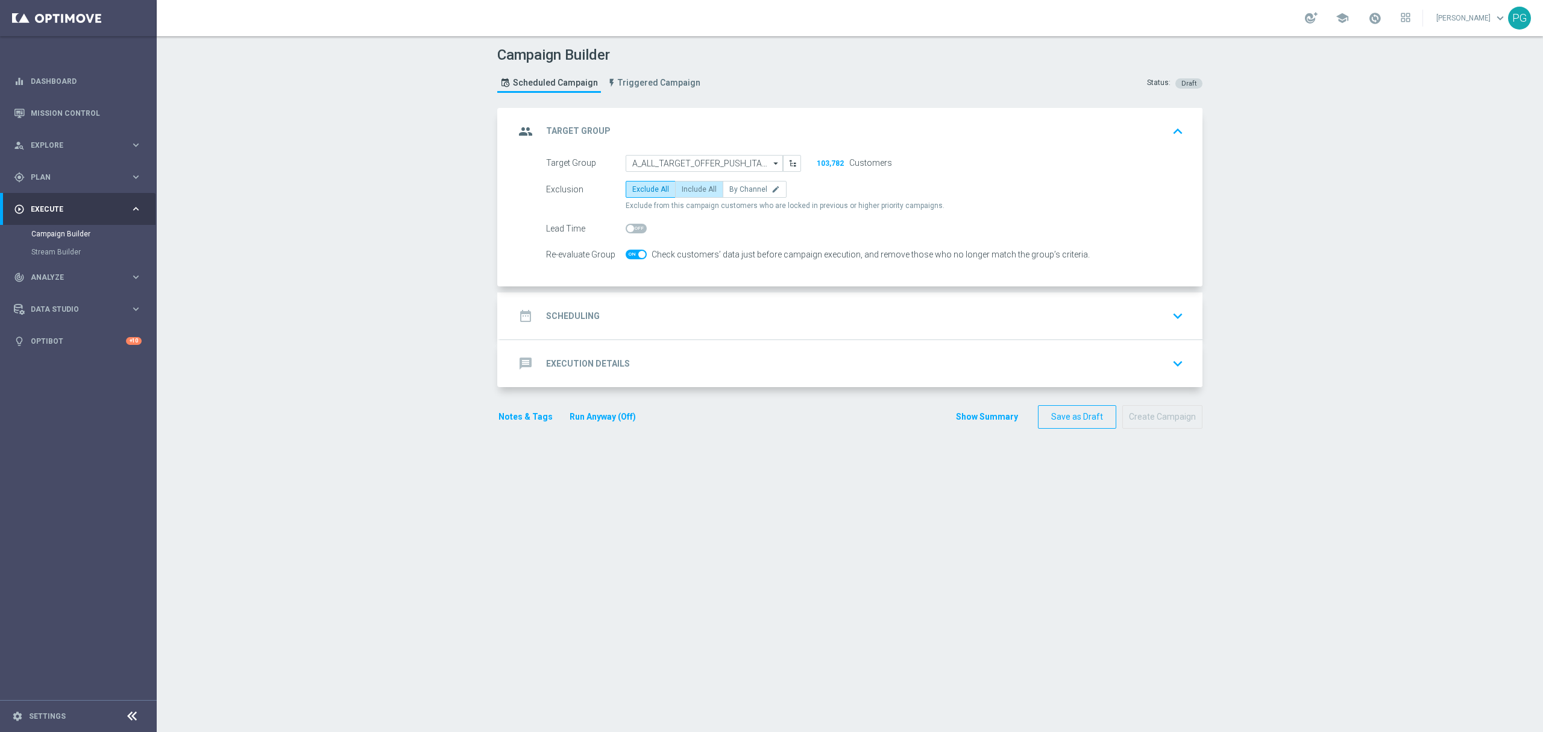
click at [690, 185] on span "Include All" at bounding box center [699, 189] width 35 height 8
click at [690, 188] on input "Include All" at bounding box center [686, 192] width 8 height 8
radio input "true"
click at [738, 289] on accordion "group Target Group keyboard_arrow_up Target Group A_ALL_TARGET_OFFER_PUSH_ITAKP…" at bounding box center [849, 248] width 705 height 280
click at [687, 314] on div "date_range Scheduling keyboard_arrow_down" at bounding box center [851, 315] width 673 height 23
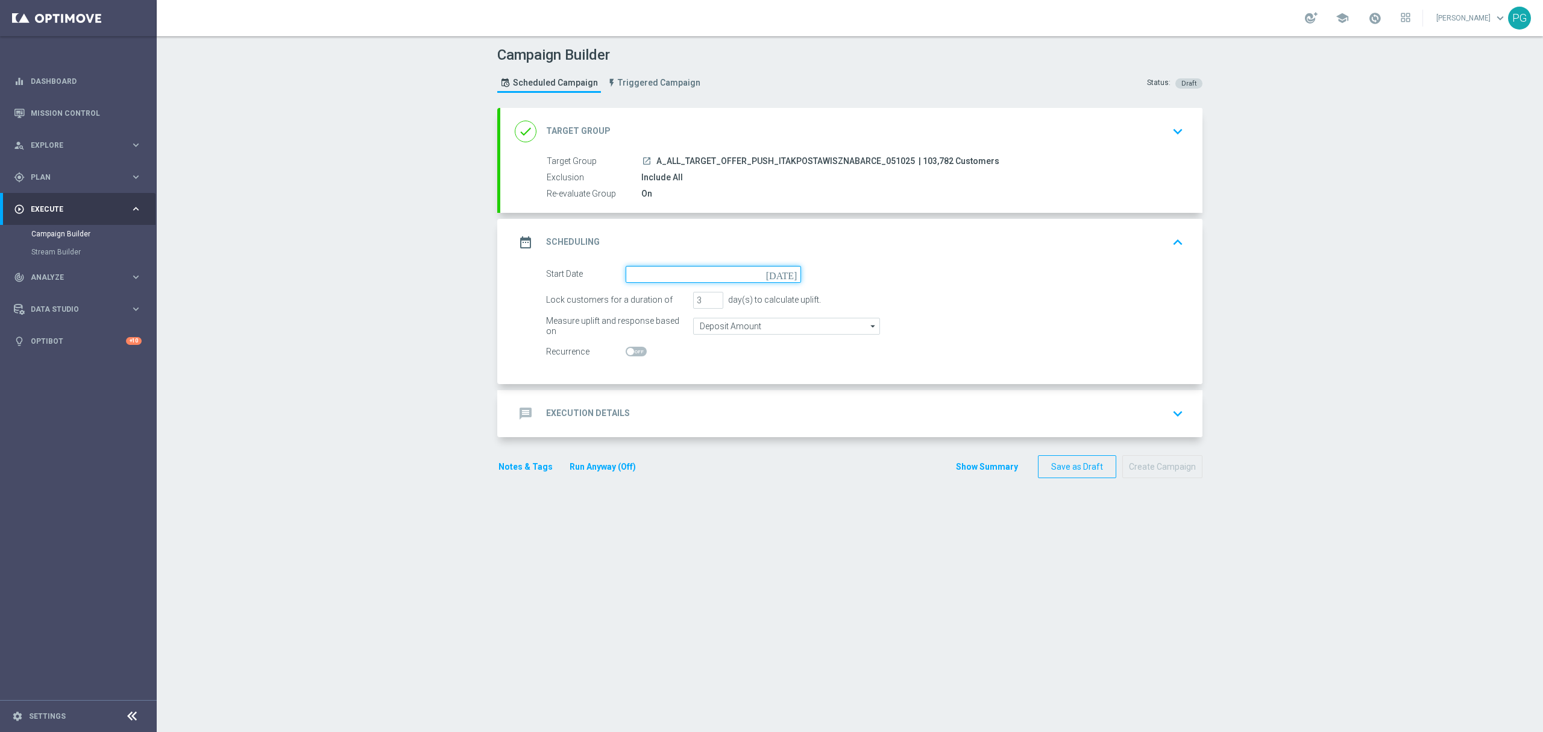
click at [710, 279] on input at bounding box center [713, 274] width 175 height 17
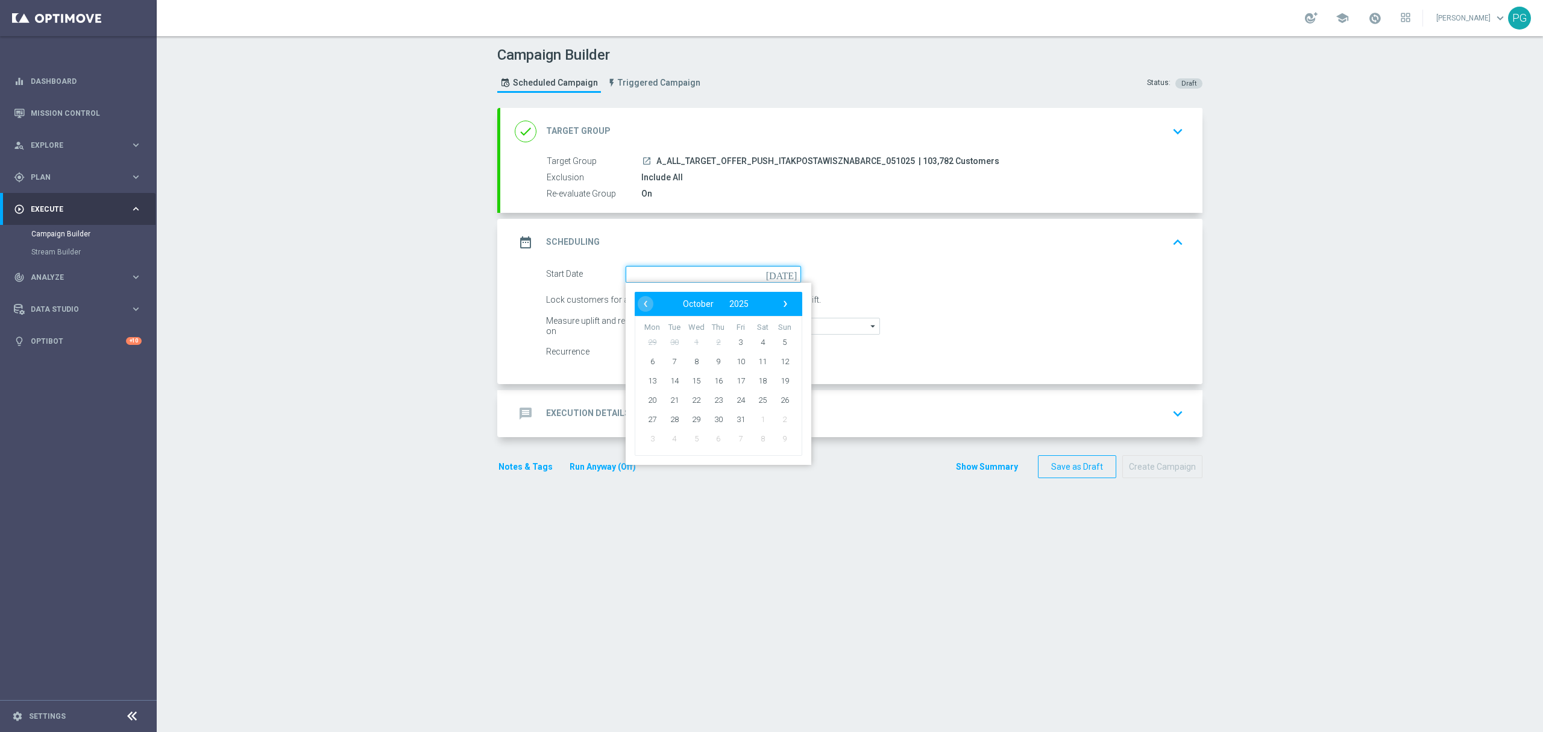
paste input "itakpos"
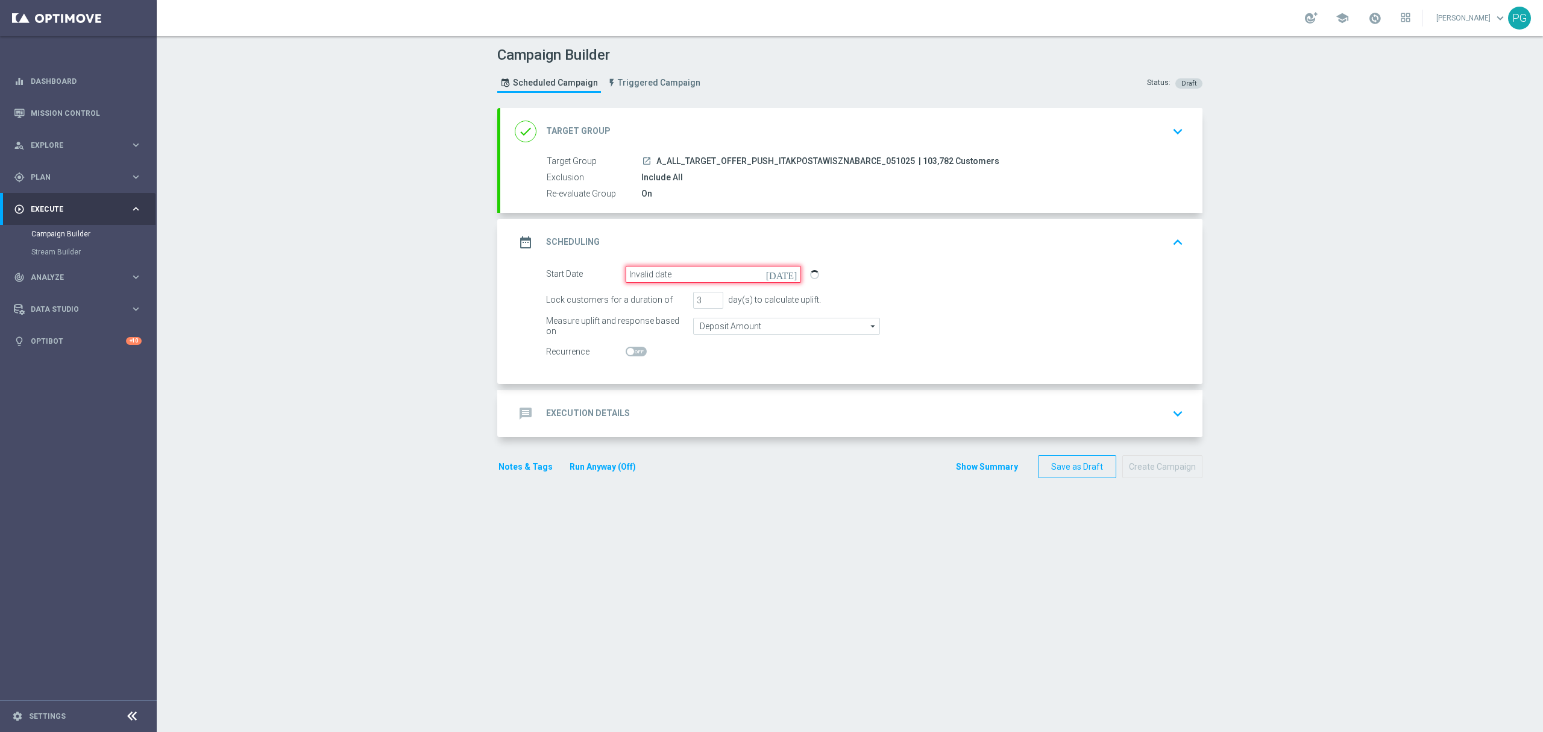
click at [702, 273] on input "Invalid date" at bounding box center [713, 274] width 175 height 17
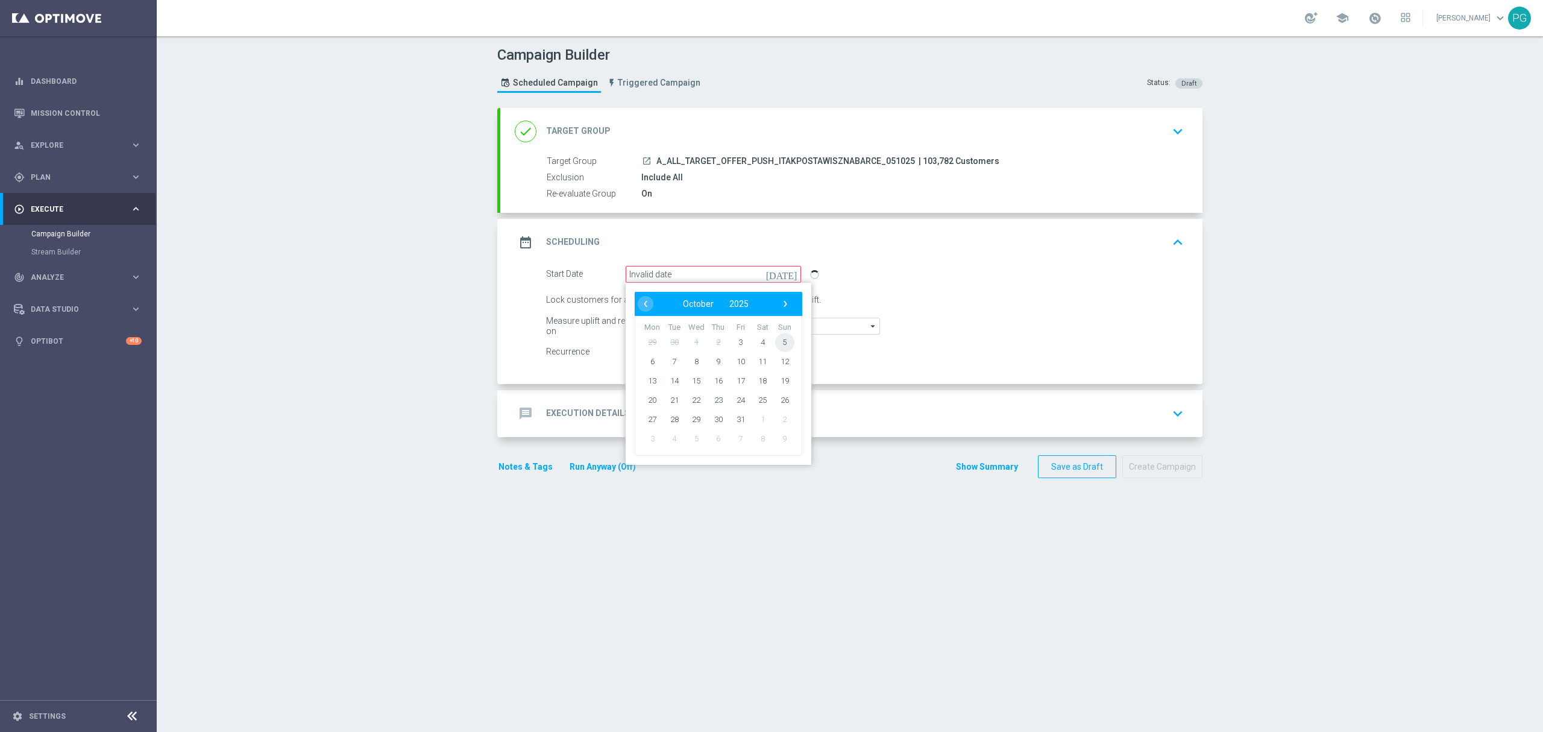
click at [775, 338] on span "5" at bounding box center [784, 341] width 19 height 19
type input "[DATE]"
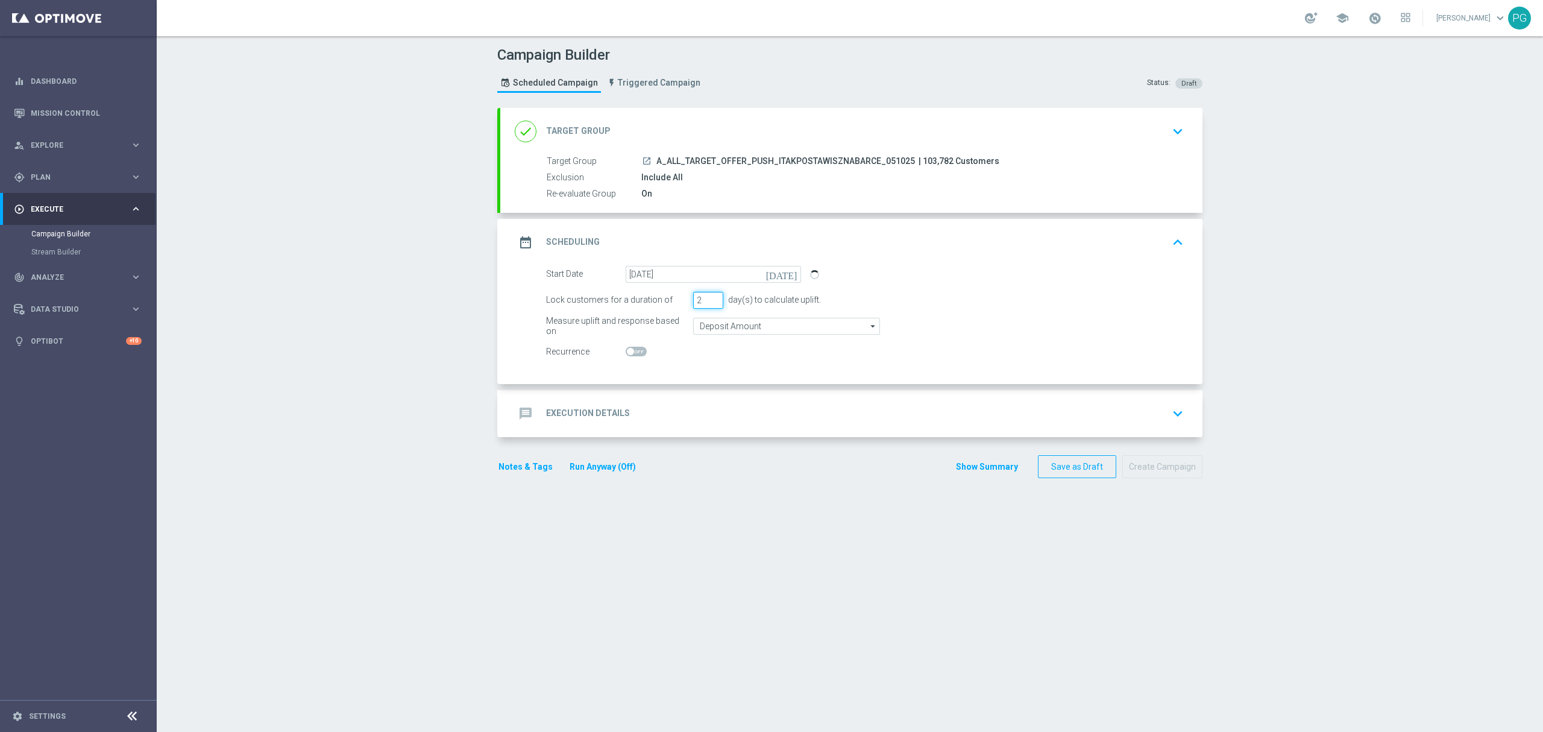
click at [710, 304] on input "2" at bounding box center [708, 300] width 30 height 17
type input "1"
click at [710, 304] on input "1" at bounding box center [708, 300] width 30 height 17
click at [668, 399] on div "message Execution Details keyboard_arrow_down" at bounding box center [851, 413] width 702 height 47
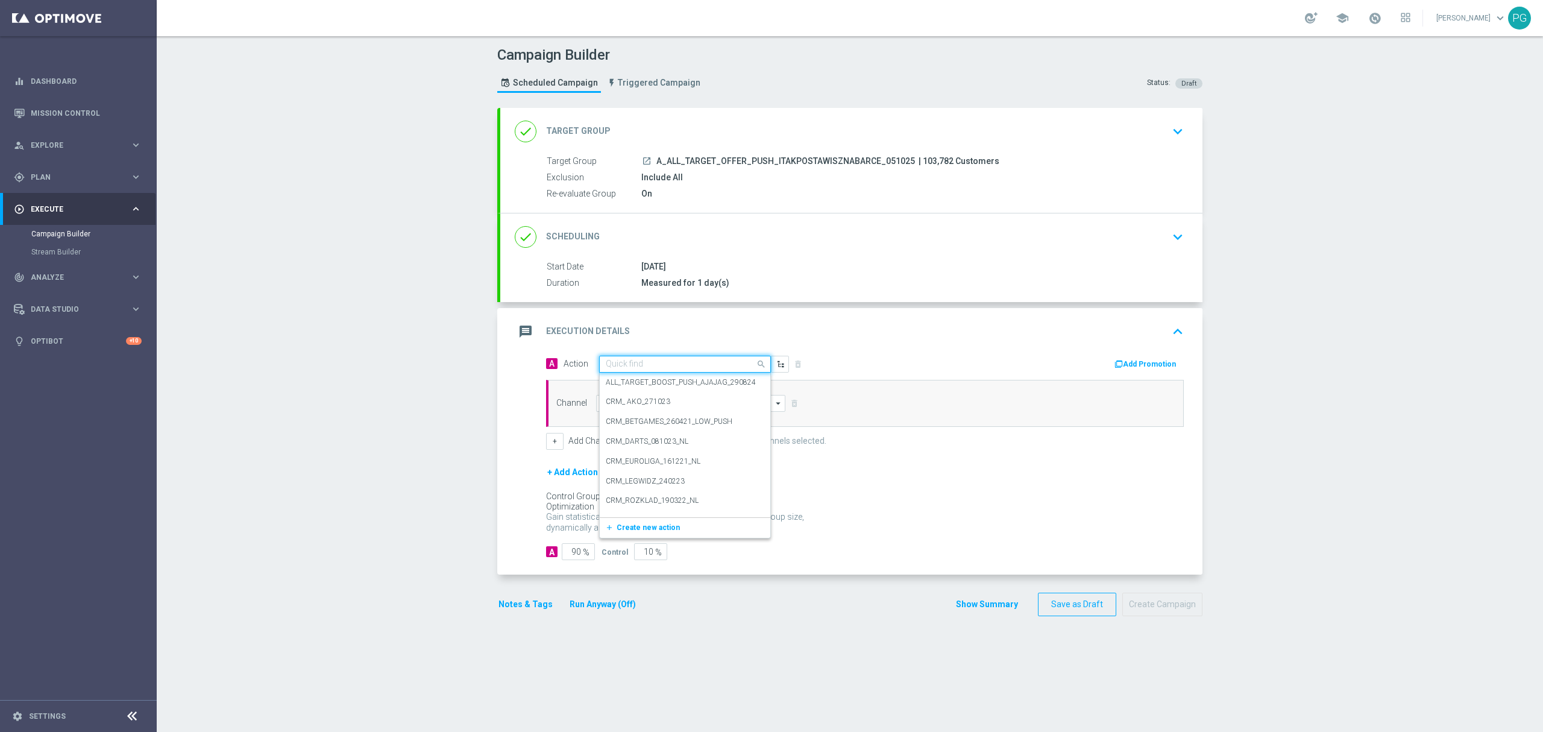
click at [637, 361] on input "text" at bounding box center [673, 364] width 134 height 10
paste input "itakpos"
type input "itakpos"
click at [625, 384] on label "A_ALL_TARGET_OFFER_PUSH_ITAKPOSTAWISZNABARCE_051025" at bounding box center [715, 385] width 219 height 10
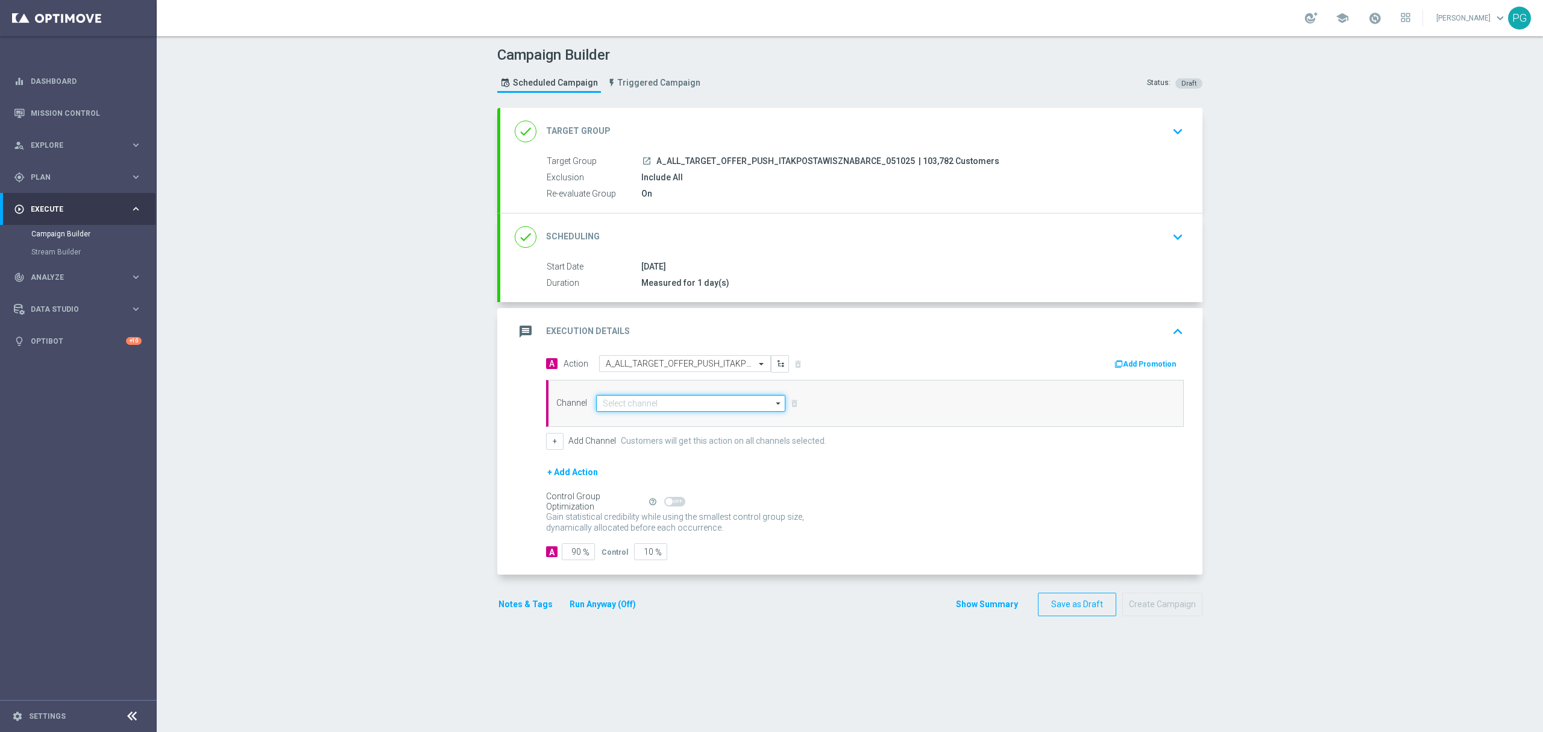
click at [629, 408] on input at bounding box center [690, 403] width 189 height 17
click at [610, 423] on div "XtremePush" at bounding box center [624, 421] width 42 height 11
type input "XtremePush"
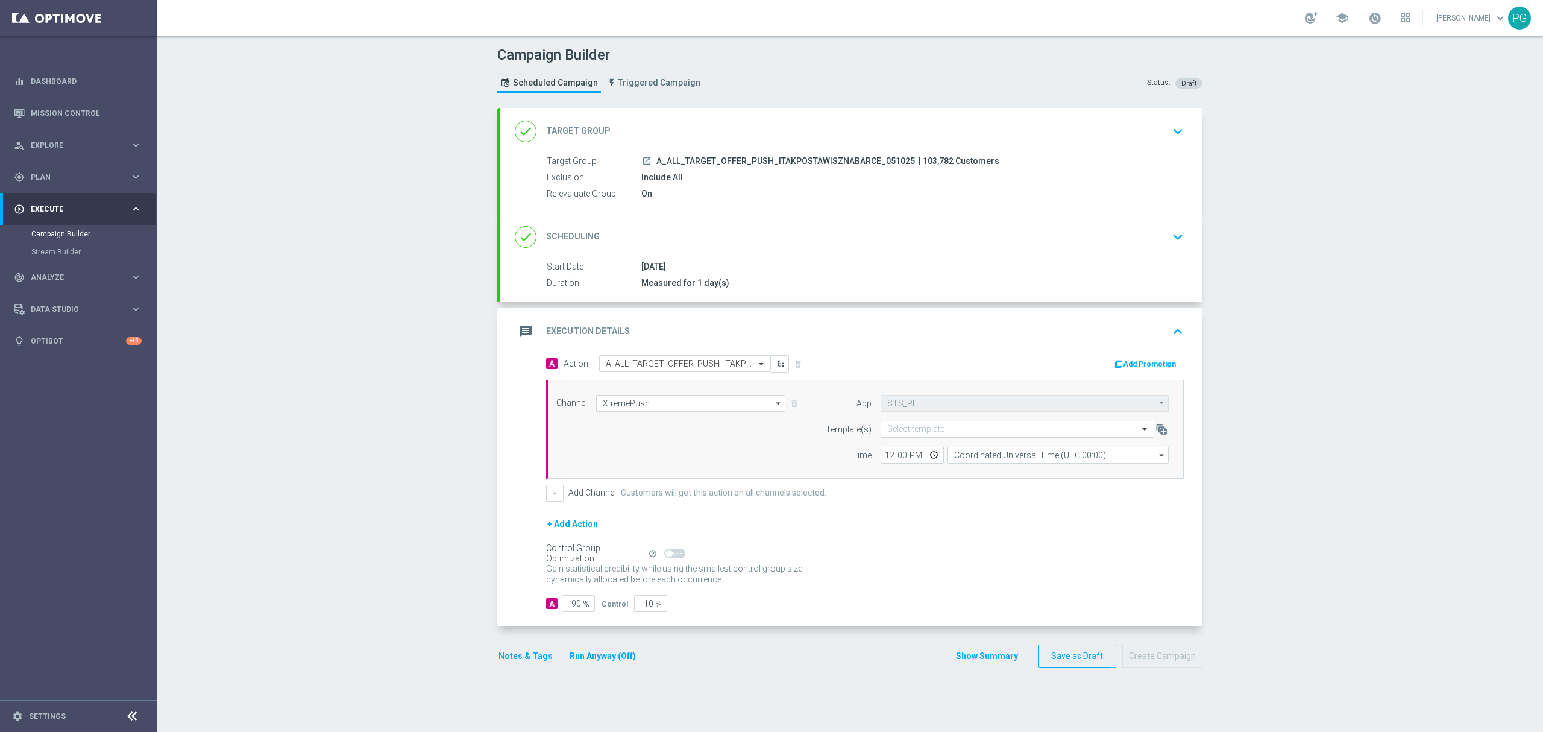
click at [930, 434] on input "text" at bounding box center [1005, 429] width 236 height 10
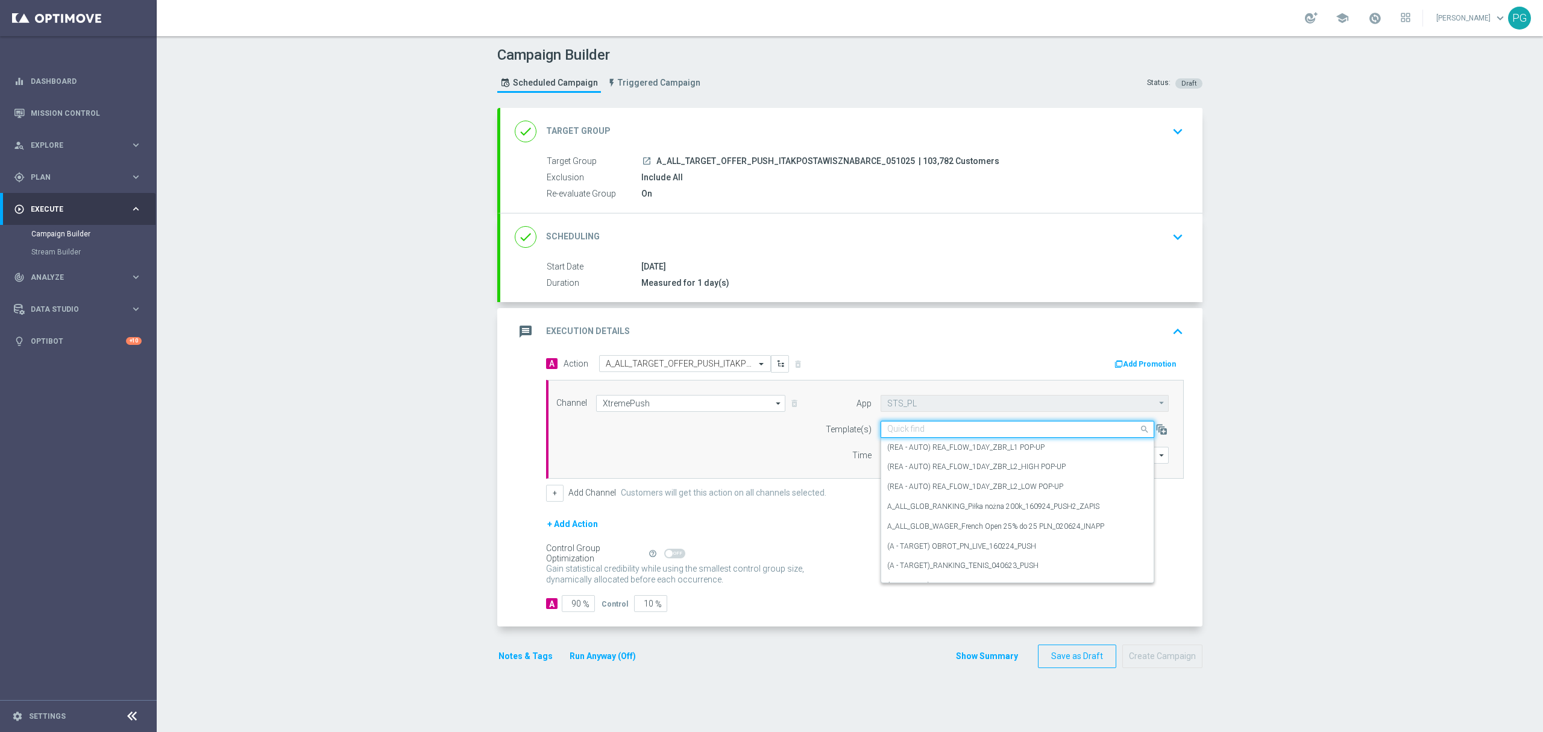
paste input "itakpos"
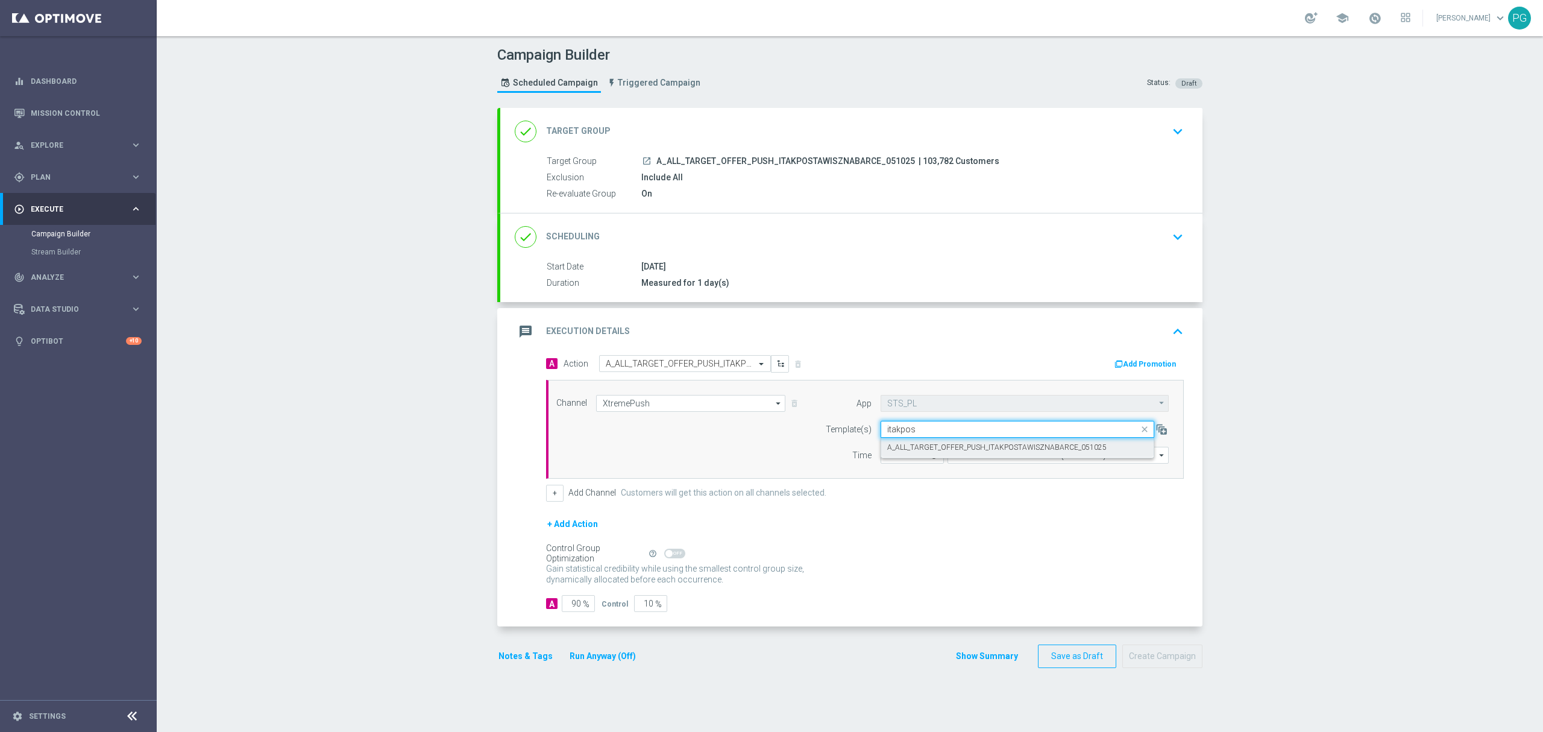
click at [904, 449] on label "A_ALL_TARGET_OFFER_PUSH_ITAKPOSTAWISZNABARCE_051025" at bounding box center [996, 448] width 219 height 10
type input "itakpos"
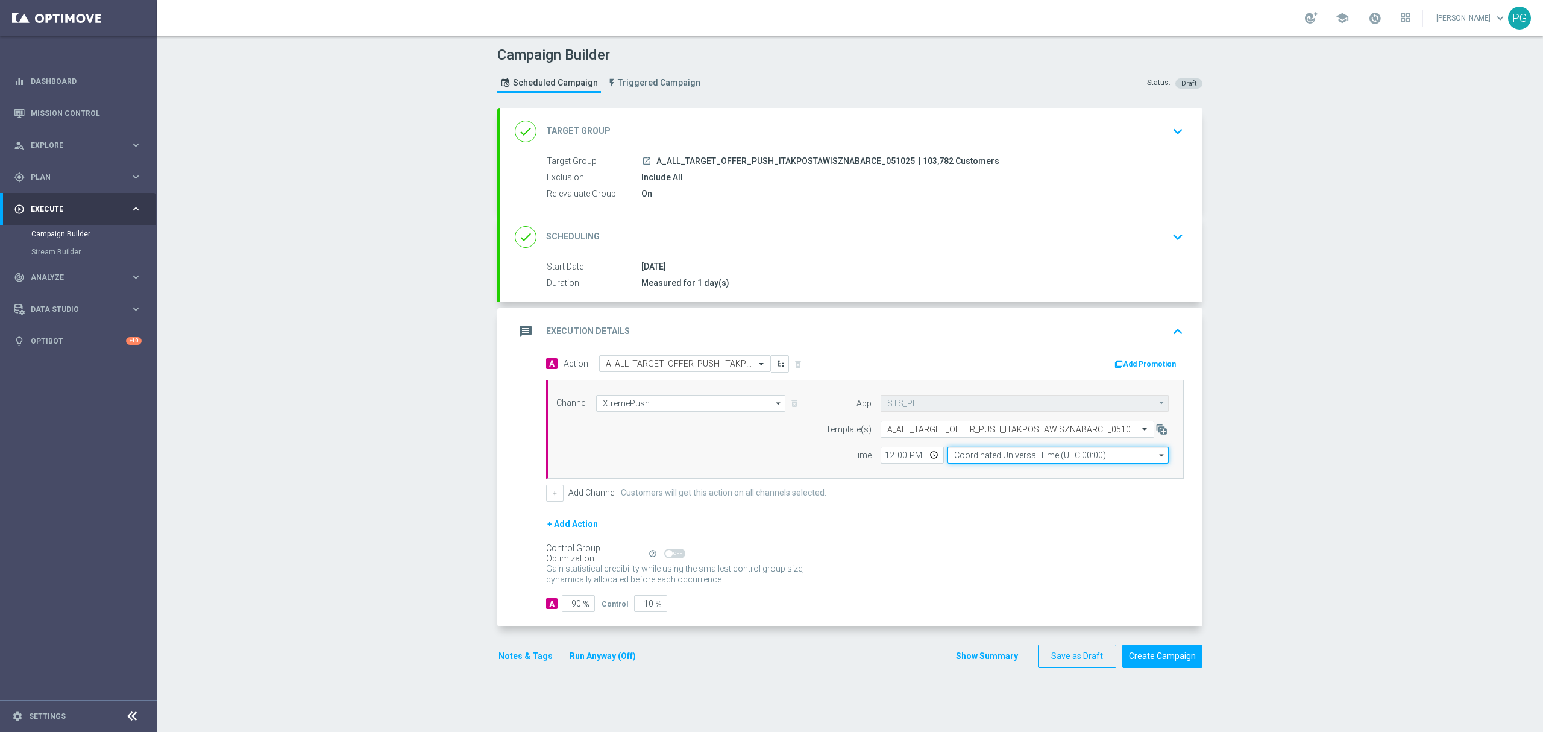
click at [953, 464] on input "Coordinated Universal Time (UTC 00:00)" at bounding box center [1058, 455] width 221 height 17
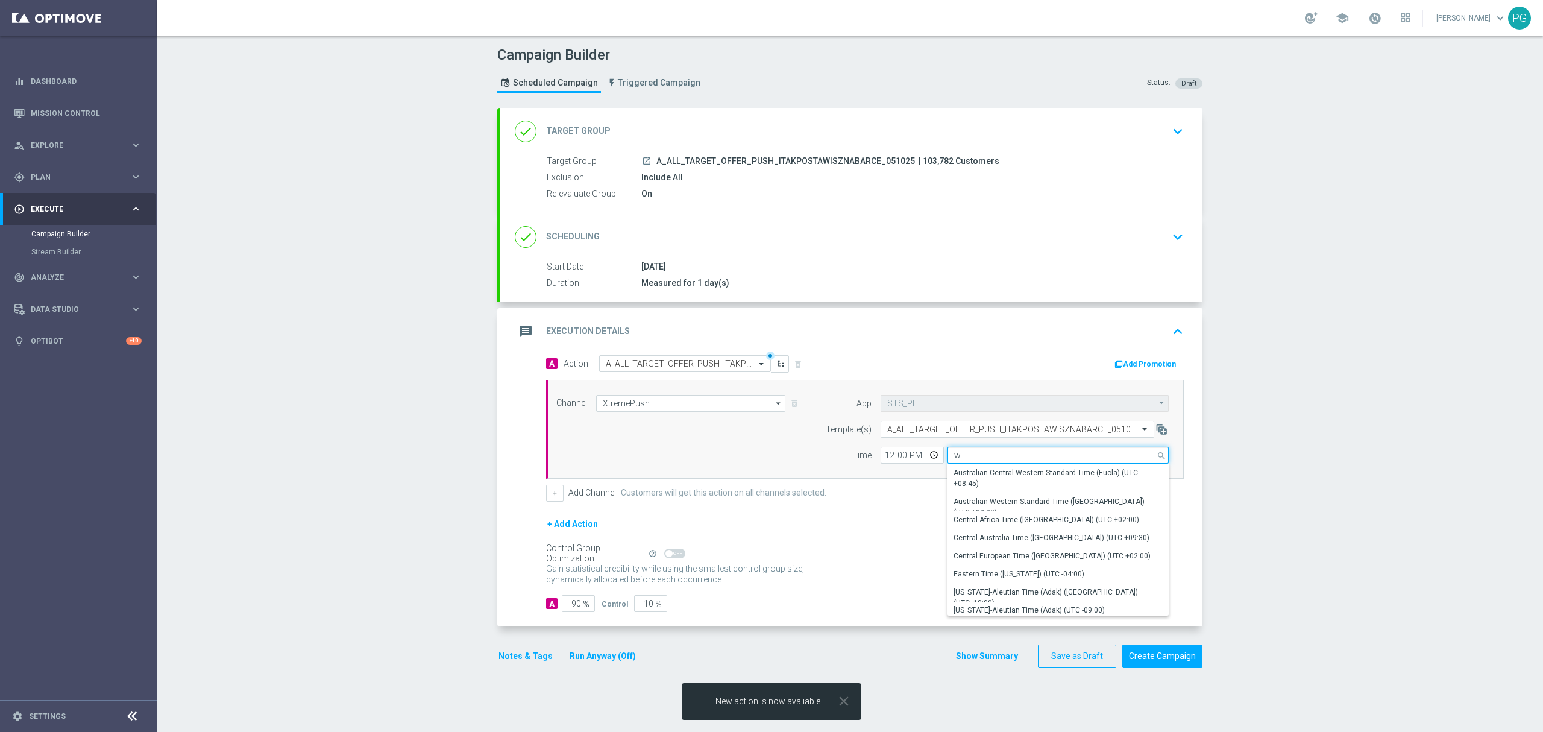
click at [968, 452] on input "w" at bounding box center [1058, 455] width 221 height 17
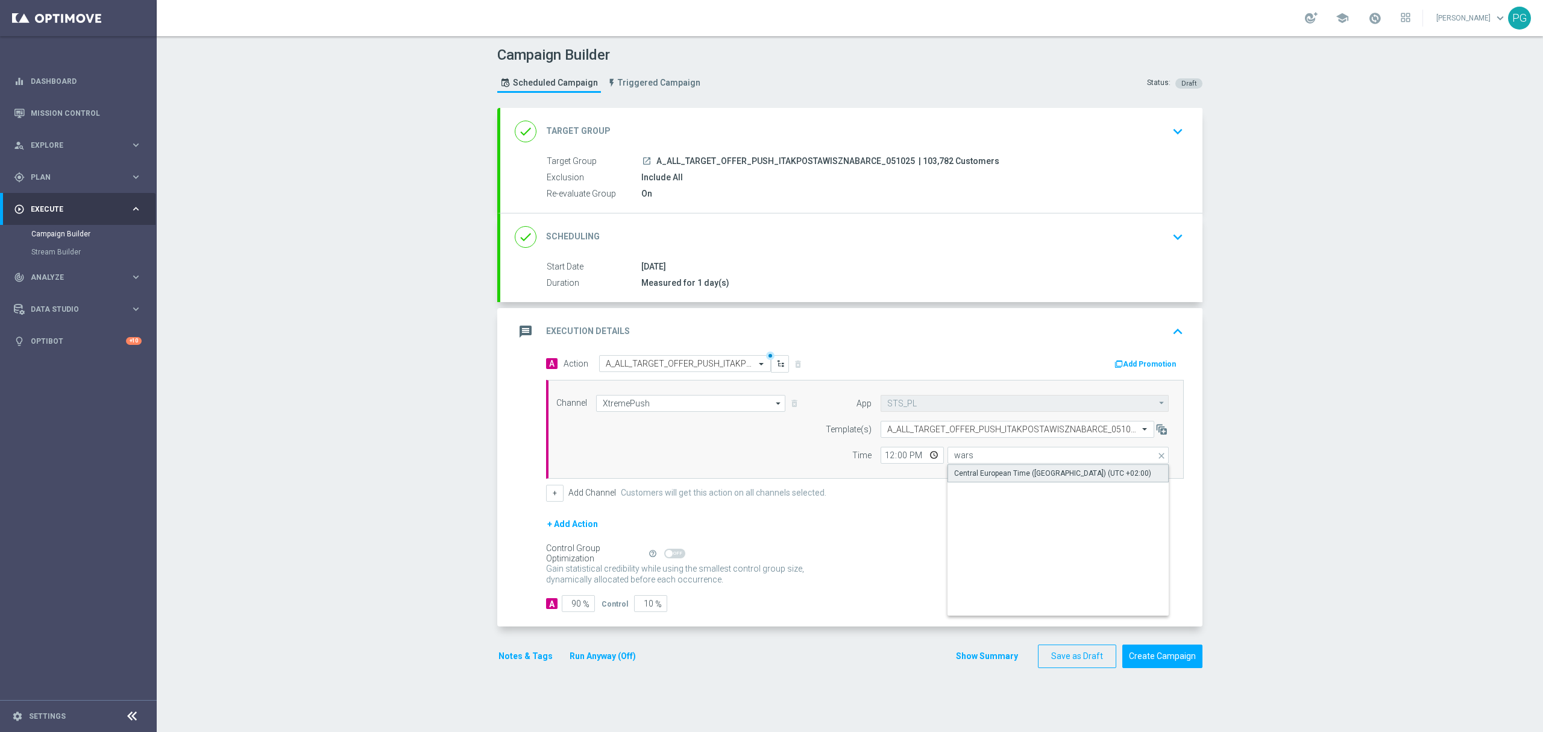
click at [1023, 474] on div "Central European Time (Warsaw) (UTC +02:00)" at bounding box center [1052, 473] width 197 height 11
type input "Central European Time (Warsaw) (UTC +02:00)"
click at [889, 459] on input "12:00" at bounding box center [912, 455] width 63 height 17
type input "16:15"
click at [563, 608] on input "90" at bounding box center [578, 603] width 33 height 17
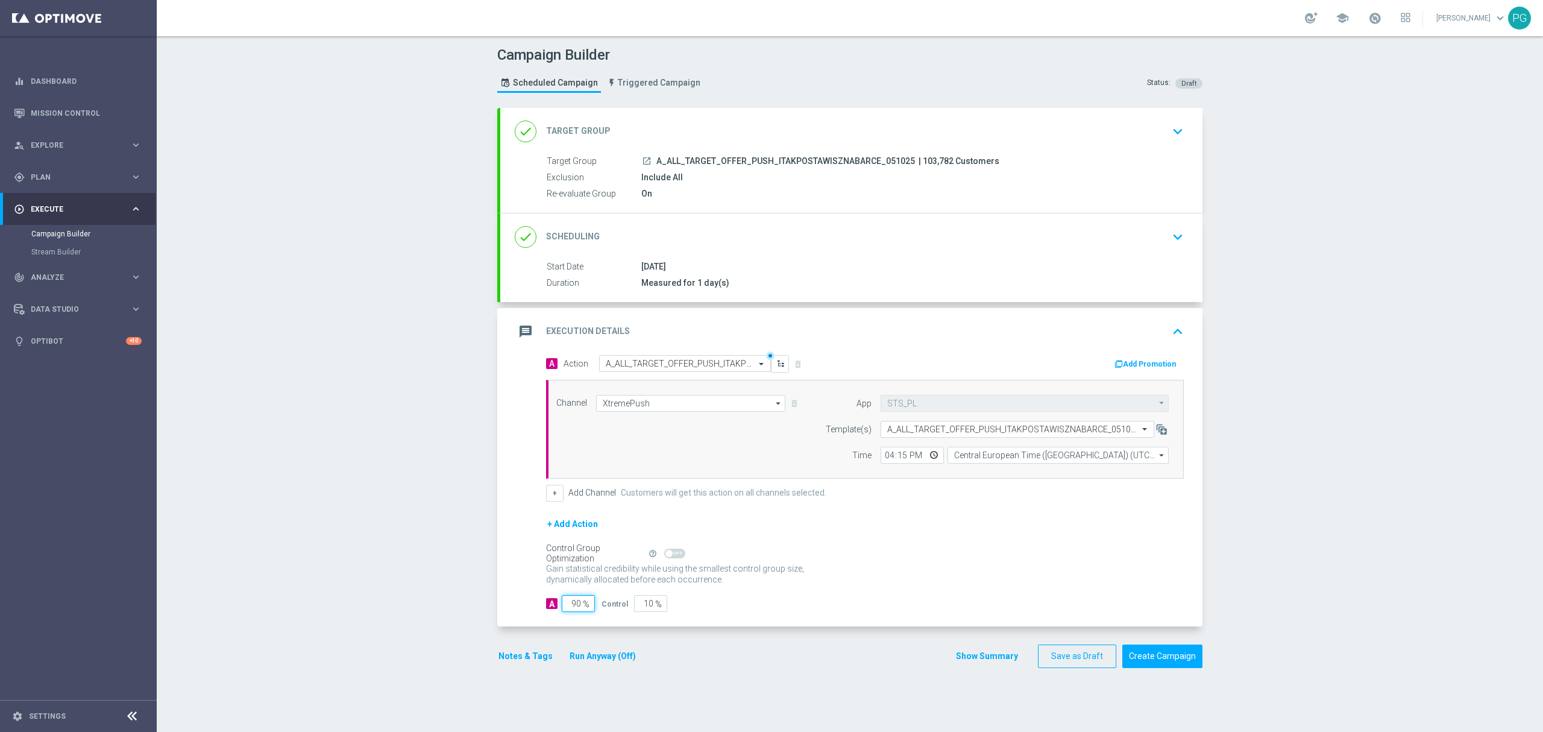
click at [563, 608] on input "90" at bounding box center [578, 603] width 33 height 17
type input "9"
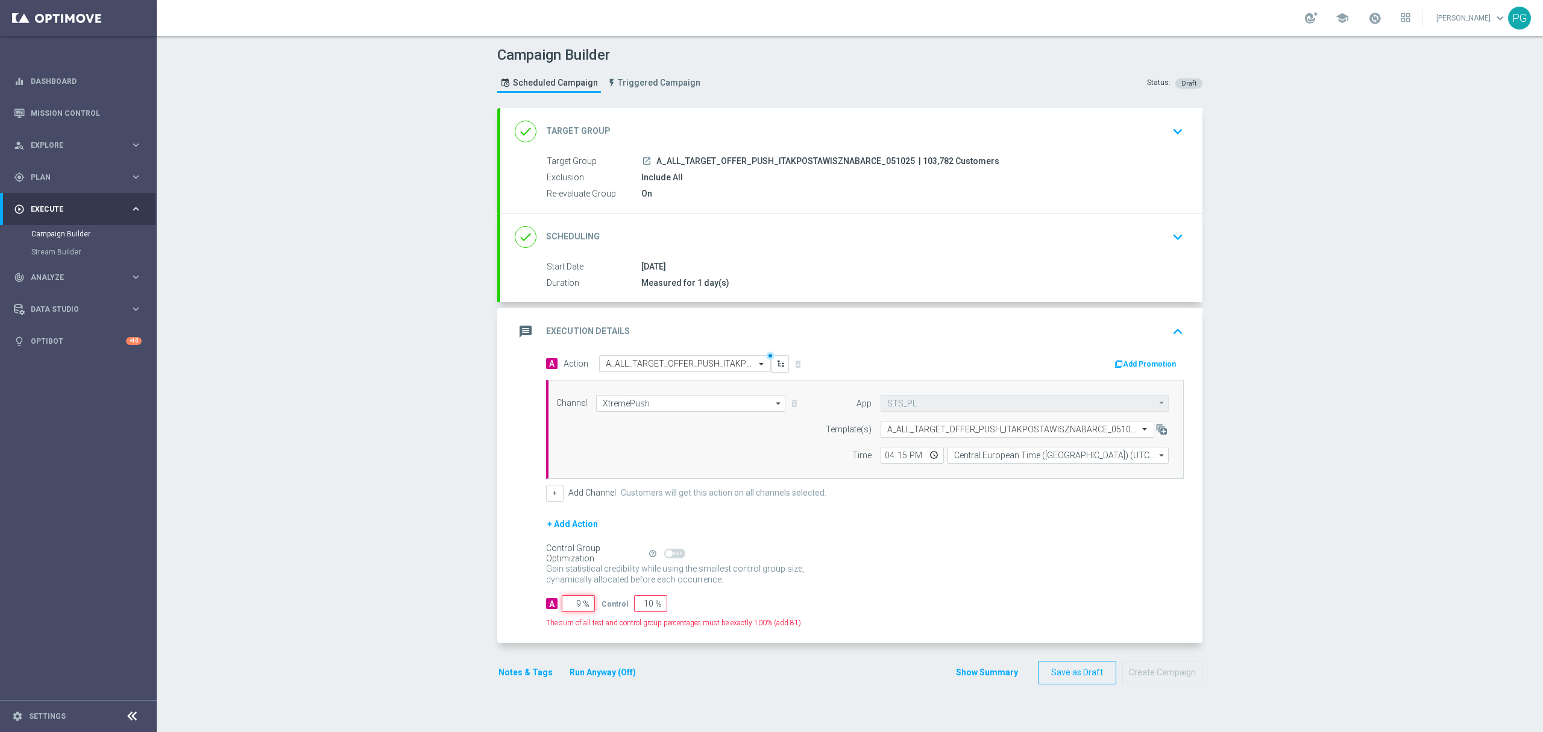
type input "91"
click at [591, 607] on div "A 9 %" at bounding box center [573, 603] width 55 height 17
click at [572, 608] on input "9" at bounding box center [578, 603] width 33 height 17
type input "99"
type input "1"
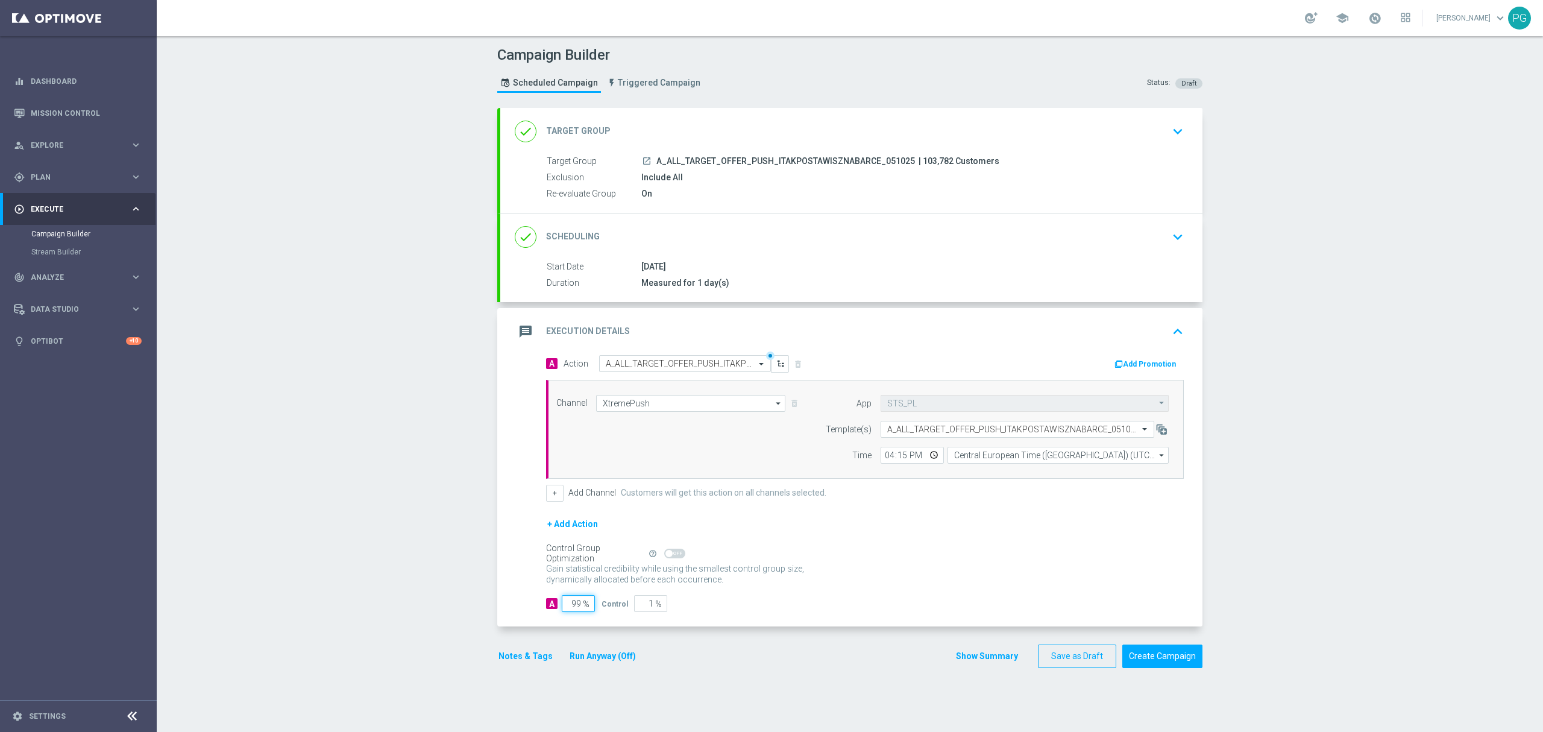
type input "99"
click at [798, 662] on div "Notes & Tags Run Anyway (Off) Show Summary Save as Draft Create Campaign" at bounding box center [849, 657] width 705 height 24
click at [1080, 664] on button "Save as Draft" at bounding box center [1077, 657] width 78 height 24
